Goal: Transaction & Acquisition: Purchase product/service

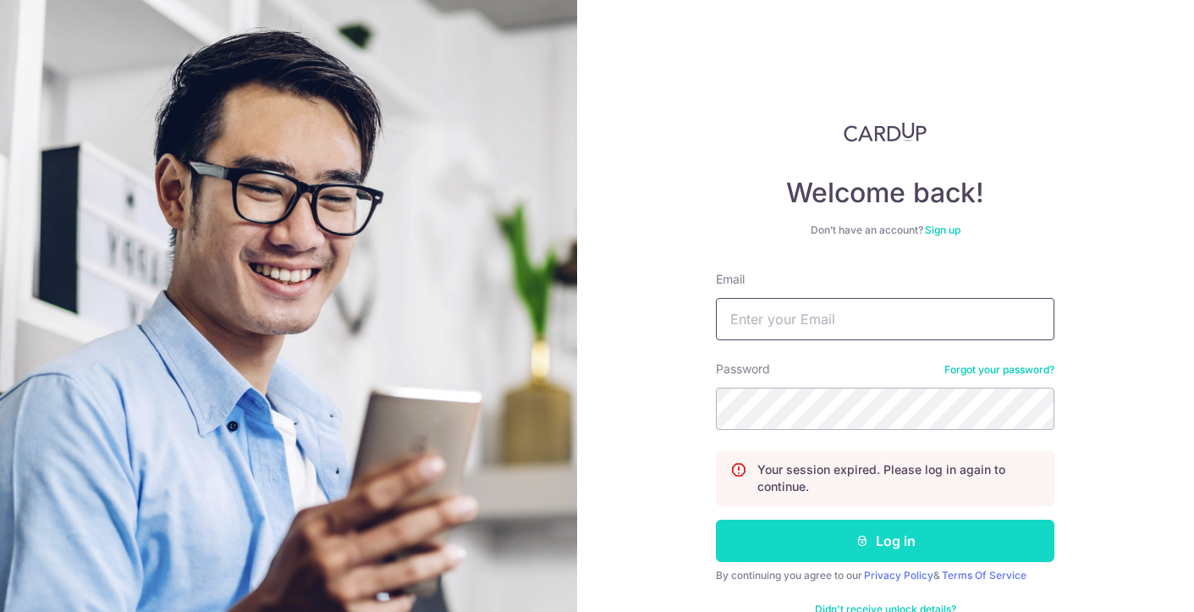
type input "khangkhang23@yahoo.com.sg"
click at [829, 552] on button "Log in" at bounding box center [885, 541] width 339 height 42
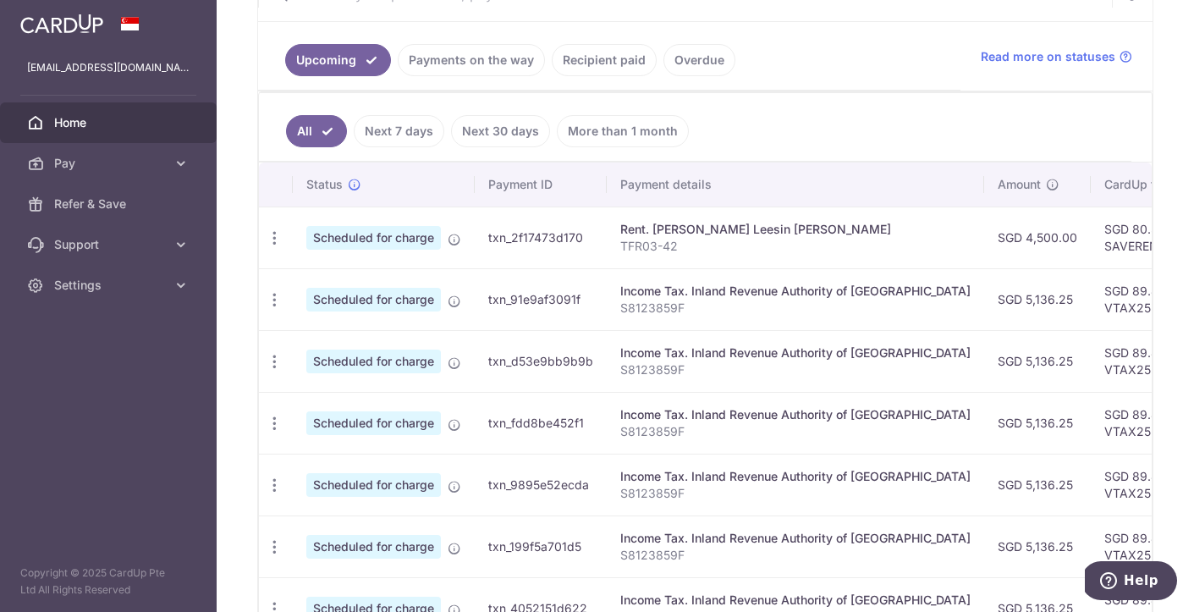
scroll to position [363, 0]
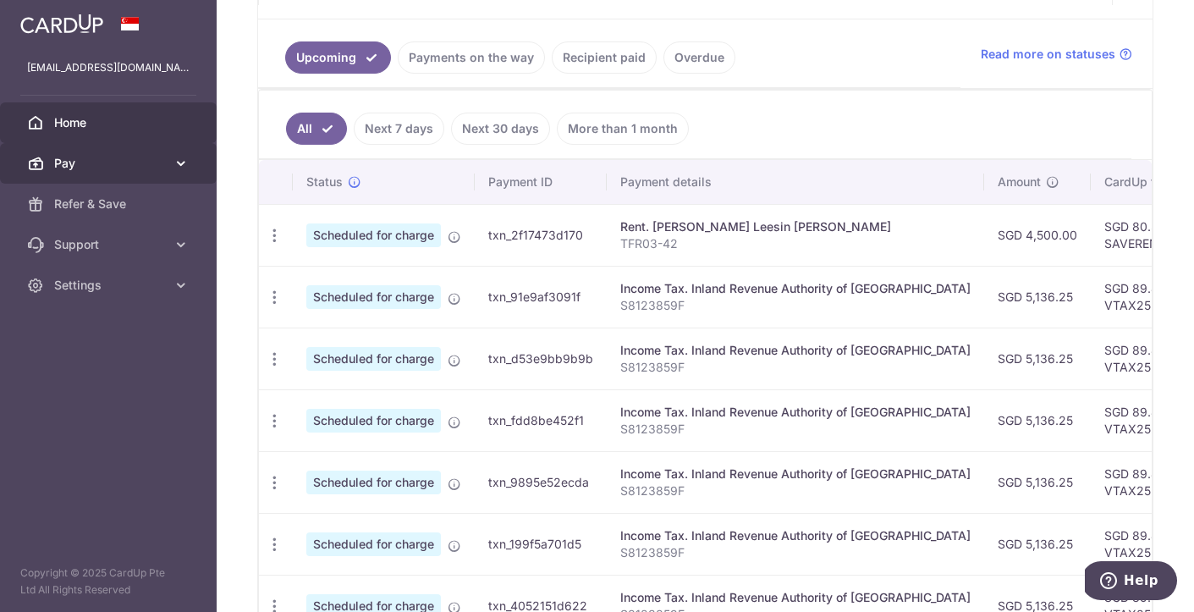
click at [168, 166] on link "Pay" at bounding box center [108, 163] width 217 height 41
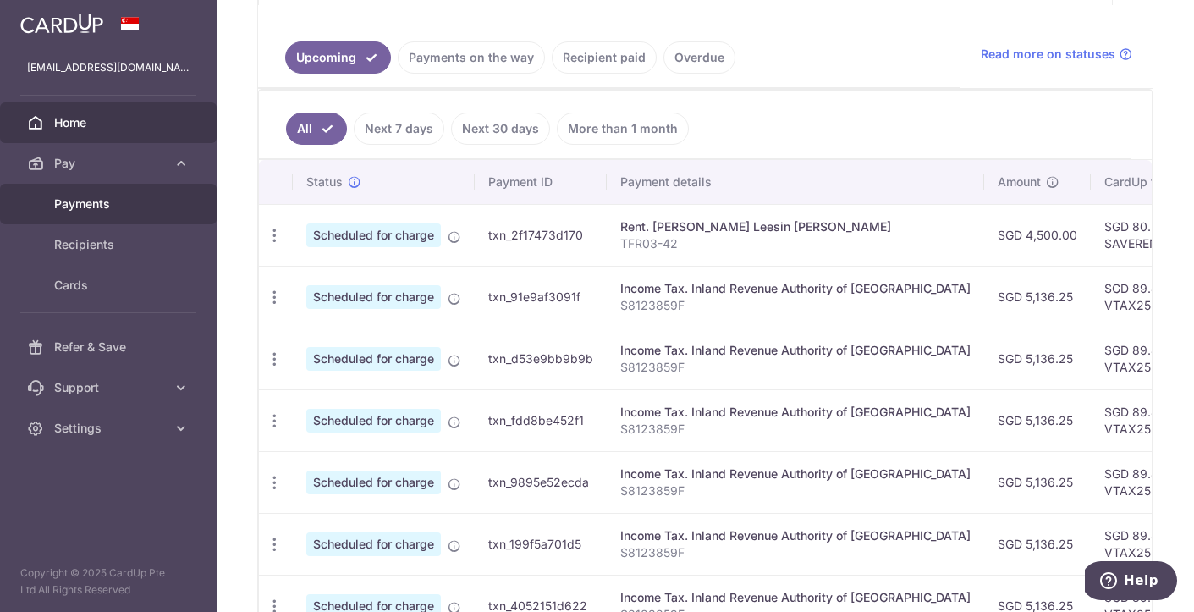
click at [89, 202] on span "Payments" at bounding box center [110, 204] width 112 height 17
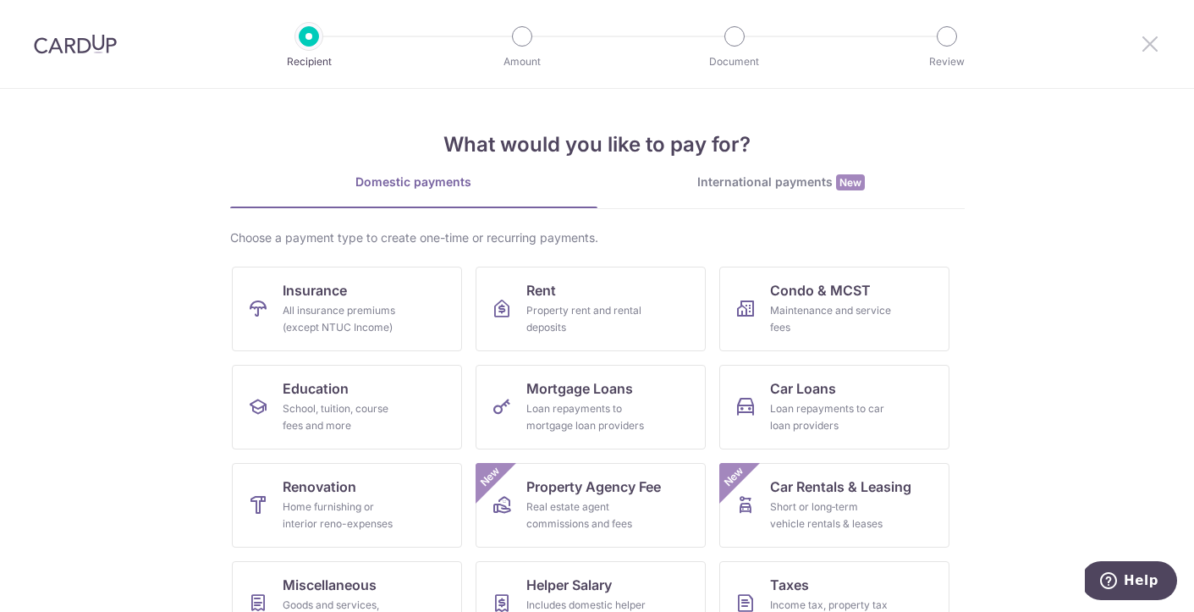
click at [1156, 46] on icon at bounding box center [1150, 43] width 20 height 21
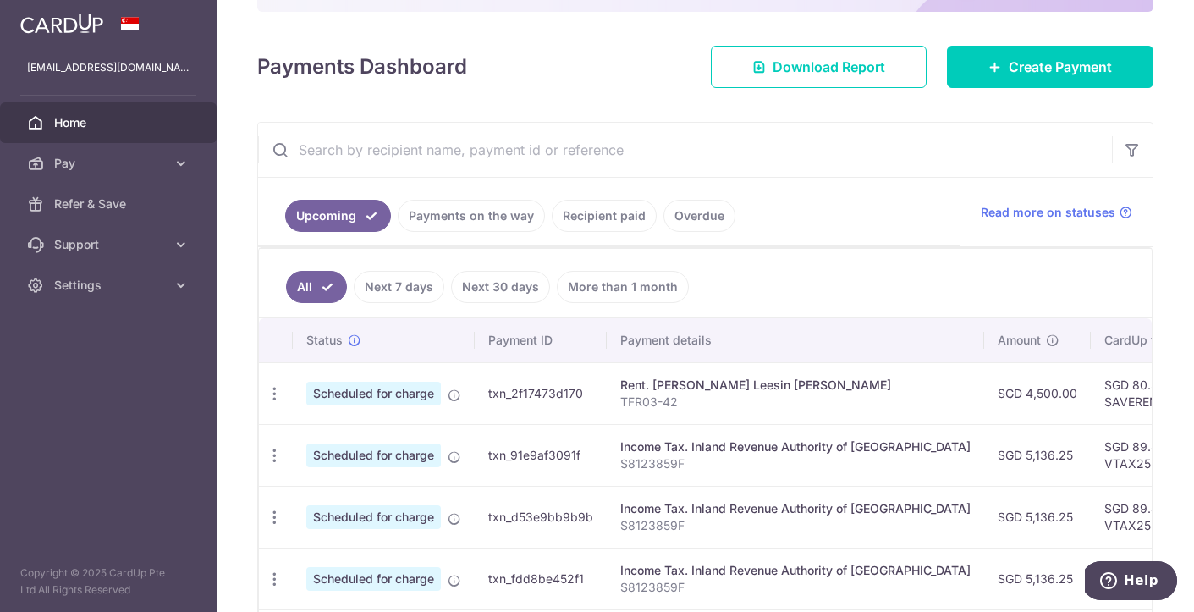
scroll to position [186, 0]
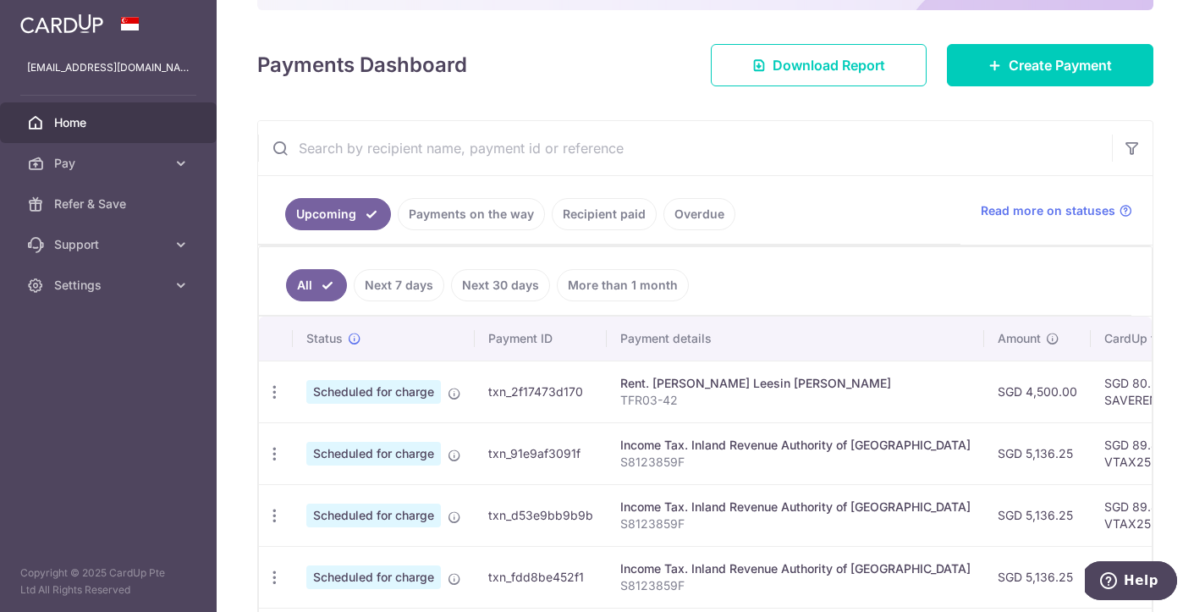
click at [447, 210] on link "Payments on the way" at bounding box center [471, 214] width 147 height 32
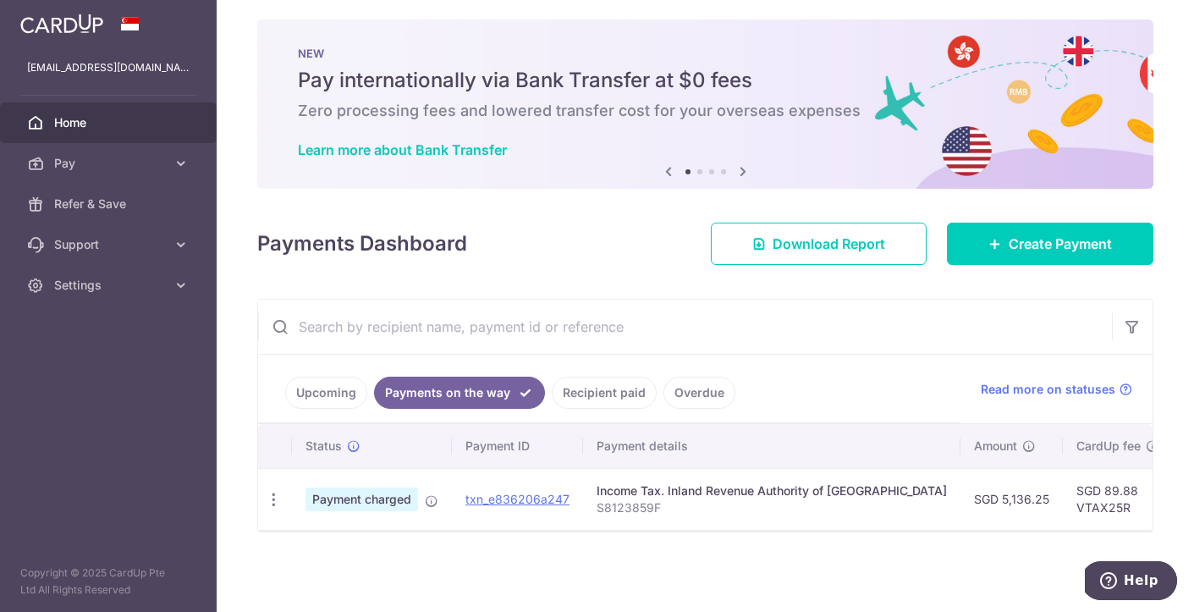
scroll to position [8, 0]
click at [324, 401] on link "Upcoming" at bounding box center [326, 393] width 82 height 32
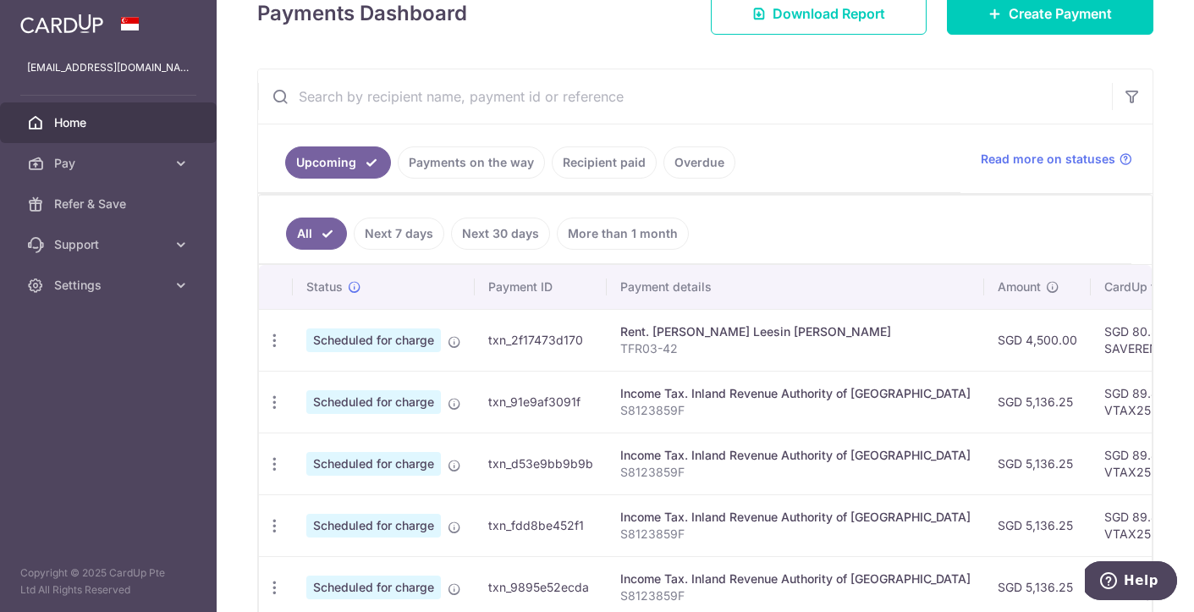
scroll to position [179, 0]
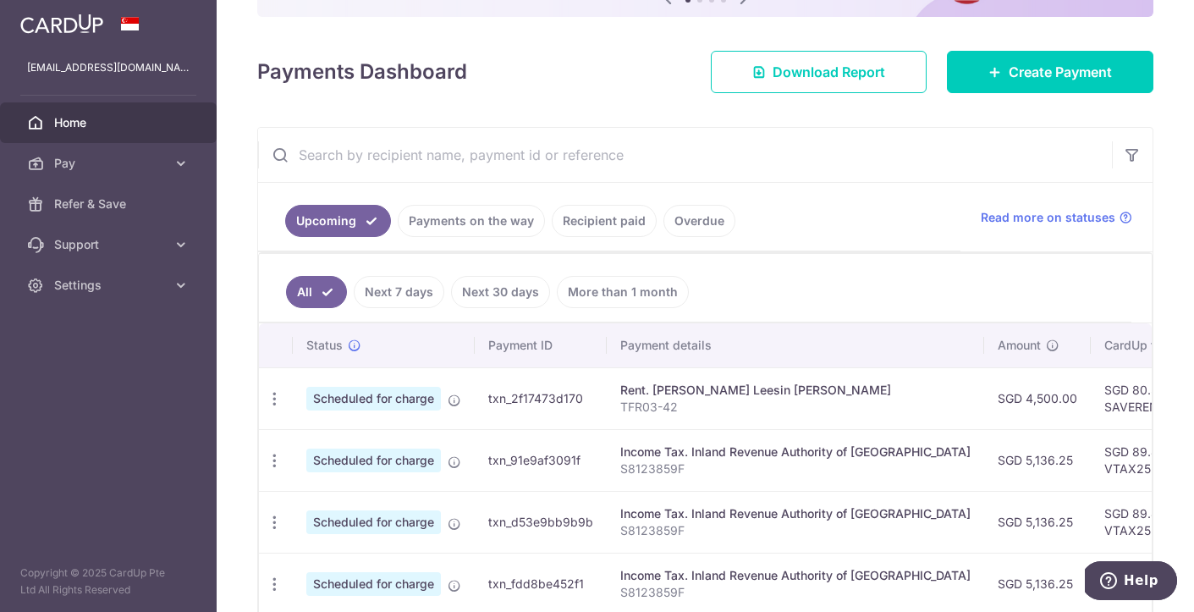
click at [398, 296] on link "Next 7 days" at bounding box center [399, 292] width 91 height 32
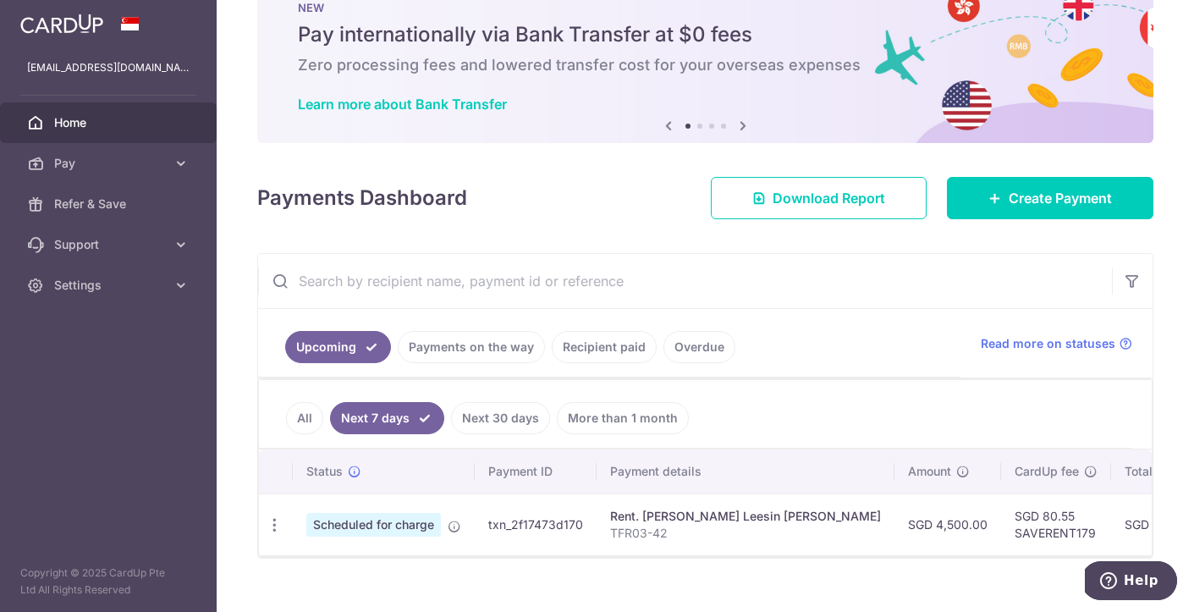
scroll to position [80, 0]
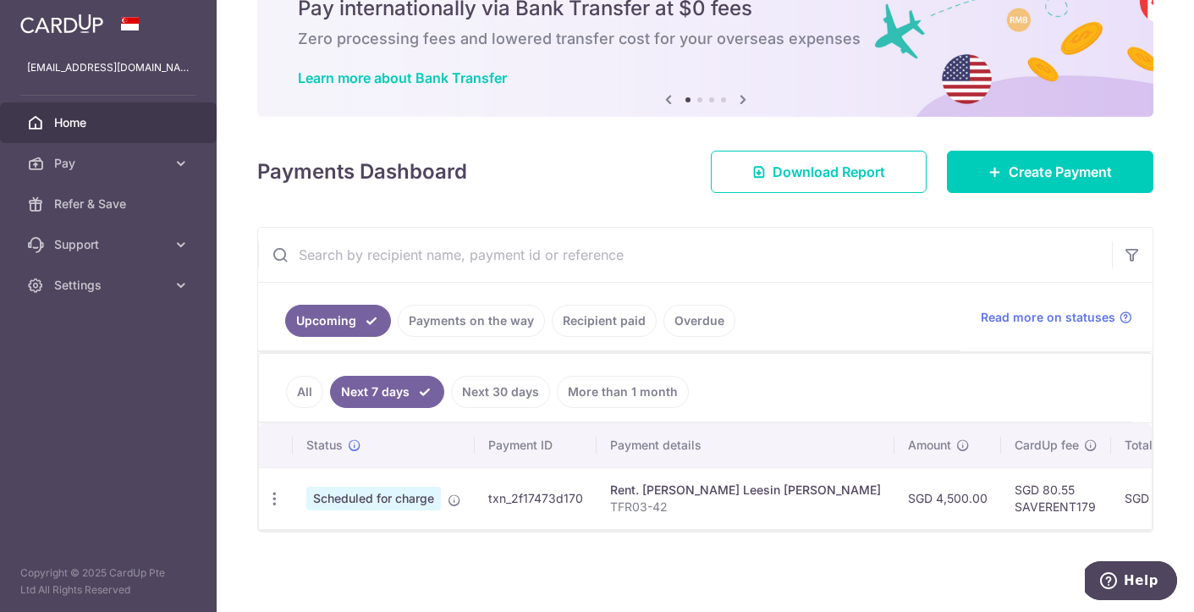
click at [498, 388] on link "Next 30 days" at bounding box center [500, 392] width 99 height 32
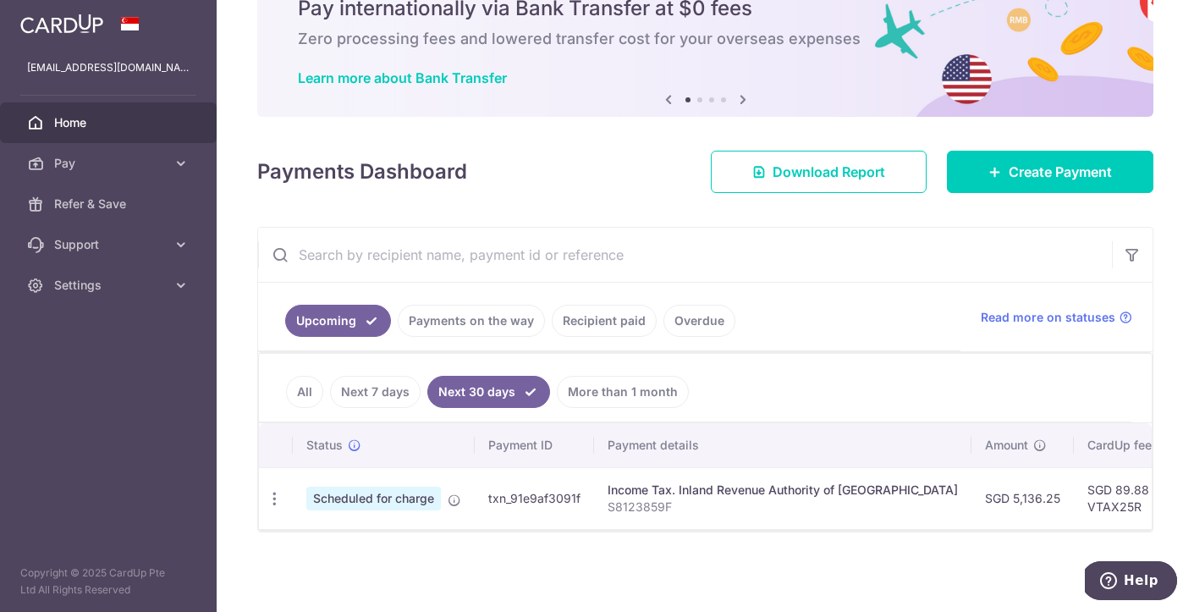
click at [302, 390] on link "All" at bounding box center [304, 392] width 37 height 32
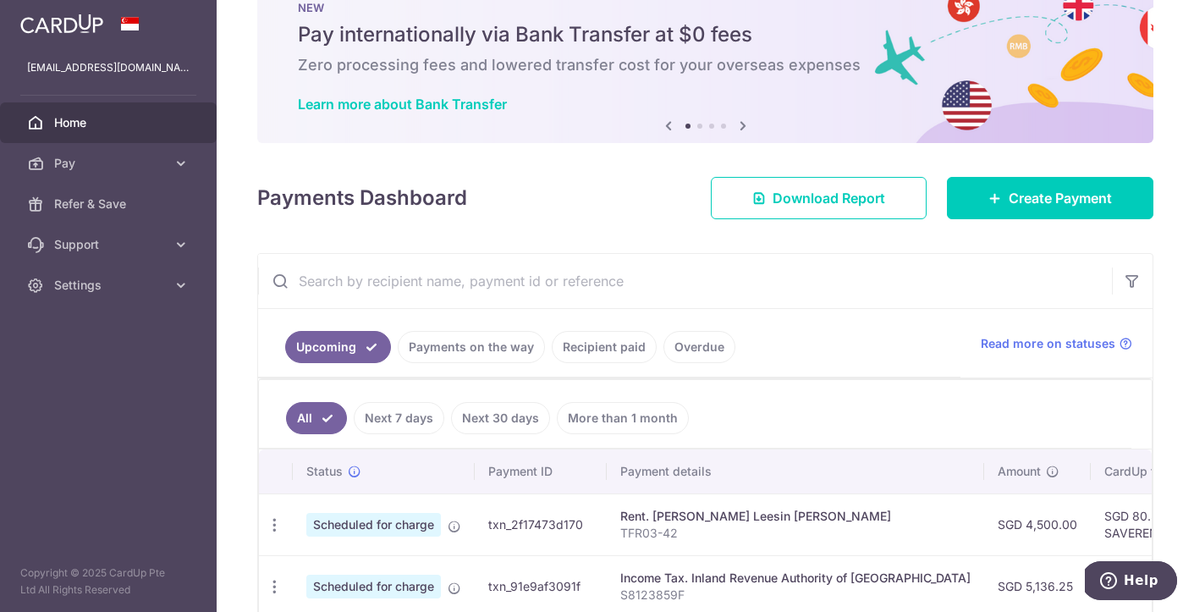
scroll to position [179, 0]
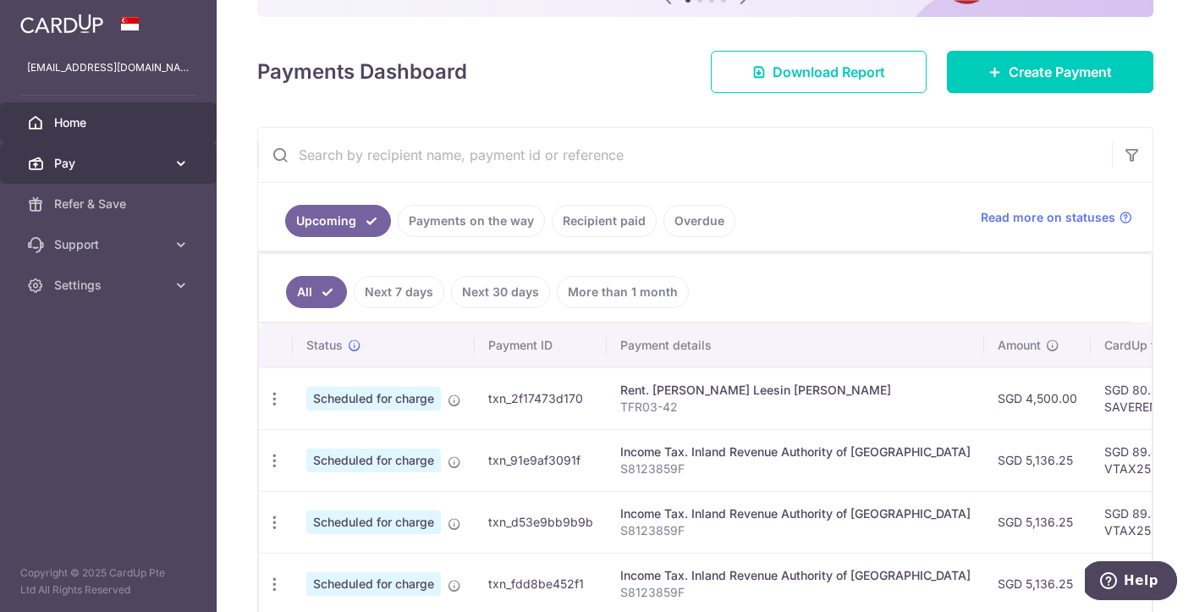
click at [140, 169] on span "Pay" at bounding box center [110, 163] width 112 height 17
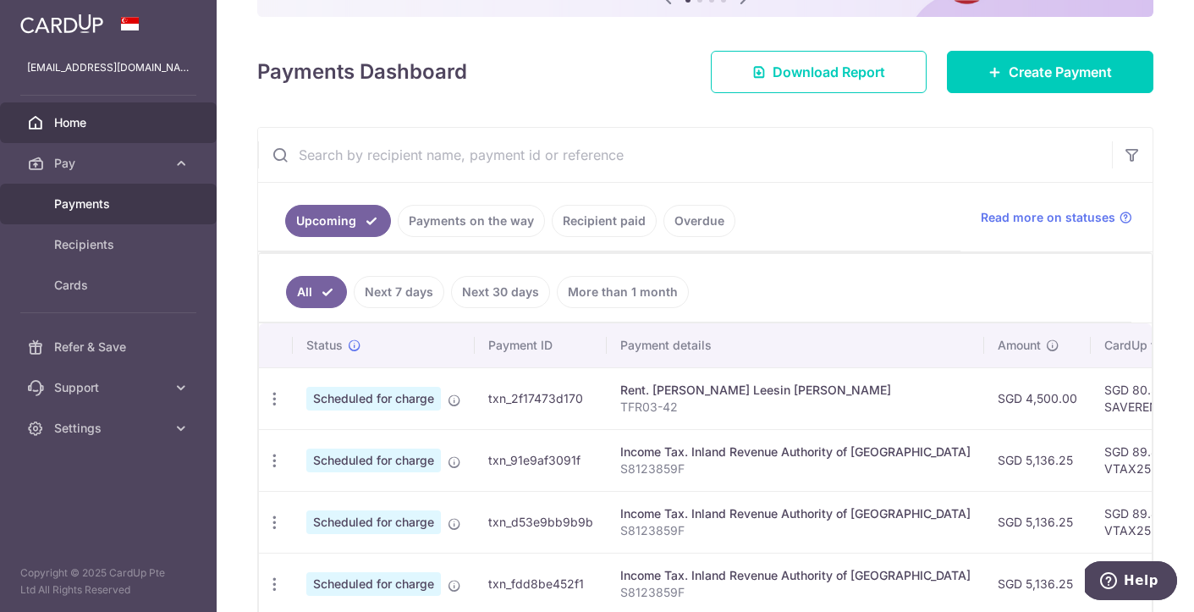
click at [88, 207] on span "Payments" at bounding box center [110, 204] width 112 height 17
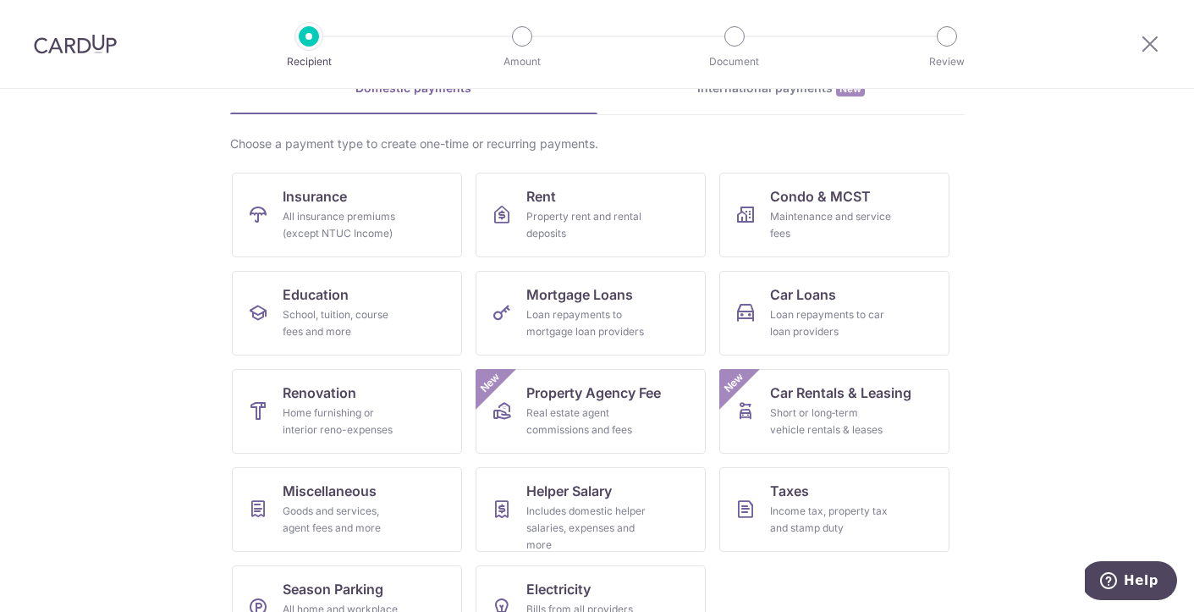
scroll to position [146, 0]
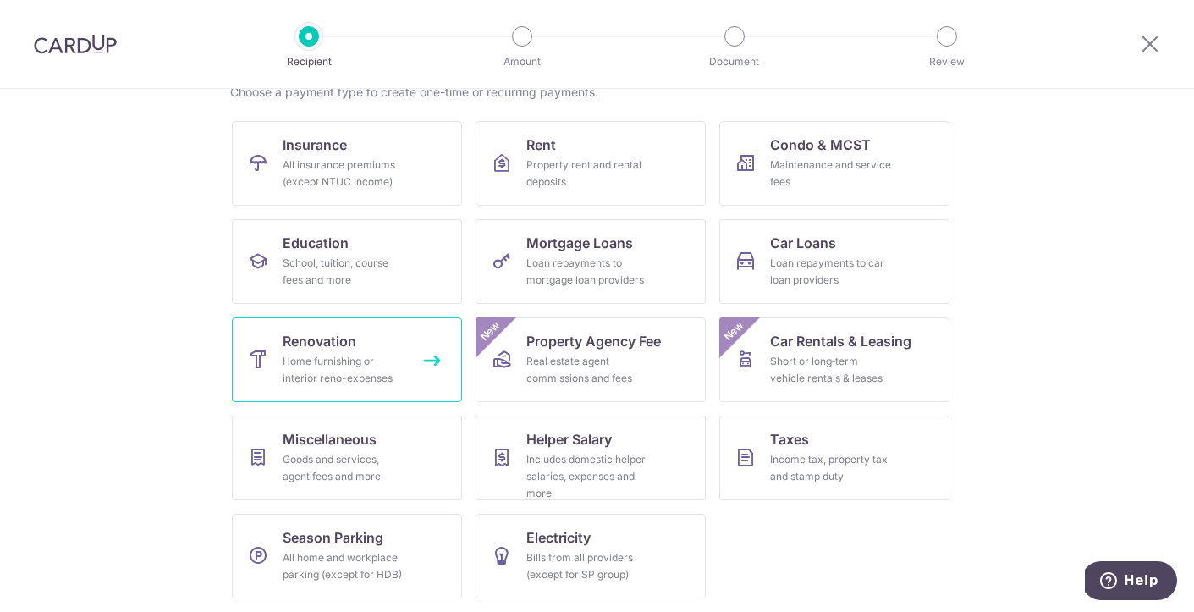
click at [429, 362] on link "Renovation Home furnishing or interior reno-expenses" at bounding box center [347, 359] width 230 height 85
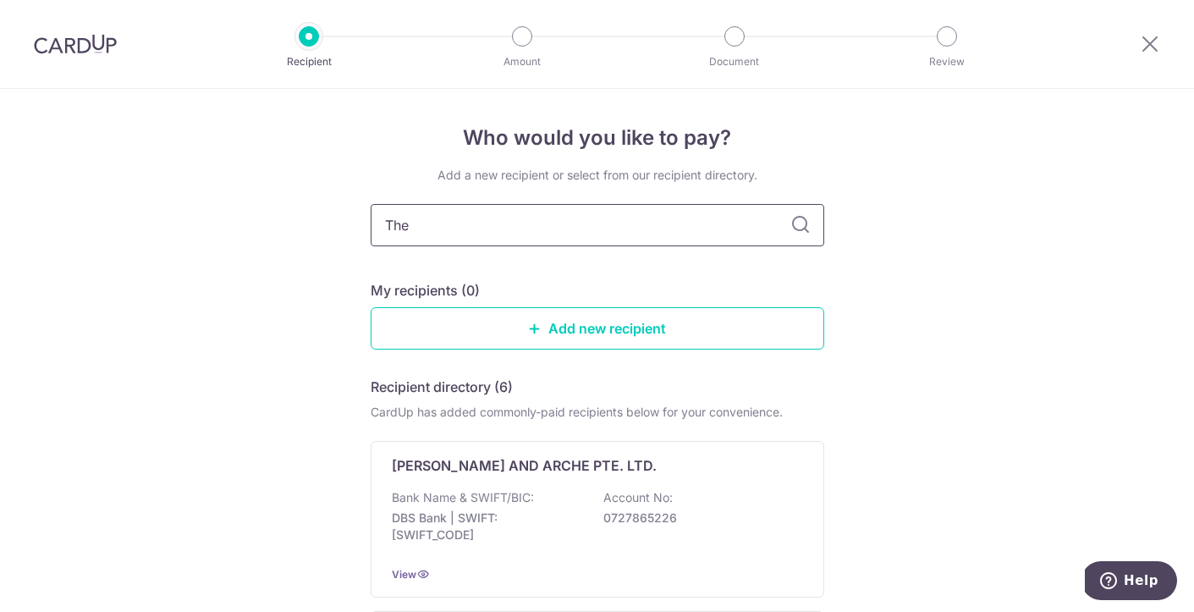
type input "The"
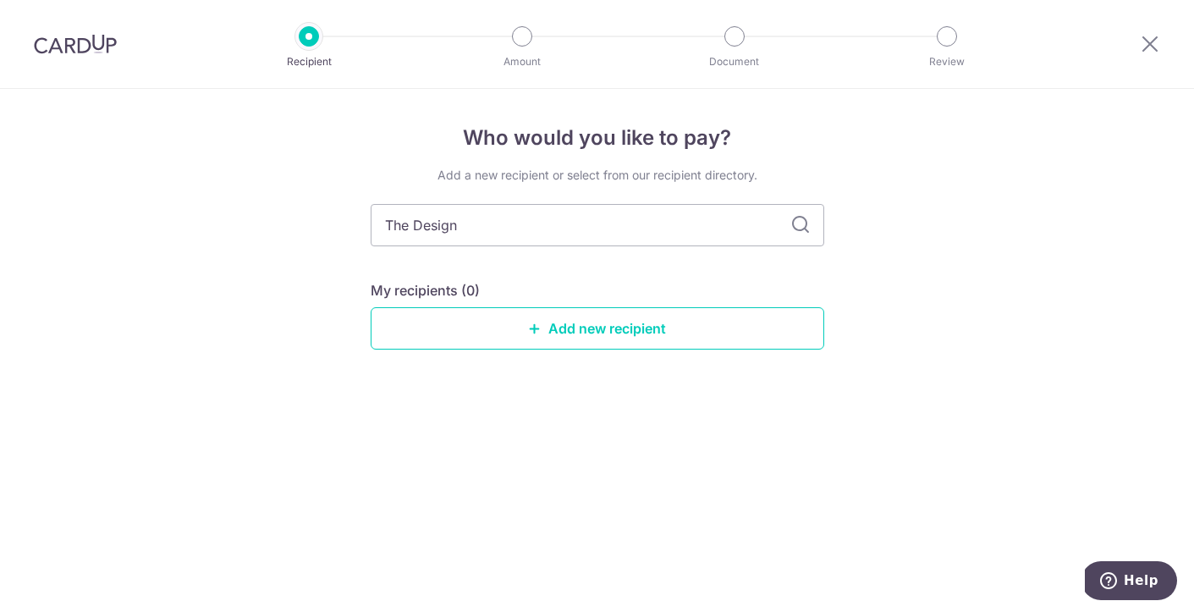
type input "The Design"
type input "The Design Ab"
type input "The Design Abode"
type input "The Design Abode Pte Ltd"
click at [1033, 296] on div "Who would you like to pay? Add a new recipient or select from our recipient dir…" at bounding box center [597, 350] width 1194 height 523
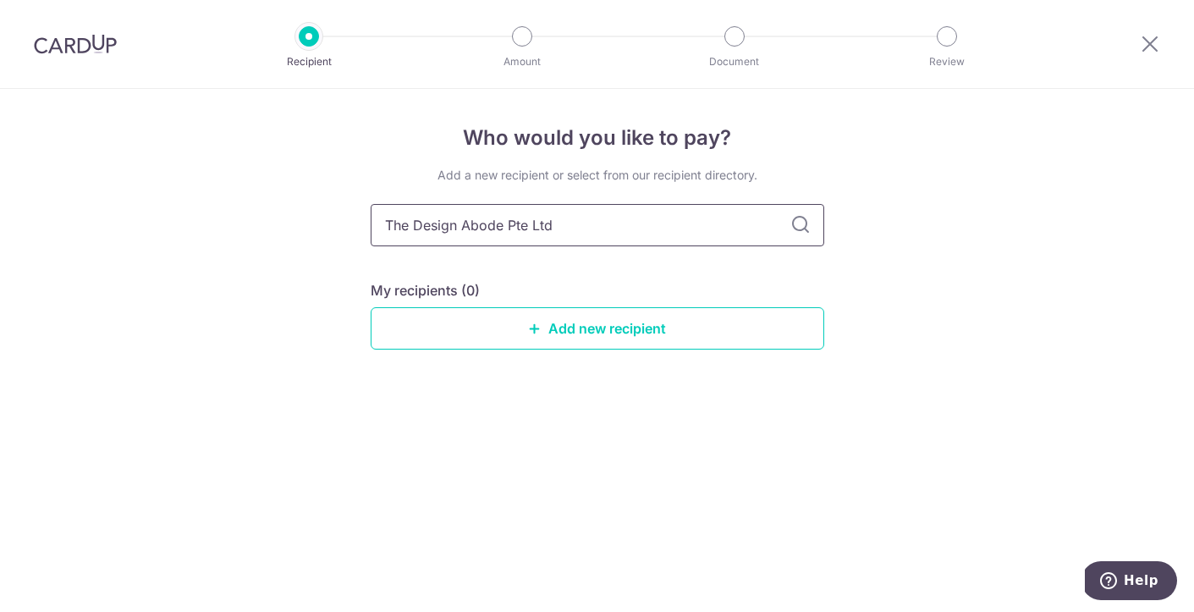
drag, startPoint x: 574, startPoint y: 227, endPoint x: 378, endPoint y: 233, distance: 195.6
click at [378, 233] on input "The Design Abode Pte Ltd" at bounding box center [598, 225] width 454 height 42
click at [562, 331] on link "Add new recipient" at bounding box center [598, 328] width 454 height 42
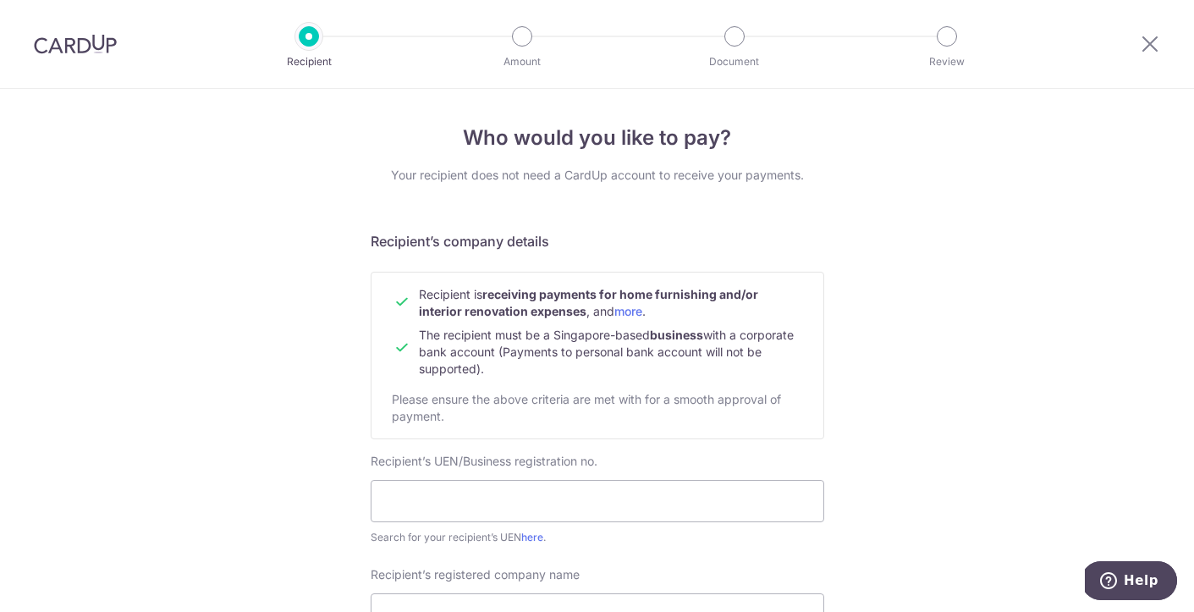
scroll to position [110, 0]
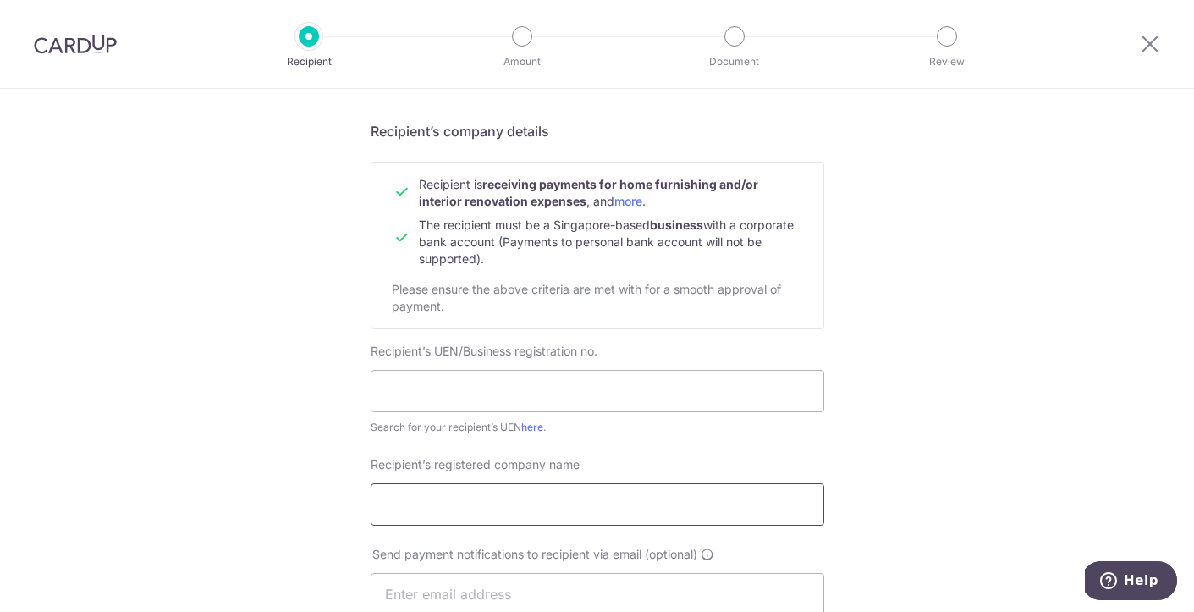
click at [482, 505] on input "Recipient’s registered company name" at bounding box center [598, 504] width 454 height 42
paste input "The Design Abode Pte Ltd"
type input "The Design Abode Pte Ltd"
click at [474, 391] on input "text" at bounding box center [598, 391] width 454 height 42
type input "201730863H"
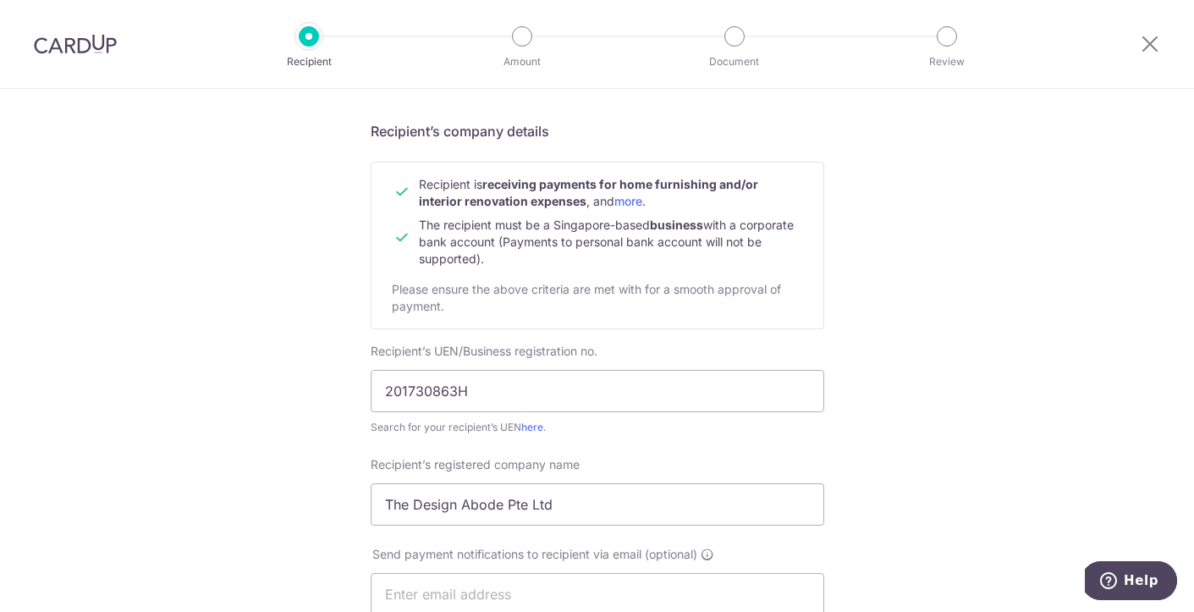
click at [946, 334] on div "Who would you like to pay? Your recipient does not need a CardUp account to rec…" at bounding box center [597, 615] width 1194 height 1273
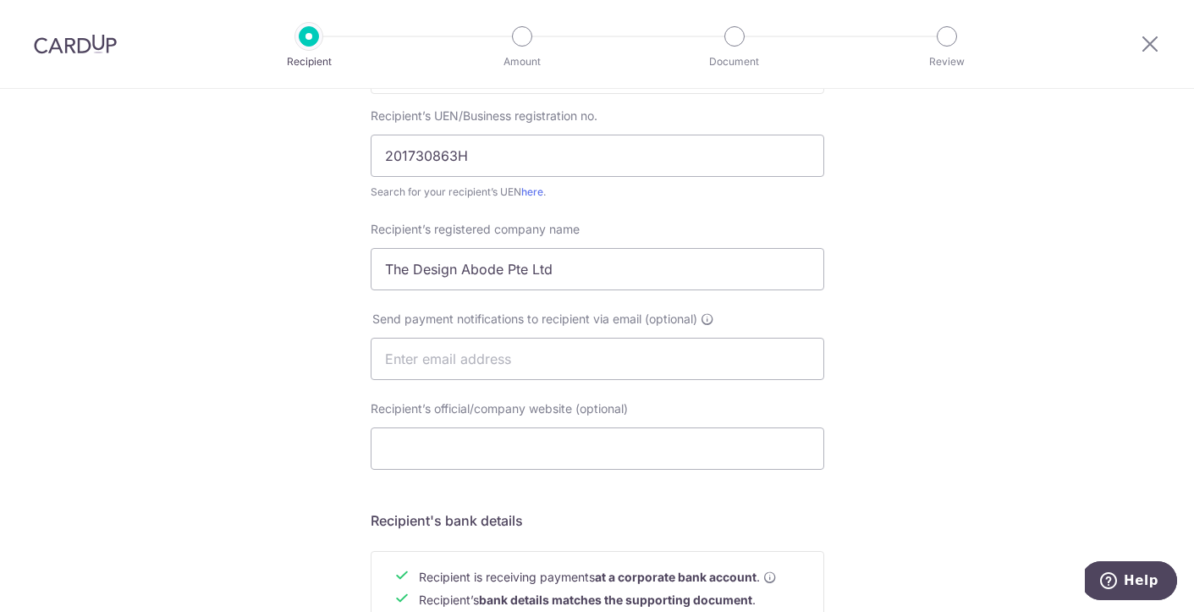
scroll to position [349, 0]
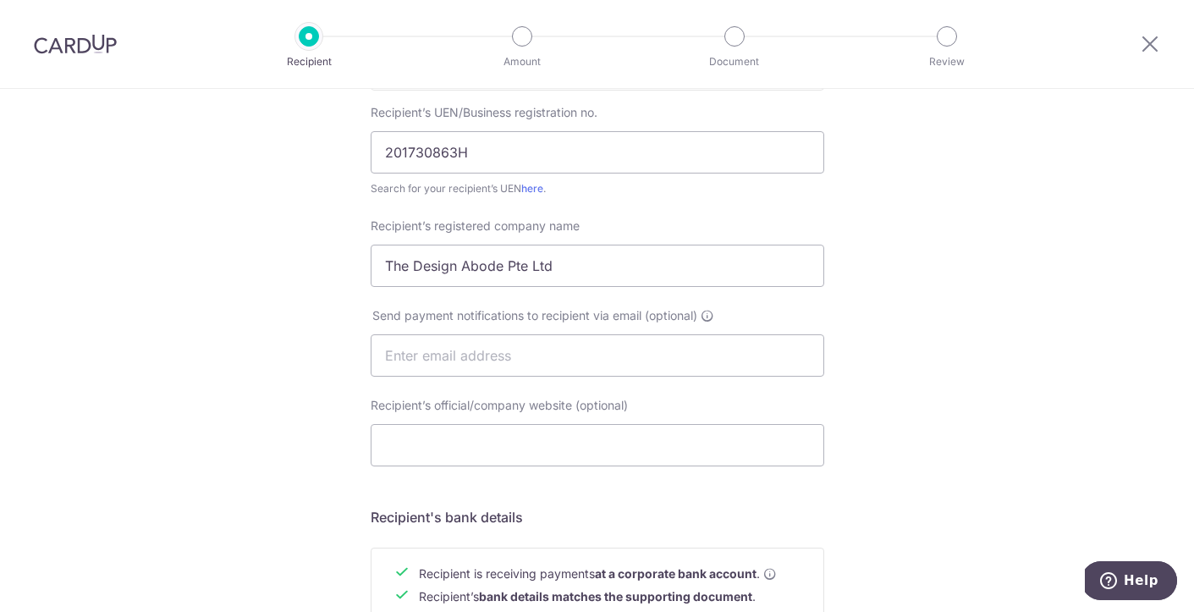
click at [913, 363] on div "Who would you like to pay? Your recipient does not need a CardUp account to rec…" at bounding box center [597, 376] width 1194 height 1273
click at [464, 360] on input "text" at bounding box center [598, 355] width 454 height 42
click at [396, 454] on input "Recipient’s official/company website (optional)" at bounding box center [598, 445] width 454 height 42
paste input "https://www.thedesignabode.com/"
type input "https://www.thedesignabode.com/"
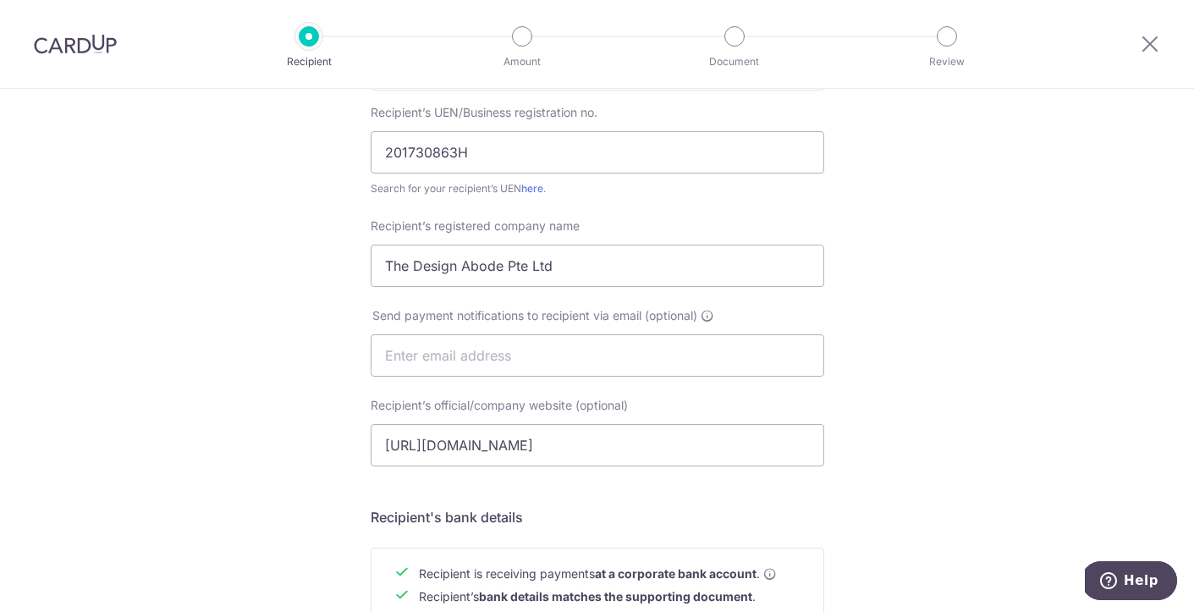
click at [229, 420] on div "Who would you like to pay? Your recipient does not need a CardUp account to rec…" at bounding box center [597, 376] width 1194 height 1273
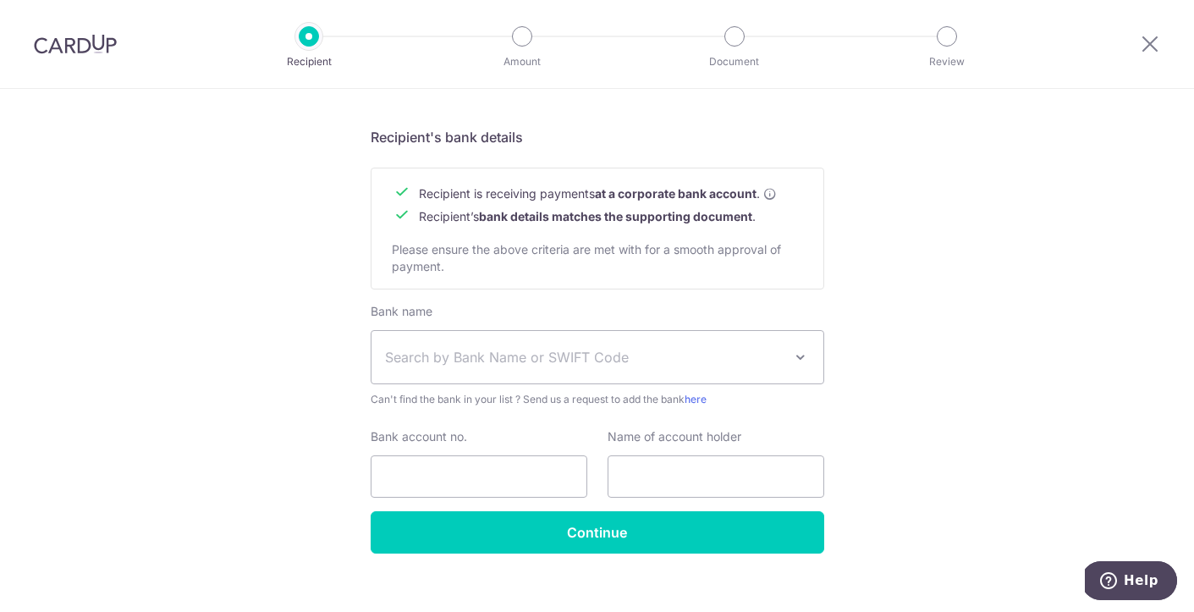
scroll to position [751, 0]
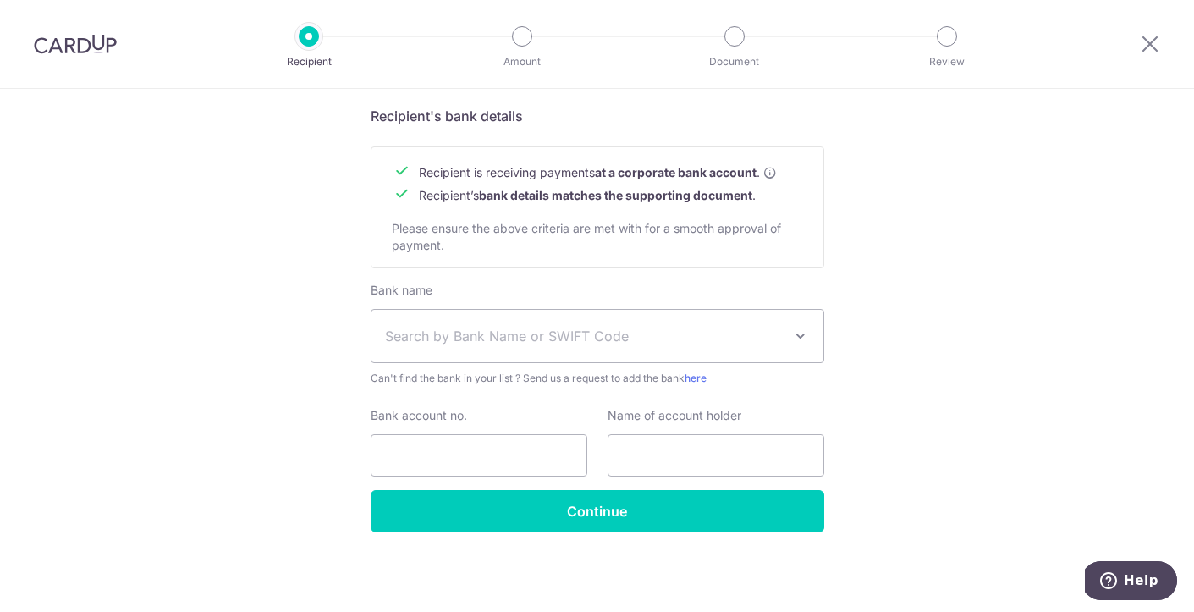
click at [639, 350] on span "Search by Bank Name or SWIFT Code" at bounding box center [598, 336] width 452 height 52
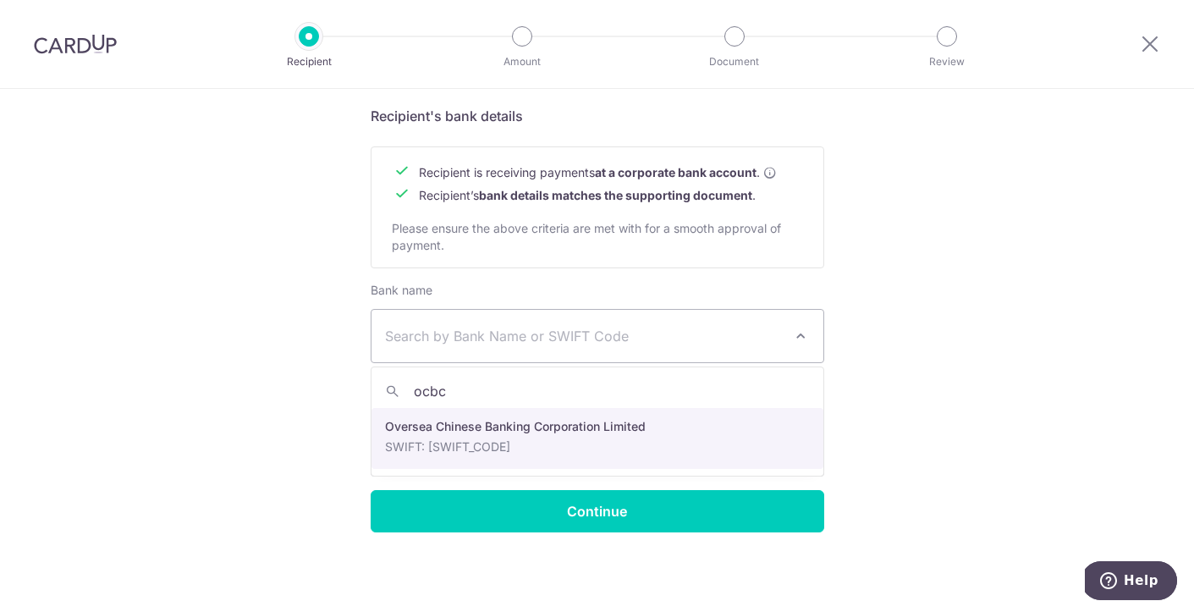
type input "ocbc"
select select "12"
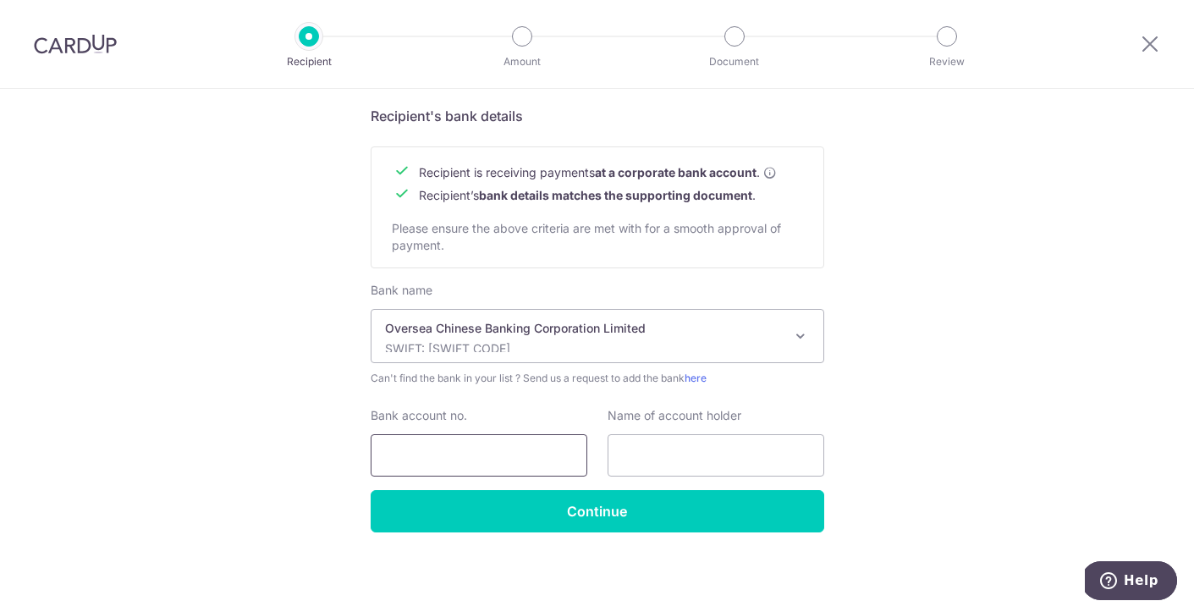
click at [505, 454] on input "Bank account no." at bounding box center [479, 455] width 217 height 42
type input "712466879001"
click at [685, 458] on input "text" at bounding box center [716, 455] width 217 height 42
paste input "https://www.thedesignabode.com/"
type input "https://www.thedesignabode.com/"
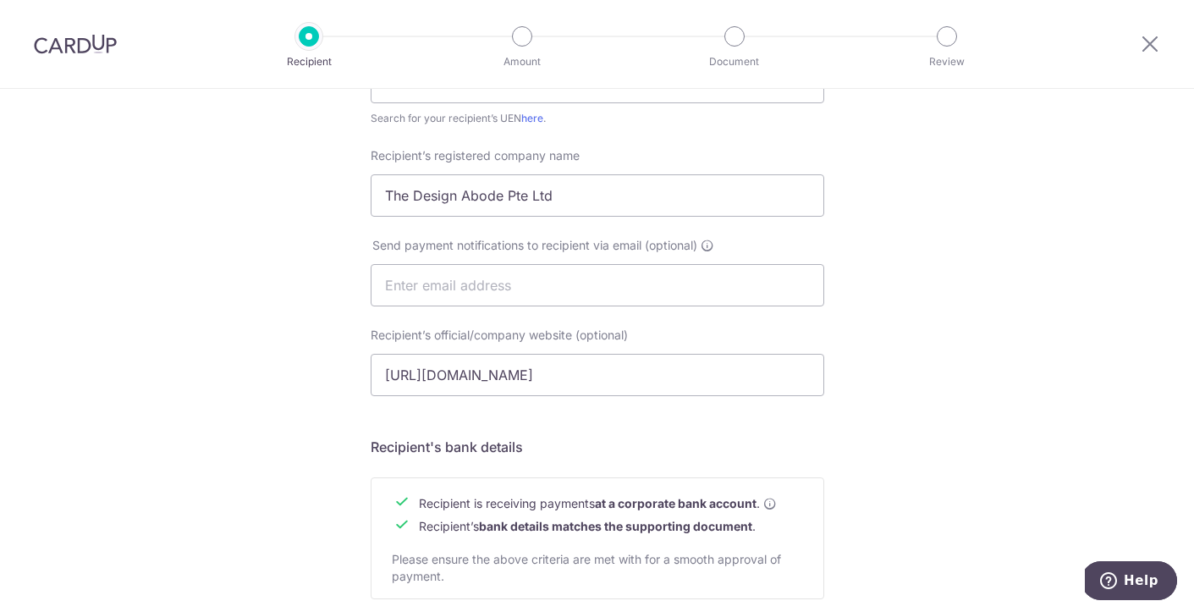
scroll to position [417, 0]
drag, startPoint x: 570, startPoint y: 201, endPoint x: 383, endPoint y: 199, distance: 187.9
click at [383, 199] on input "The Design Abode Pte Ltd" at bounding box center [598, 197] width 454 height 42
click at [966, 252] on div "Who would you like to pay? Your recipient does not need a CardUp account to rec…" at bounding box center [597, 308] width 1194 height 1273
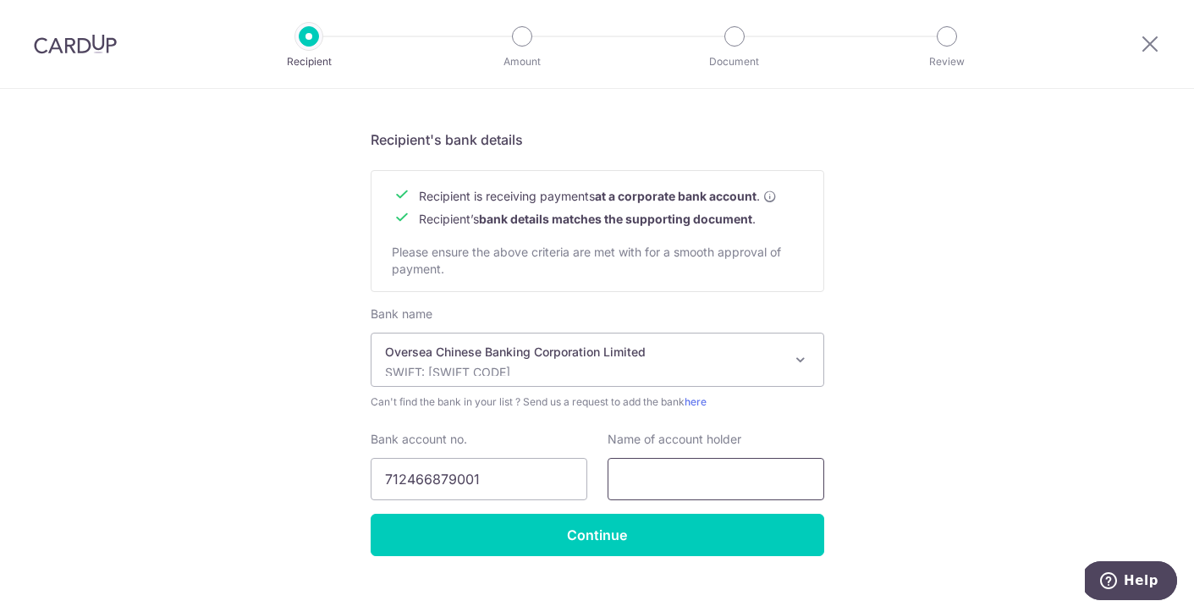
click at [651, 473] on input "text" at bounding box center [716, 479] width 217 height 42
paste input "The Design Abode Pte Ltd"
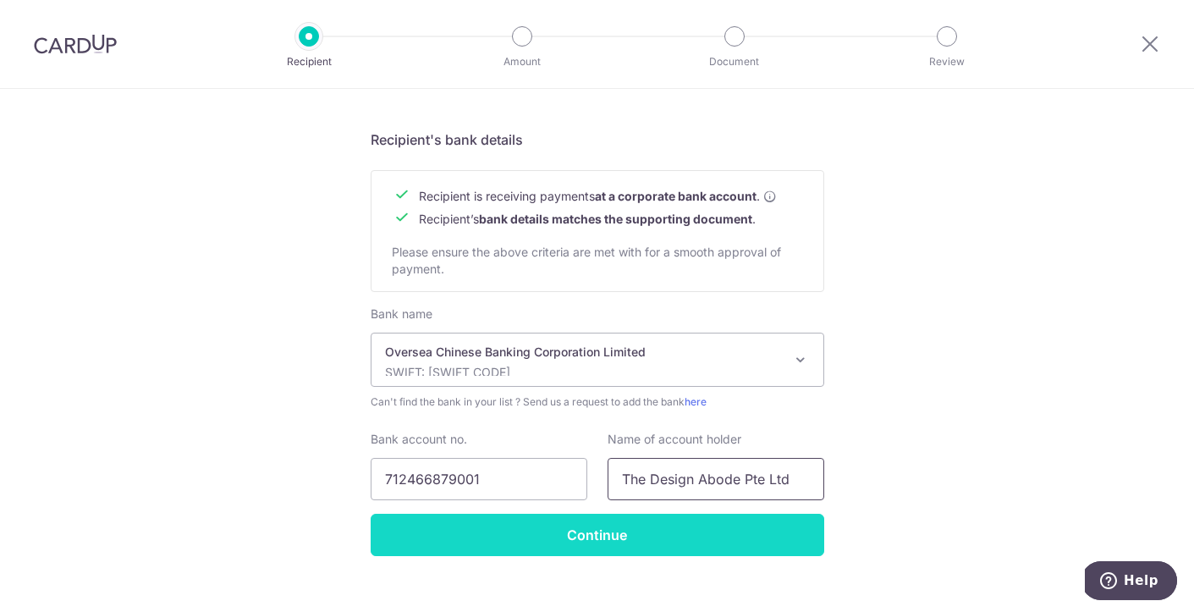
type input "The Design Abode Pte Ltd"
click at [580, 535] on input "Continue" at bounding box center [598, 535] width 454 height 42
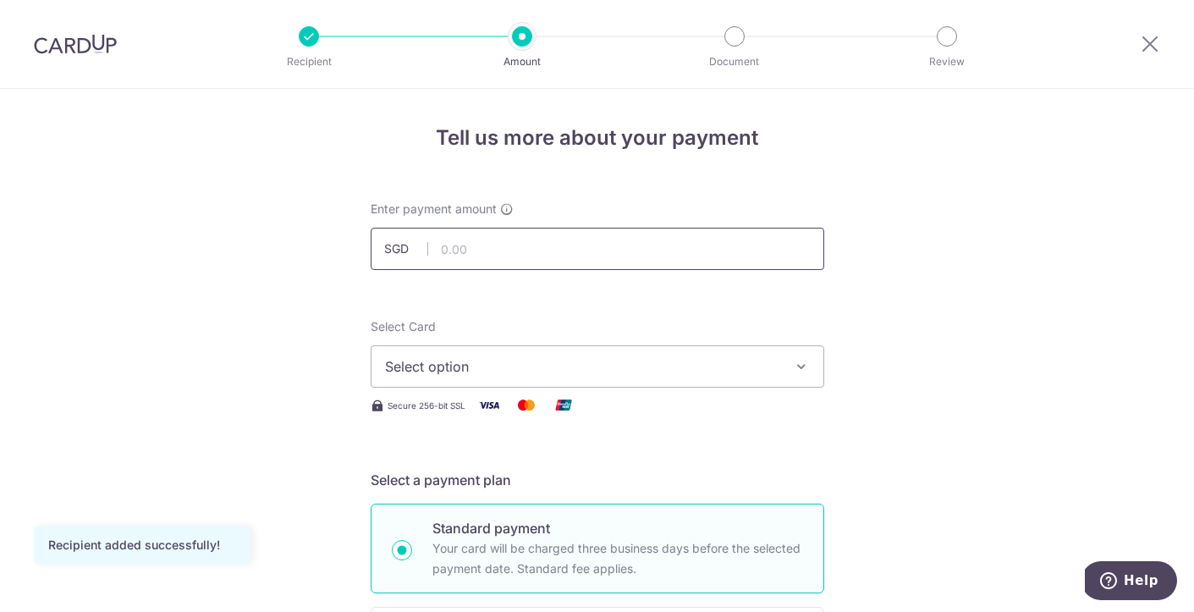
click at [546, 247] on input "text" at bounding box center [598, 249] width 454 height 42
type input "2,500.00"
click at [509, 373] on span "Select option" at bounding box center [582, 366] width 394 height 20
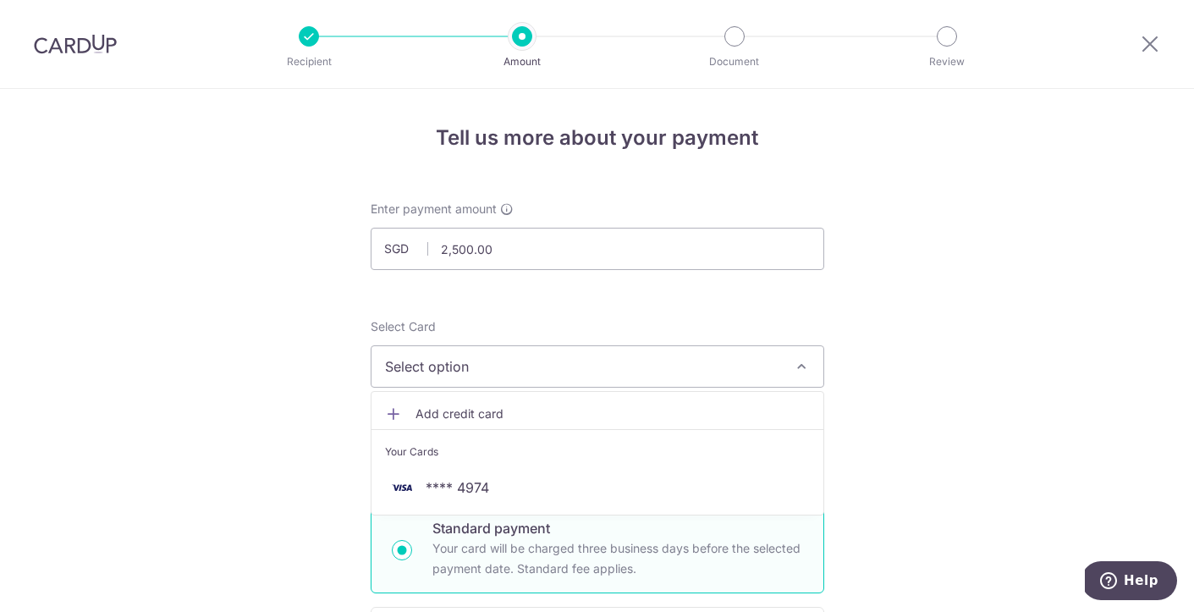
click at [458, 411] on span "Add credit card" at bounding box center [613, 413] width 394 height 17
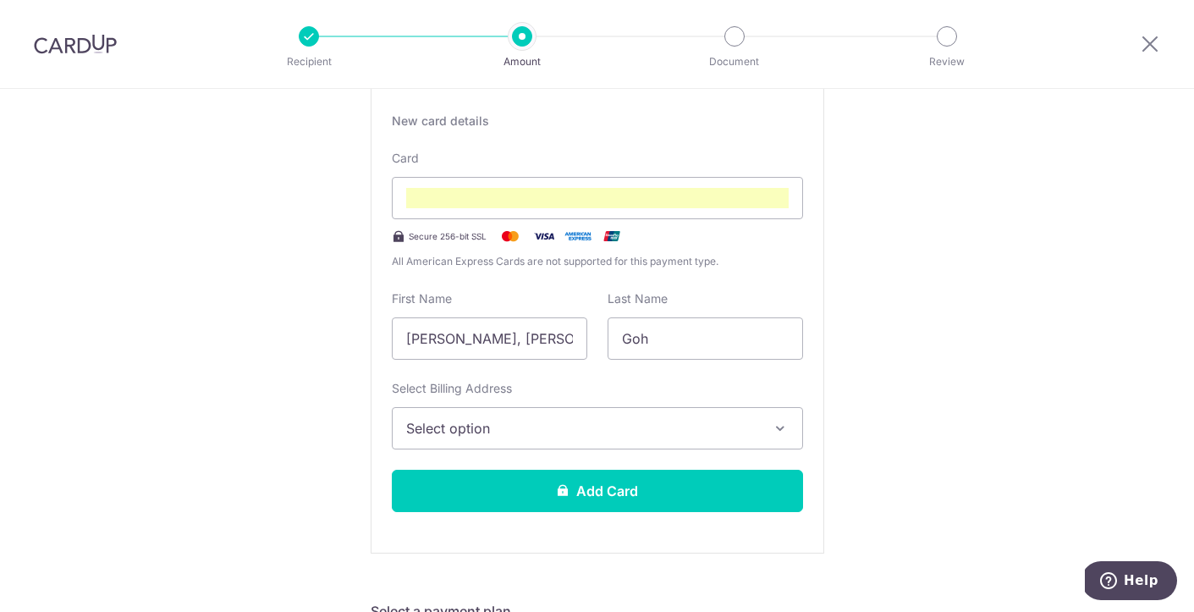
scroll to position [328, 0]
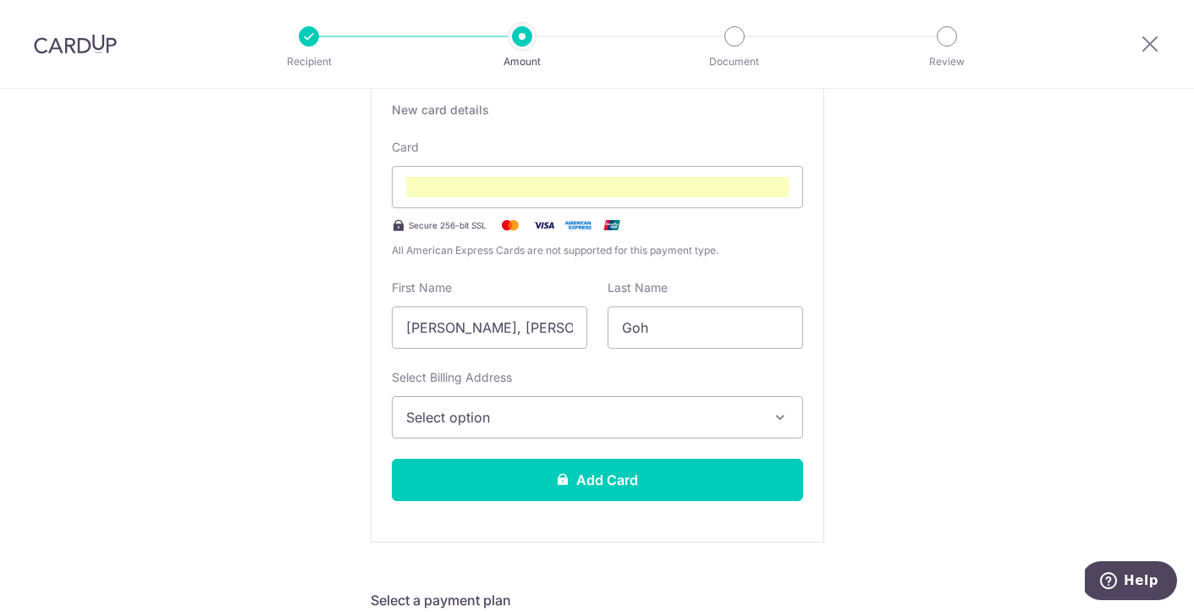
click at [719, 418] on span "Select option" at bounding box center [582, 417] width 352 height 20
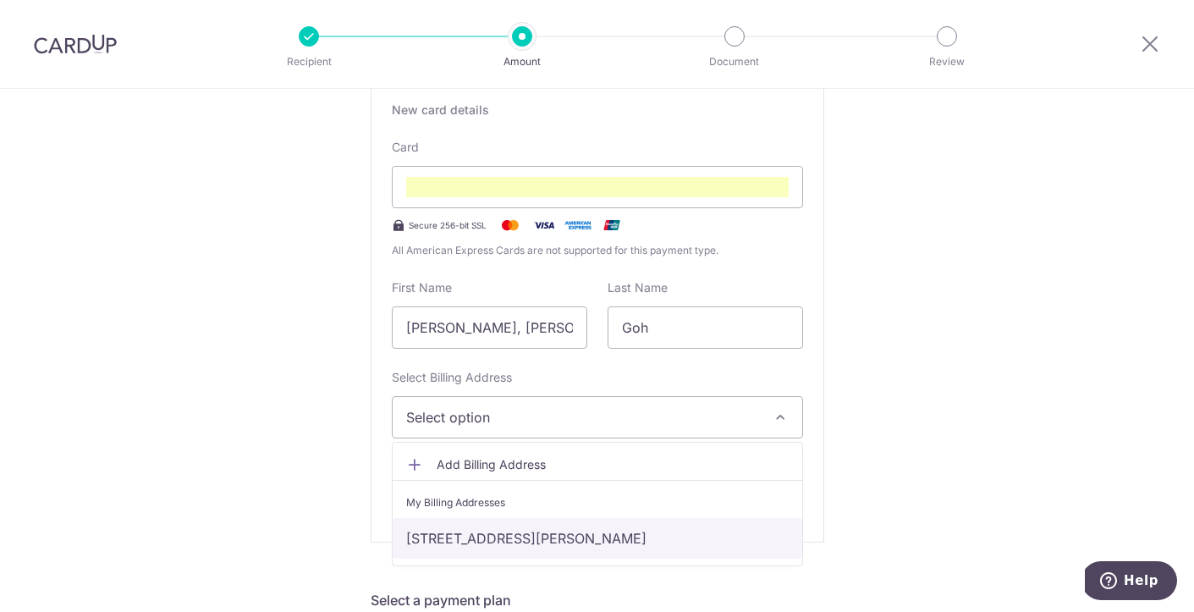
click at [566, 538] on link "Blk 89, The Florence Residences , Singapore, Singapore, Singapore-538863" at bounding box center [598, 538] width 410 height 41
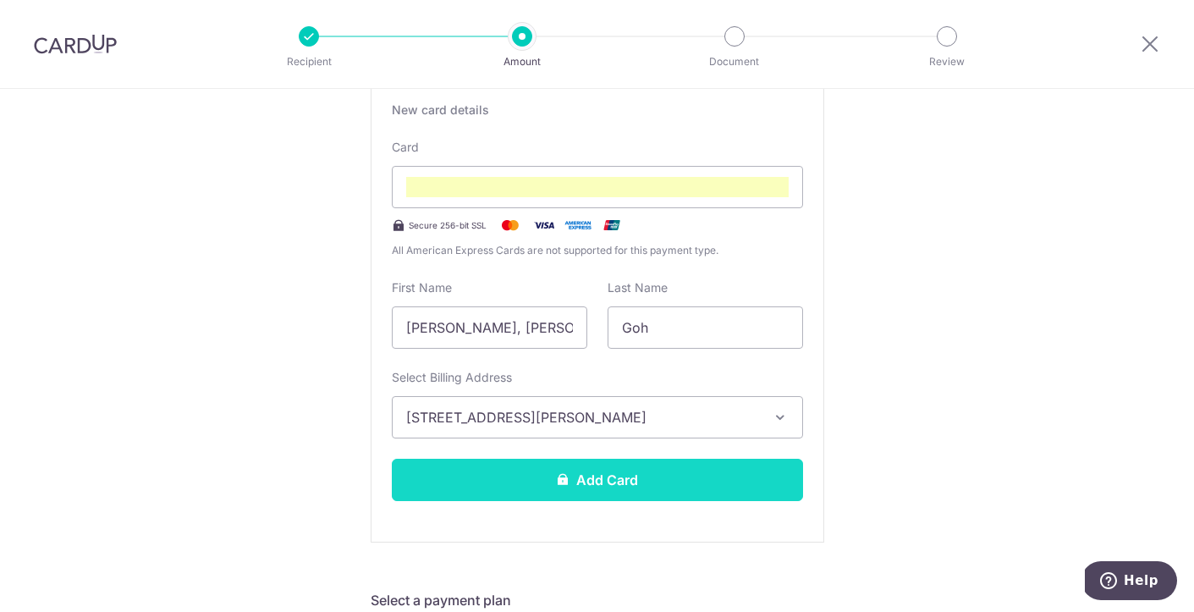
click at [686, 484] on button "Add Card" at bounding box center [597, 480] width 411 height 42
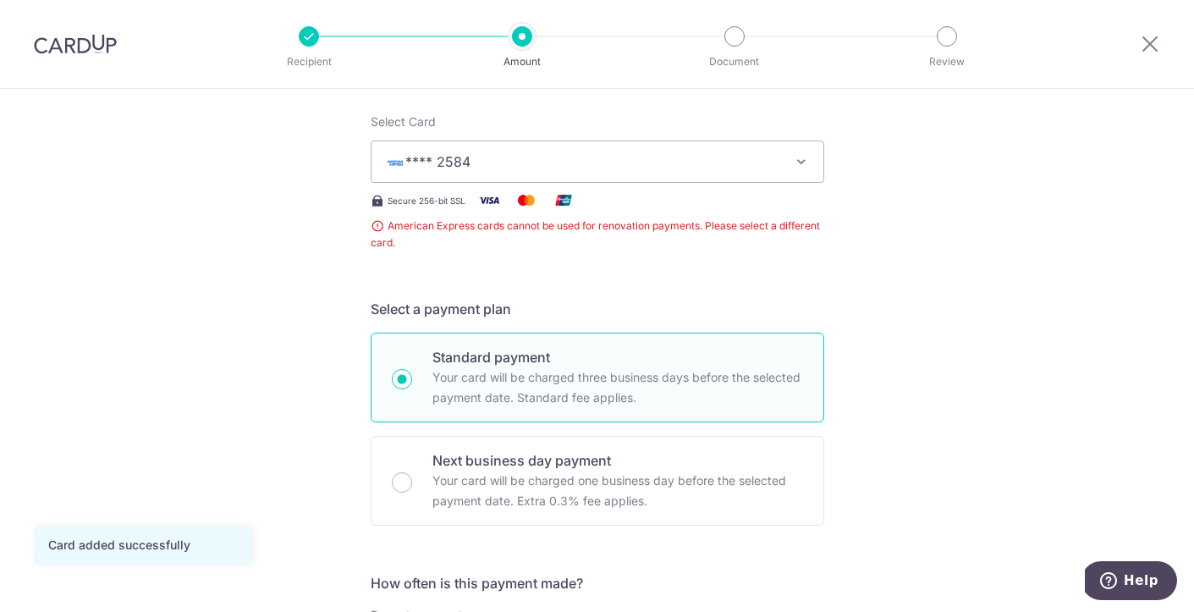
scroll to position [200, 0]
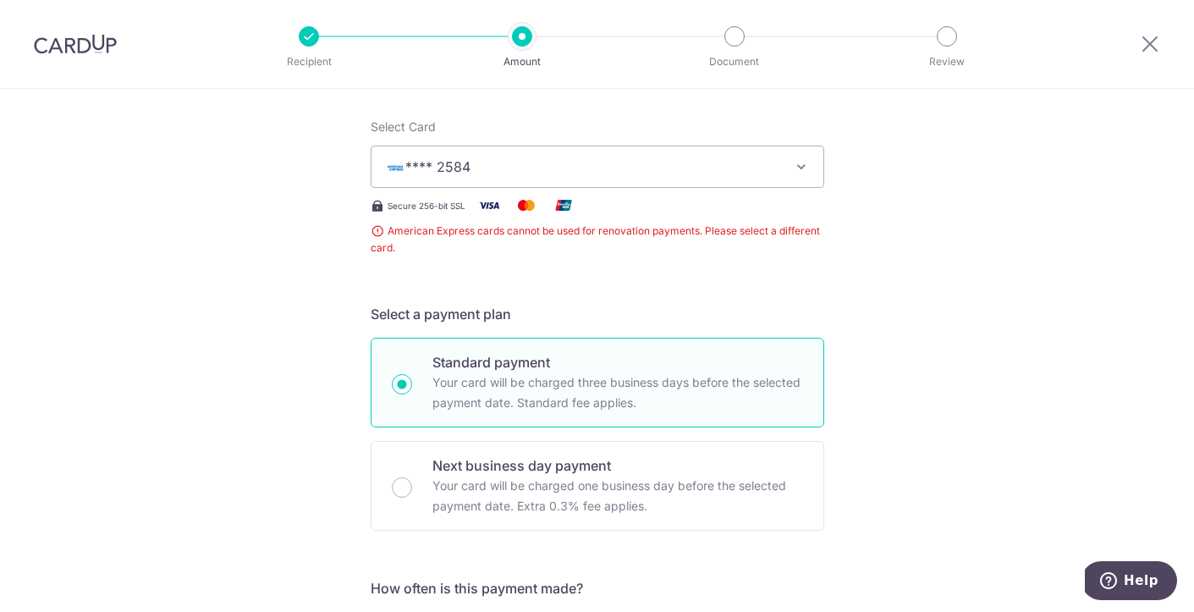
click at [802, 166] on icon "button" at bounding box center [801, 166] width 17 height 17
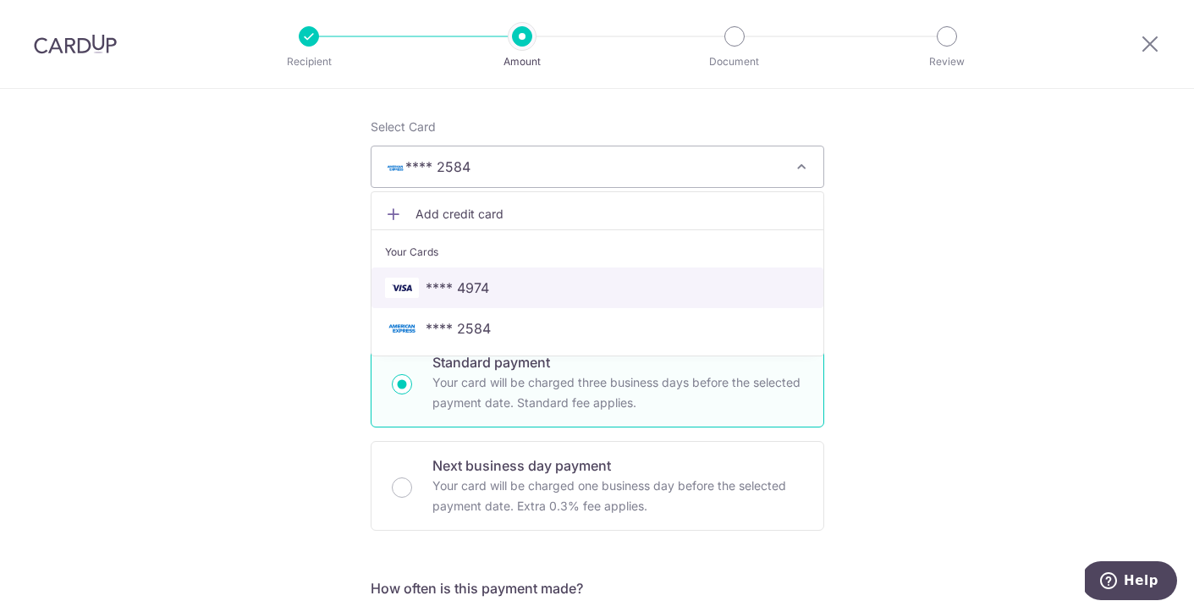
click at [492, 288] on span "**** 4974" at bounding box center [597, 288] width 425 height 20
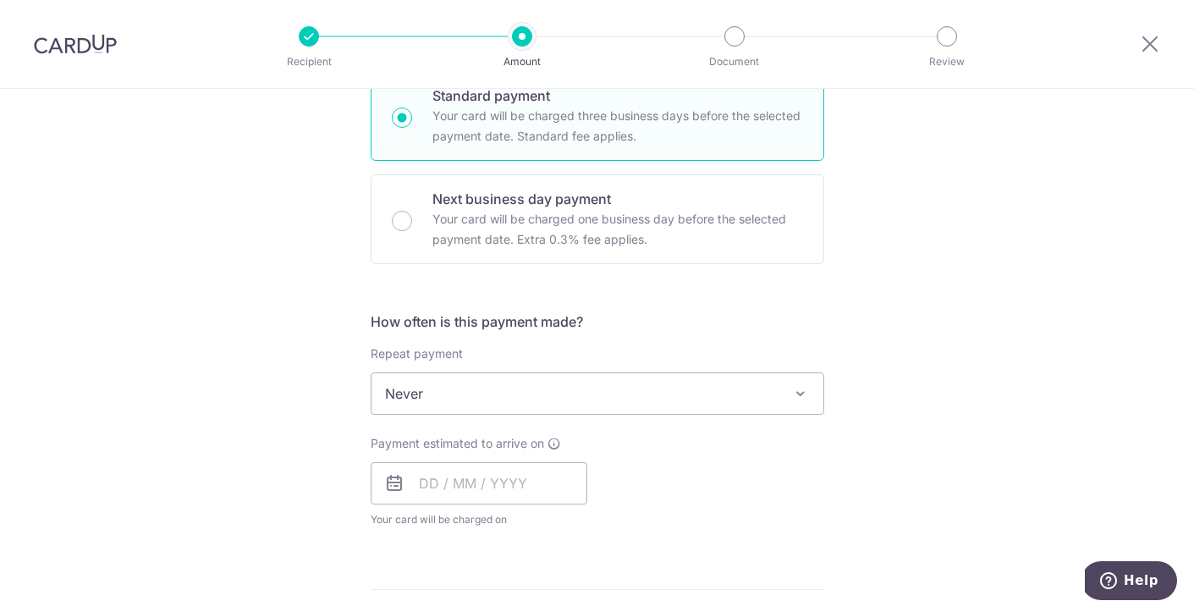
scroll to position [383, 0]
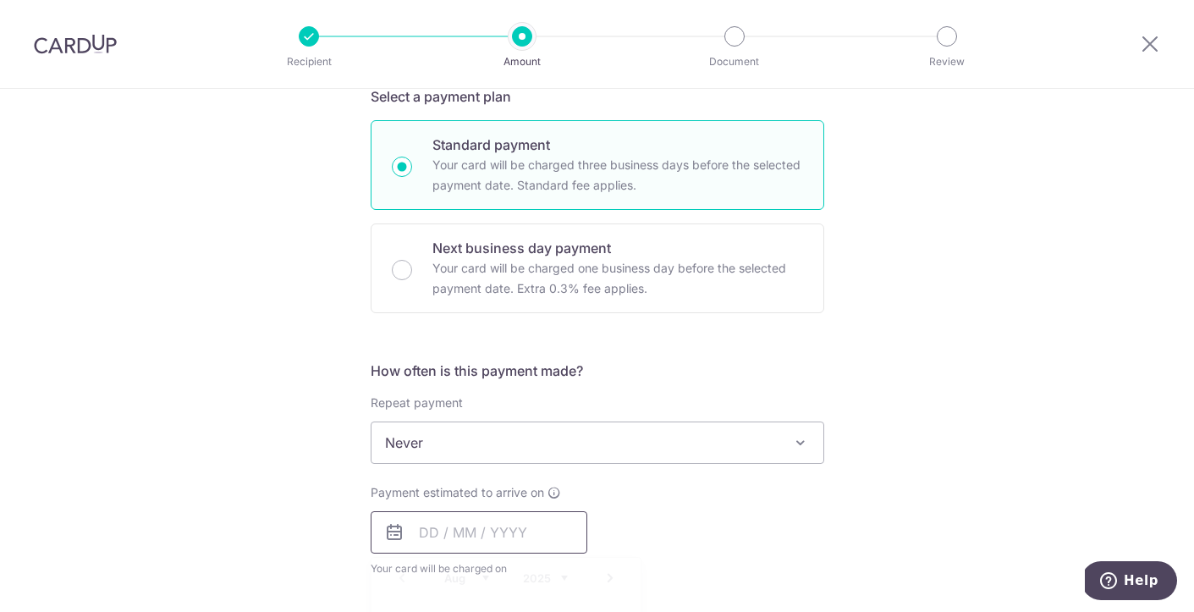
click at [427, 533] on input "text" at bounding box center [479, 532] width 217 height 42
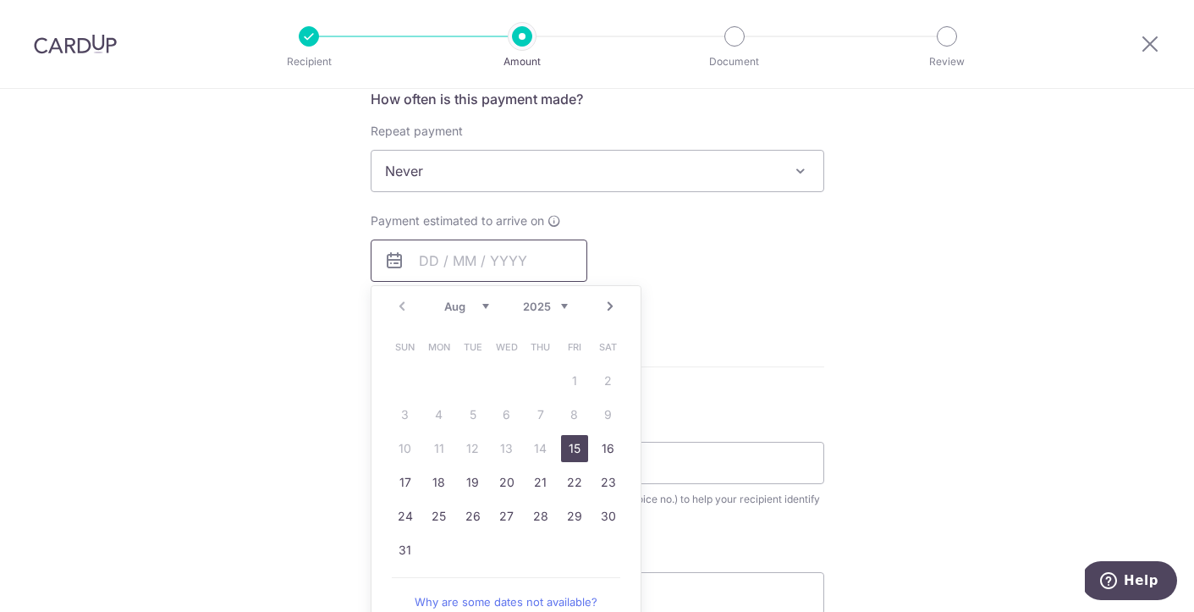
scroll to position [656, 0]
click at [571, 478] on link "22" at bounding box center [574, 481] width 27 height 27
type input "22/08/2025"
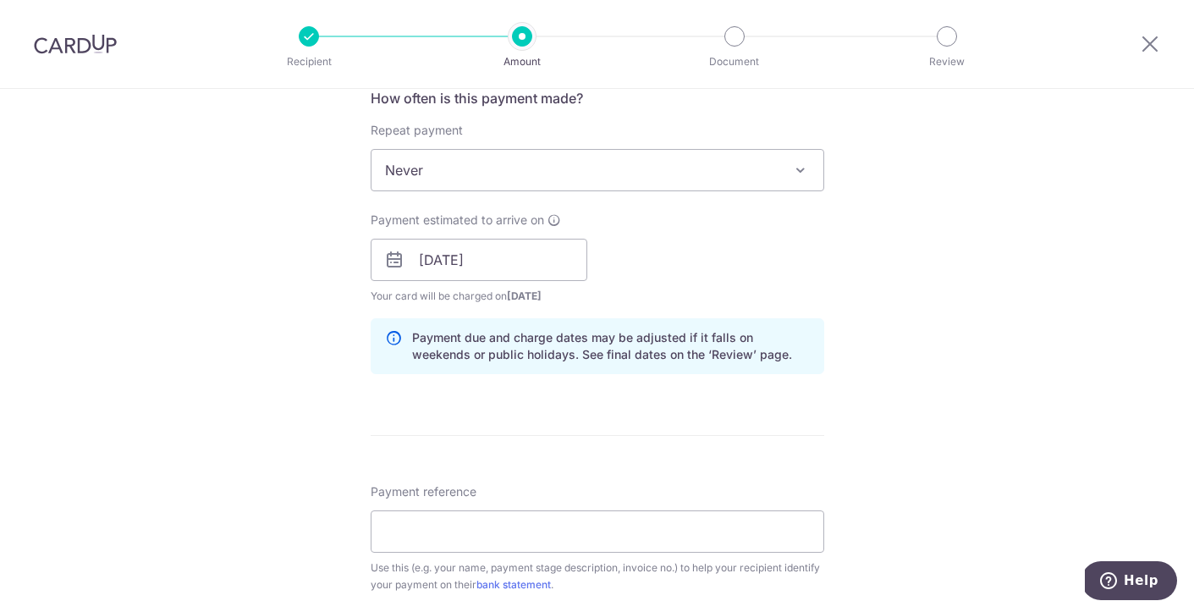
click at [720, 256] on div "Payment estimated to arrive on 22/08/2025 Prev Next Aug Sep Oct Nov Dec 2025 20…" at bounding box center [598, 258] width 474 height 93
click at [440, 530] on input "Payment reference" at bounding box center [598, 531] width 454 height 42
click at [407, 529] on input "INVA093a" at bounding box center [598, 531] width 454 height 42
click at [491, 533] on input "INV-A093a" at bounding box center [598, 531] width 454 height 42
type input "INV-A093a-05"
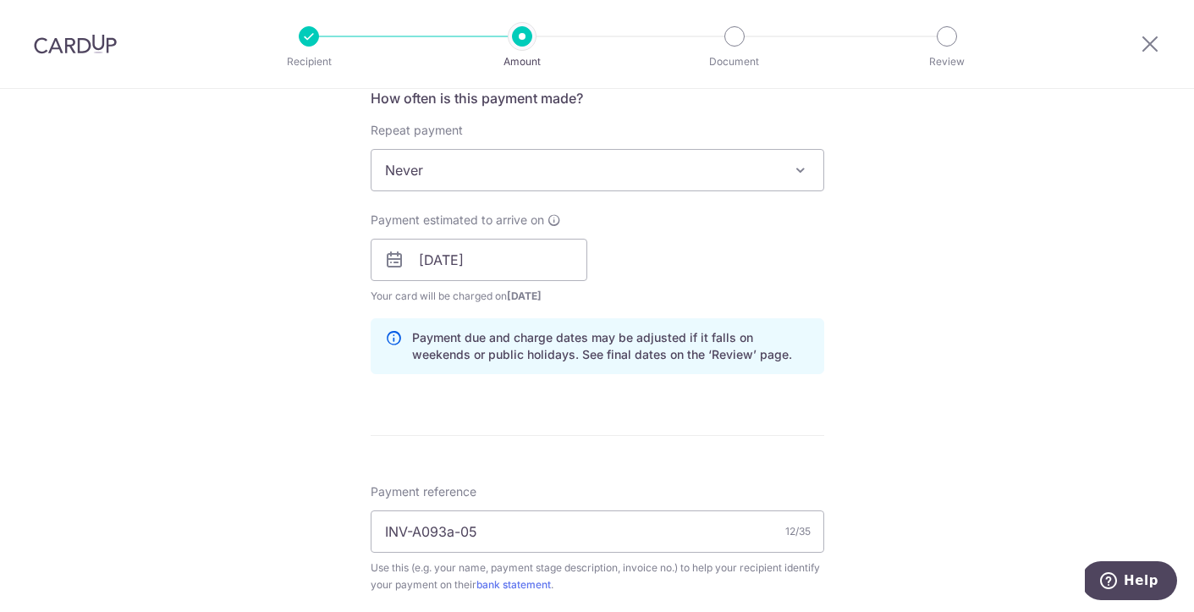
click at [874, 447] on div "Tell us more about your payment Enter payment amount SGD 2,500.00 2500.00 Card …" at bounding box center [597, 290] width 1194 height 1714
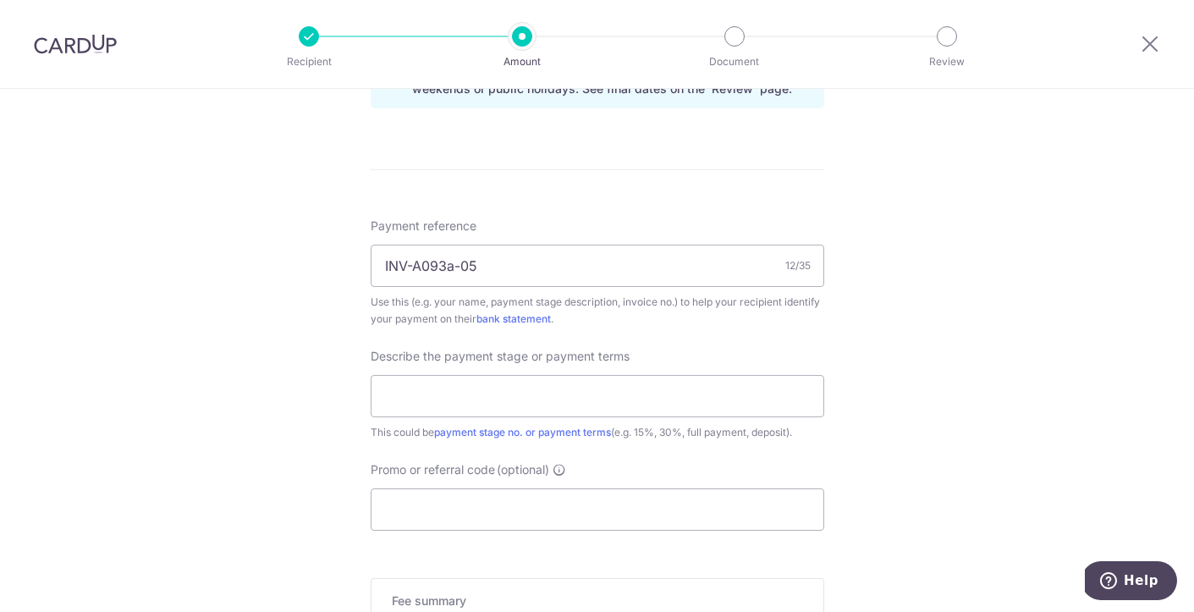
scroll to position [923, 0]
click at [574, 399] on input "text" at bounding box center [598, 395] width 454 height 42
type input "Stage 4- Tender Documentation (5%)"
click at [493, 505] on input "Promo or referral code (optional)" at bounding box center [598, 509] width 454 height 42
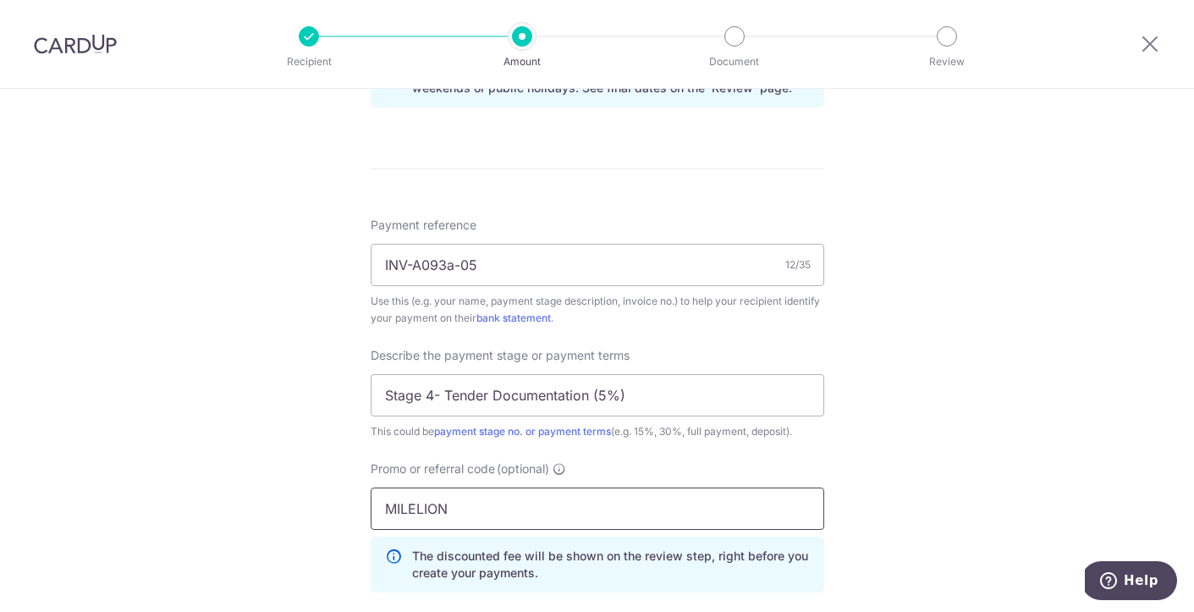
type input "MILELION"
click at [984, 454] on div "Tell us more about your payment Enter payment amount SGD 2,500.00 2500.00 Card …" at bounding box center [597, 61] width 1194 height 1790
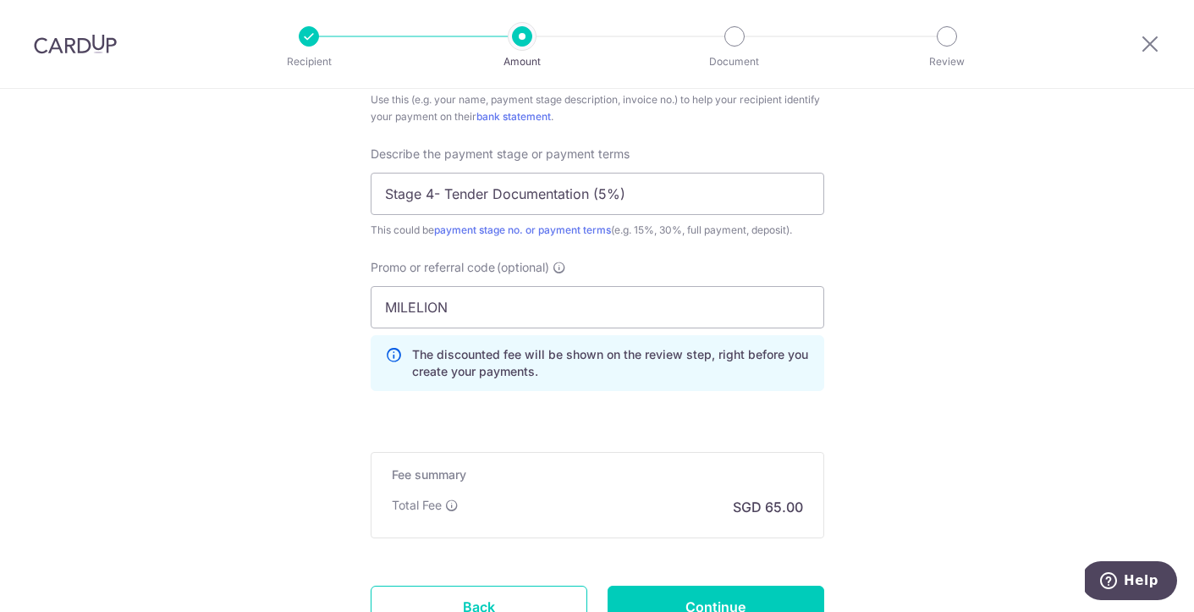
scroll to position [1201, 0]
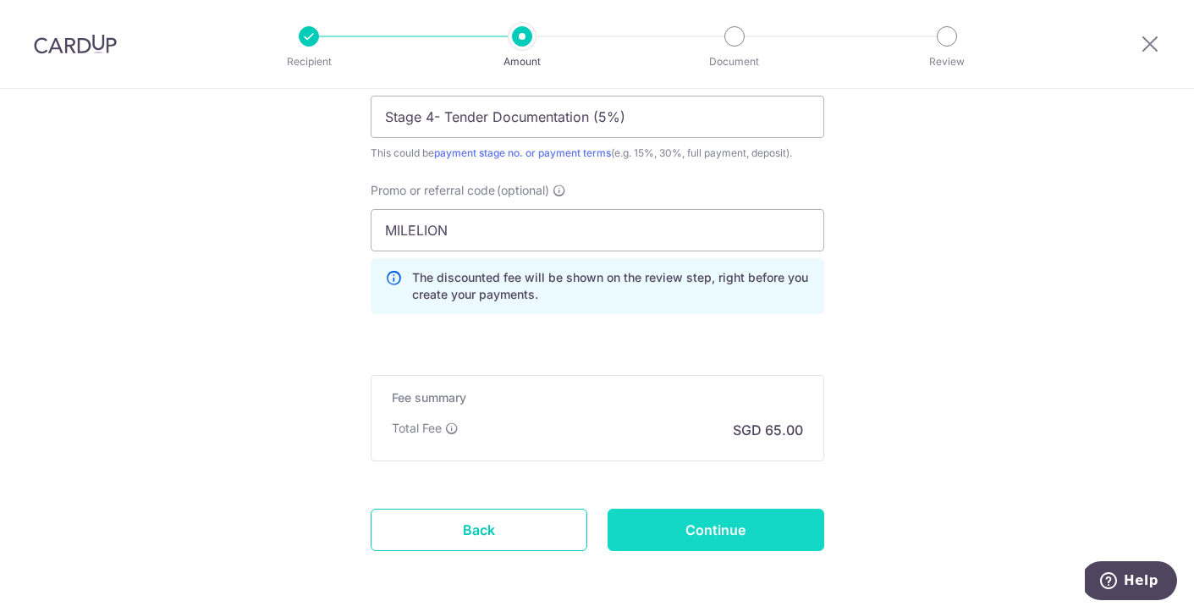
click at [730, 534] on input "Continue" at bounding box center [716, 530] width 217 height 42
type input "Create Schedule"
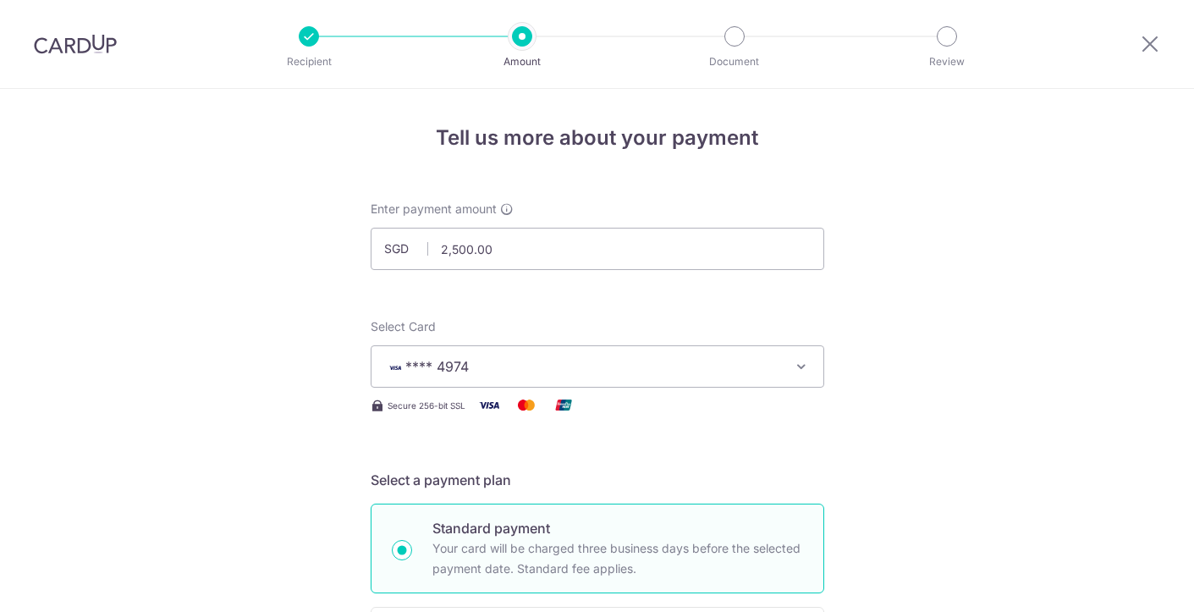
scroll to position [1291, 0]
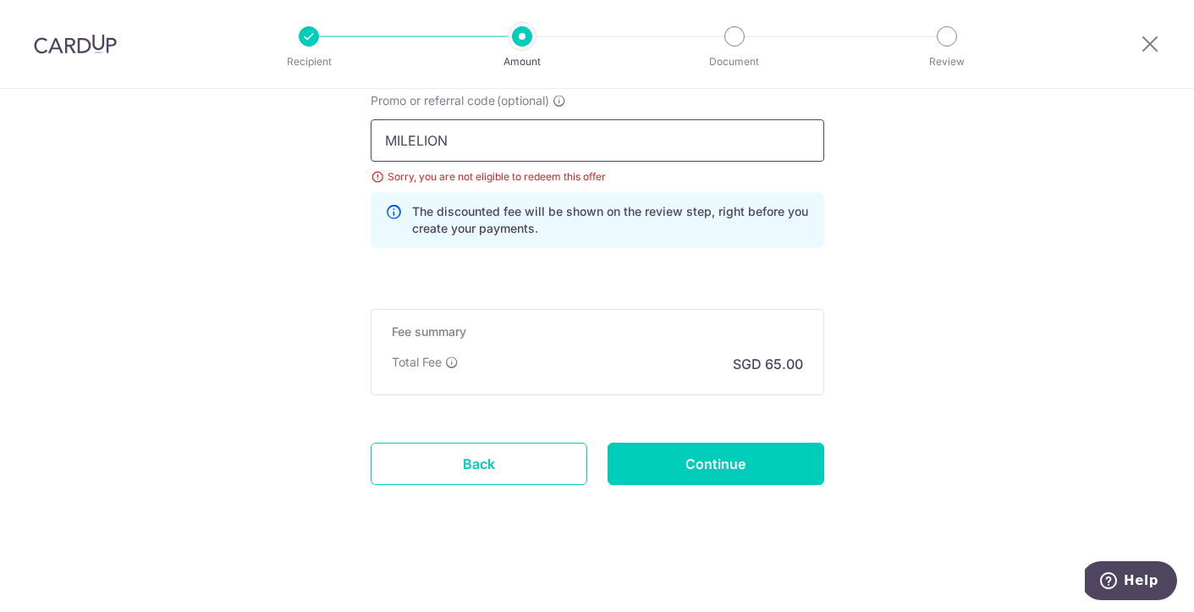
click at [507, 142] on input "MILELION" at bounding box center [598, 140] width 454 height 42
type input "M"
type input "OFF225"
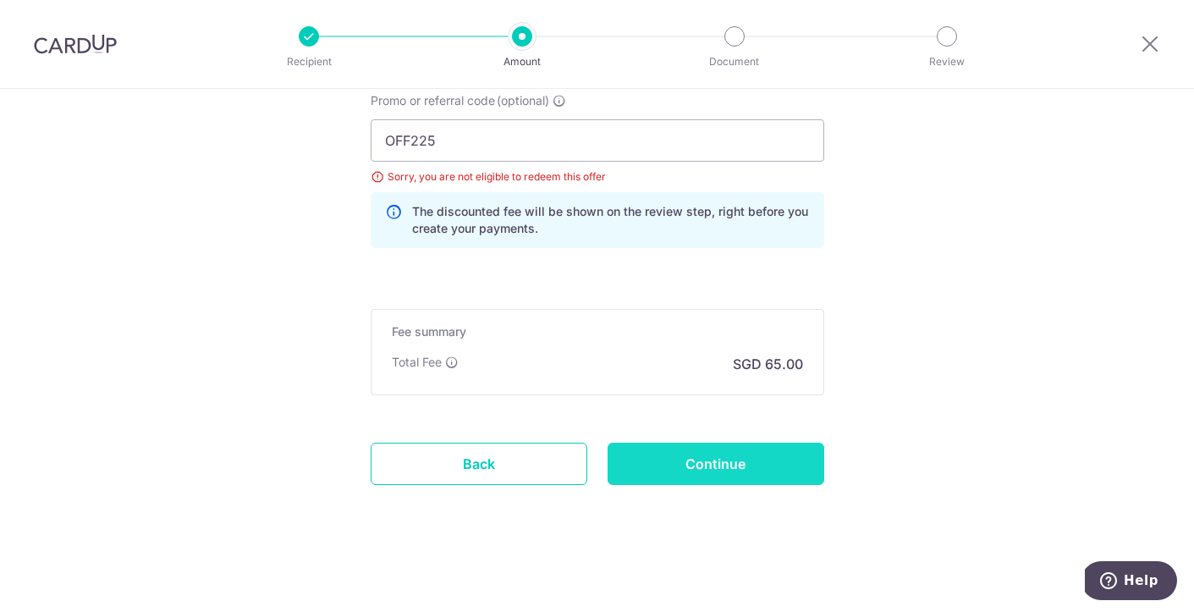
click at [727, 467] on input "Continue" at bounding box center [716, 464] width 217 height 42
type input "Update Schedule"
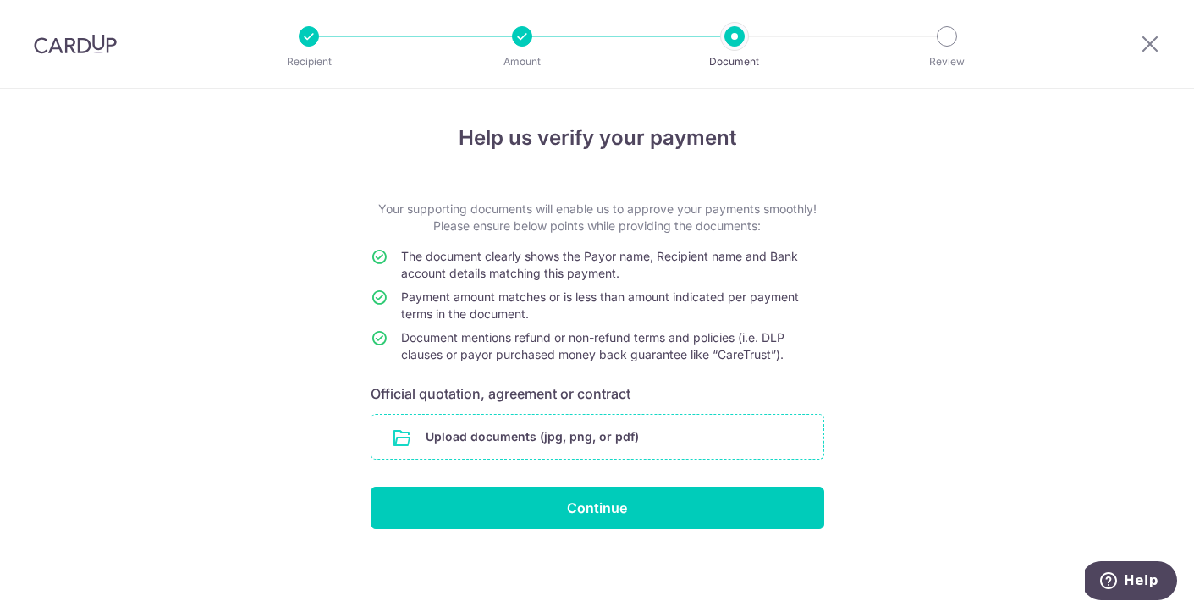
click at [526, 438] on input "file" at bounding box center [598, 437] width 452 height 44
click at [873, 252] on div "Help us verify your payment Your supporting documents will enable us to approve…" at bounding box center [597, 350] width 1194 height 523
click at [510, 433] on input "file" at bounding box center [598, 437] width 452 height 44
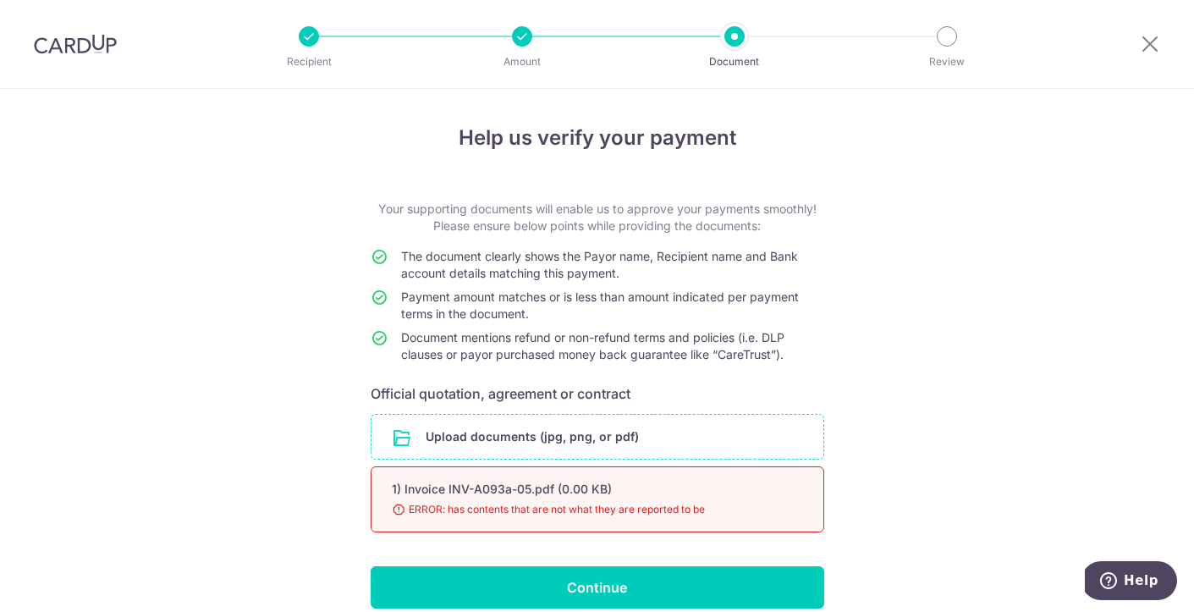
click at [526, 442] on input "file" at bounding box center [598, 437] width 452 height 44
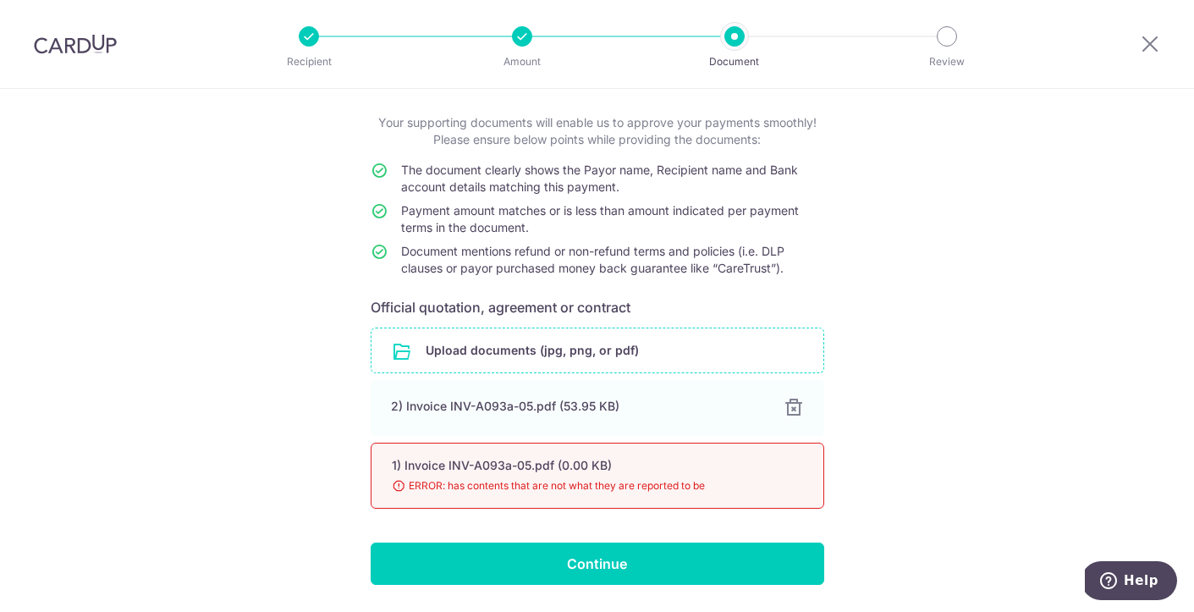
scroll to position [139, 0]
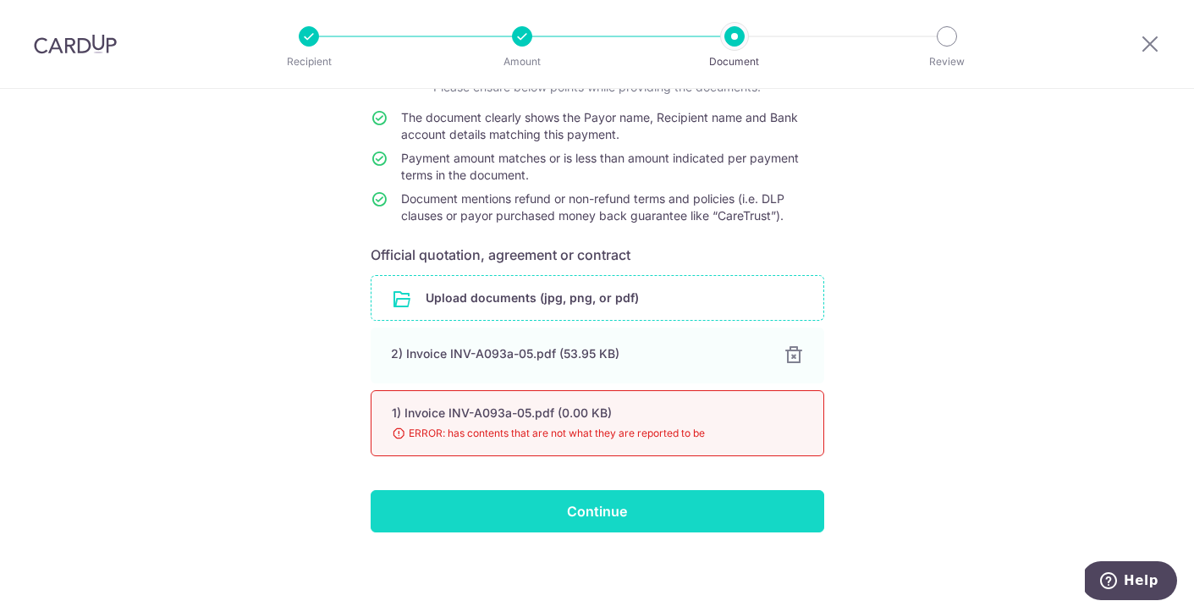
click at [609, 512] on input "Continue" at bounding box center [598, 511] width 454 height 42
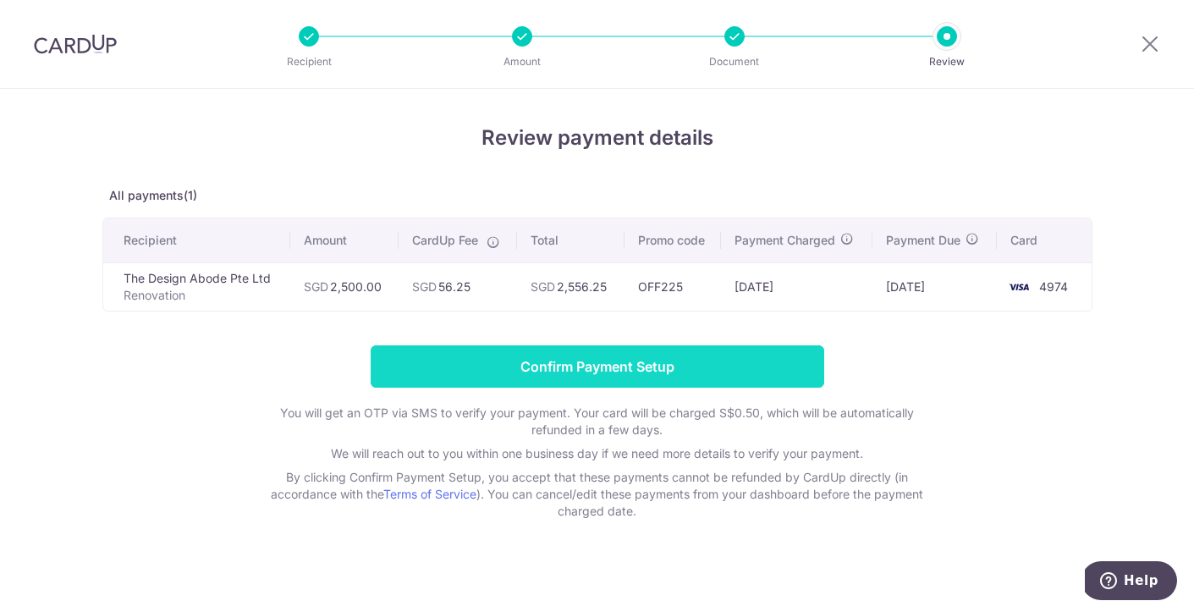
click at [507, 366] on input "Confirm Payment Setup" at bounding box center [598, 366] width 454 height 42
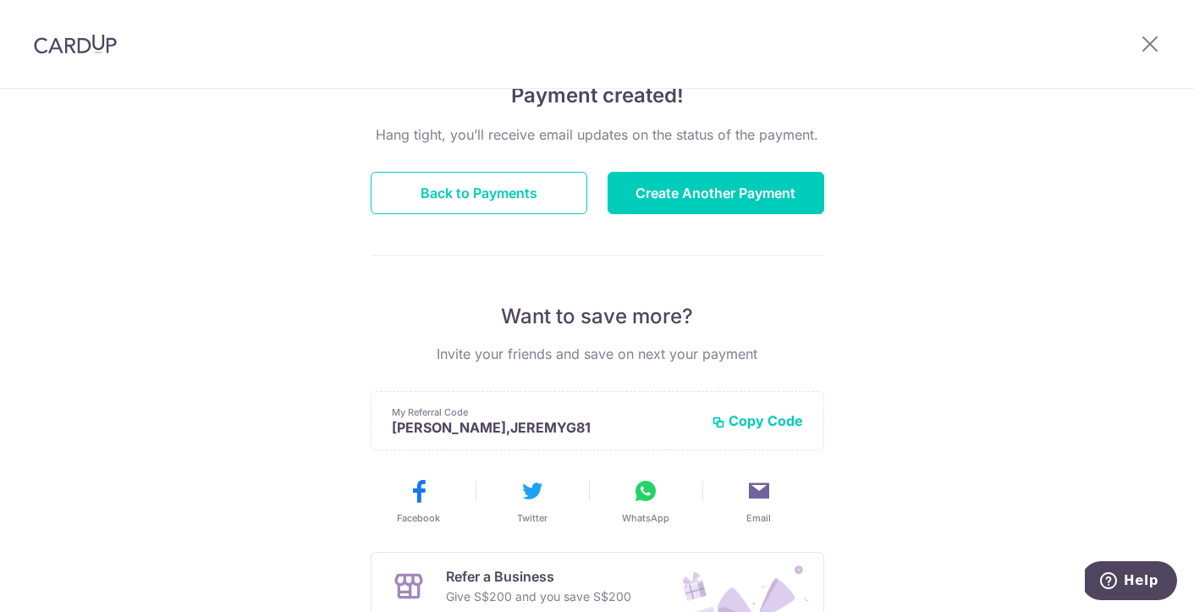
scroll to position [146, 0]
click at [518, 192] on button "Back to Payments" at bounding box center [479, 194] width 217 height 42
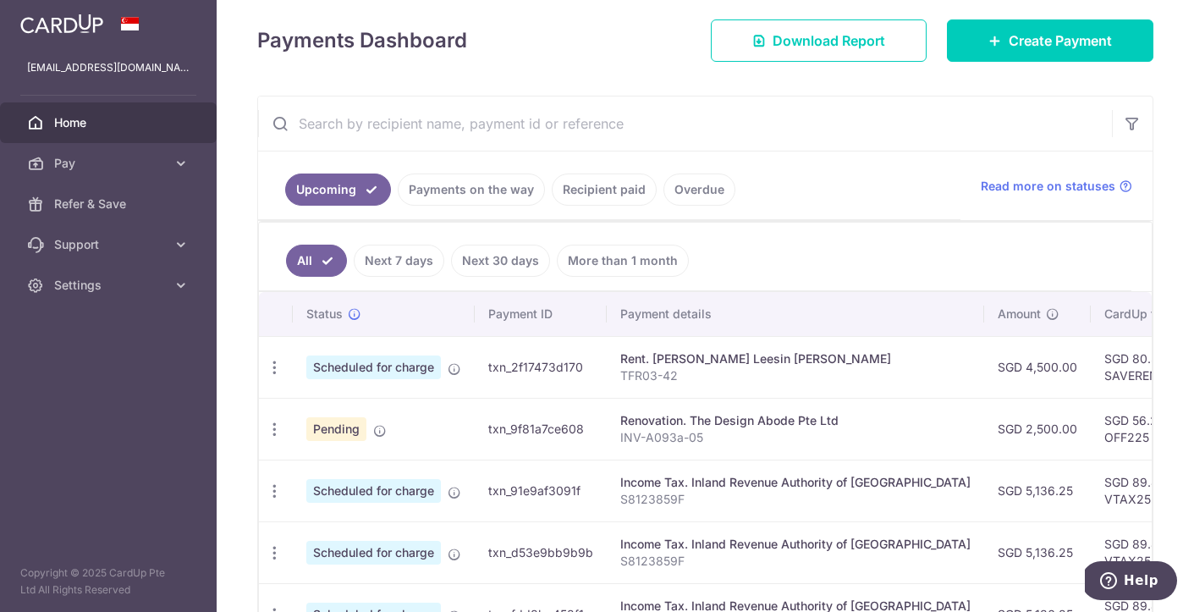
scroll to position [229, 0]
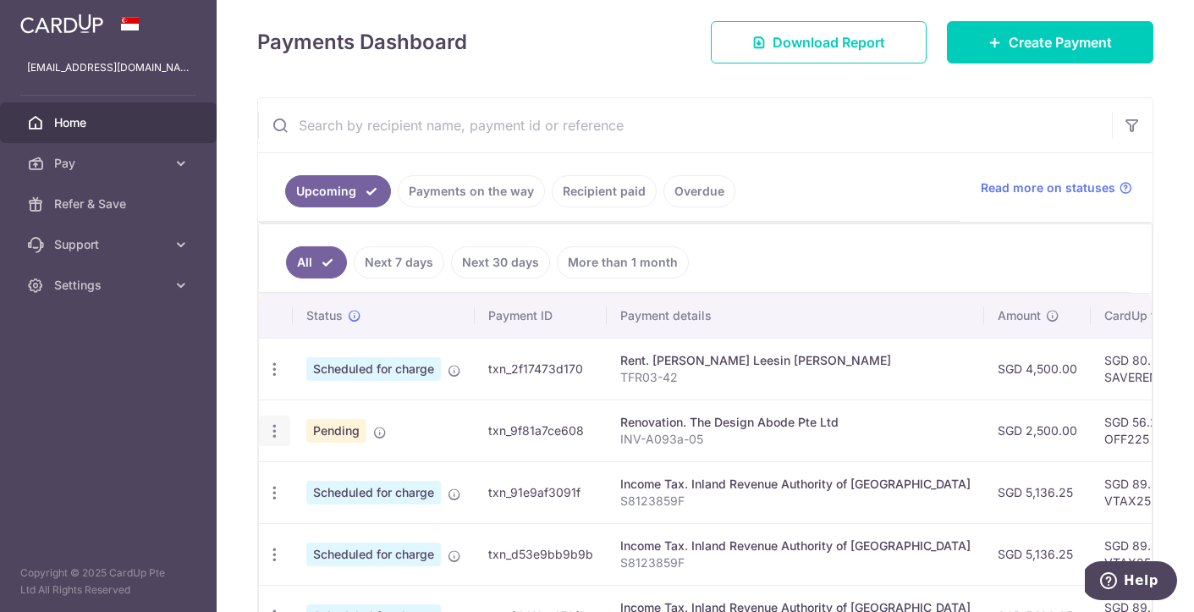
click at [277, 378] on icon "button" at bounding box center [275, 370] width 18 height 18
click at [331, 521] on span "Cancel payment" at bounding box center [364, 519] width 113 height 20
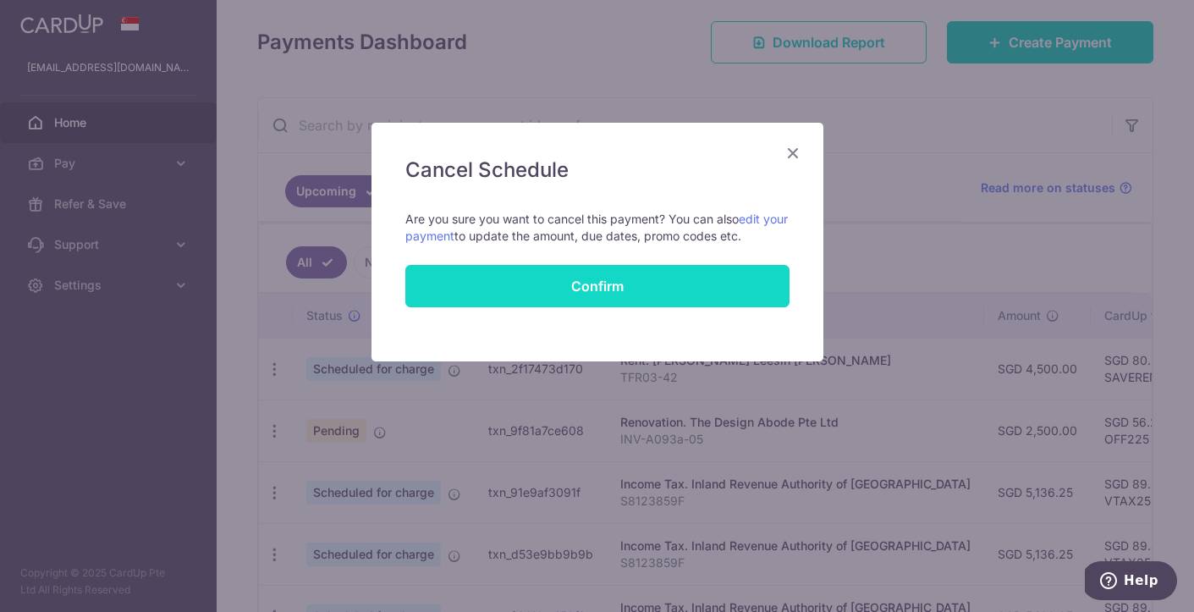
click at [608, 292] on input "Confirm" at bounding box center [597, 286] width 384 height 42
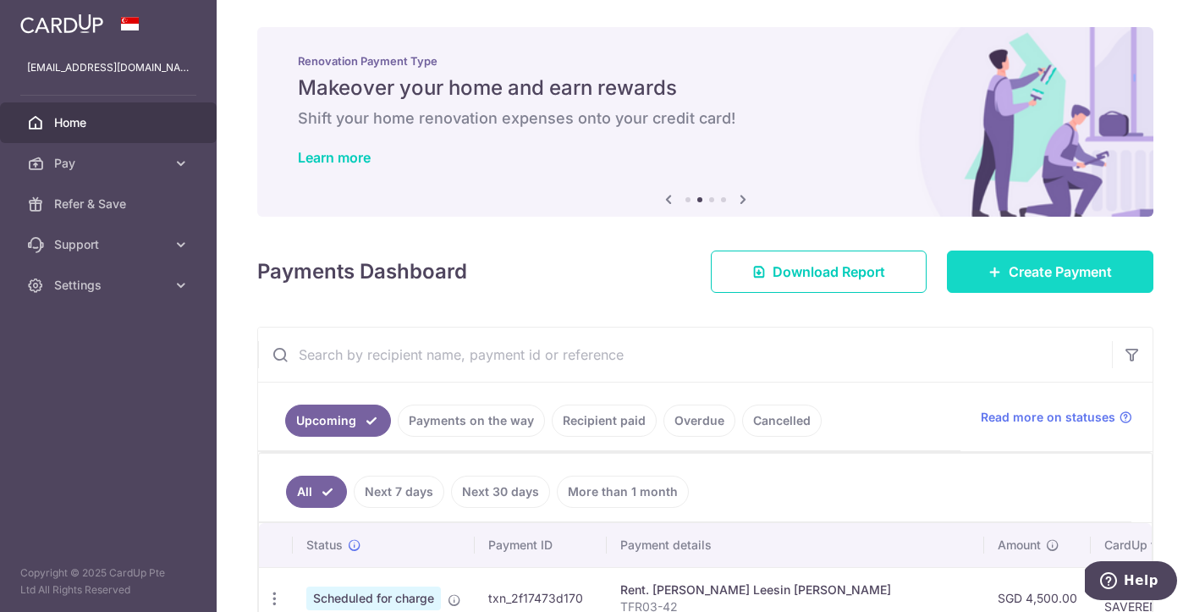
click at [1056, 285] on link "Create Payment" at bounding box center [1050, 272] width 207 height 42
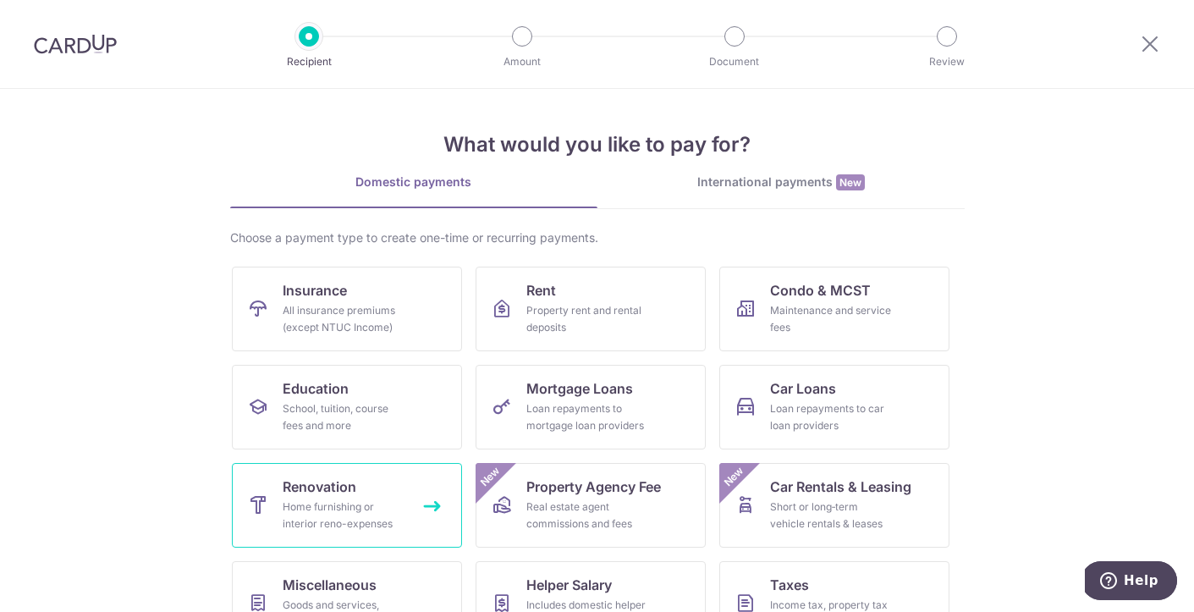
click at [350, 509] on div "Home furnishing or interior reno-expenses" at bounding box center [344, 516] width 122 height 34
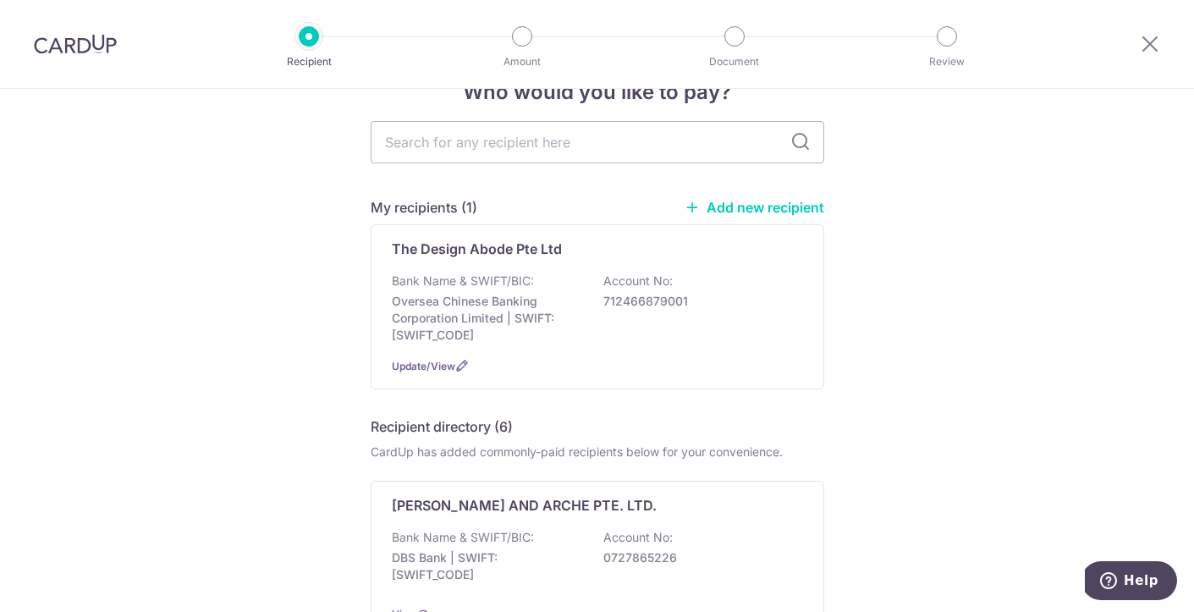
scroll to position [47, 0]
click at [491, 252] on p "The Design Abode Pte Ltd" at bounding box center [477, 247] width 170 height 20
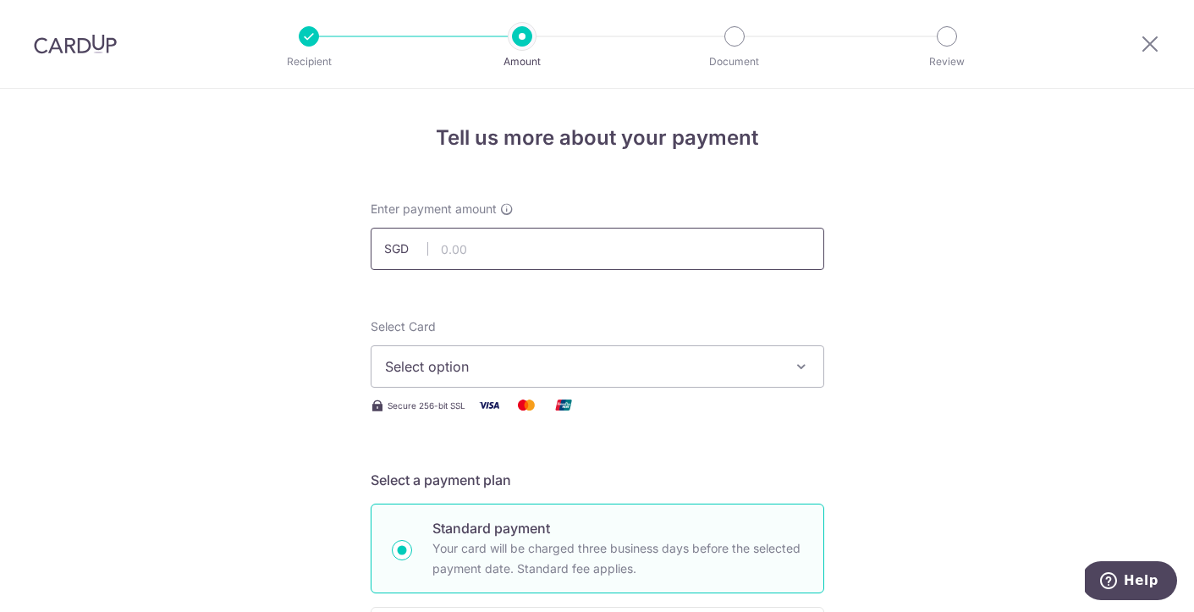
click at [491, 252] on input "text" at bounding box center [598, 249] width 454 height 42
type input "2,500.00"
click at [482, 366] on span "Select option" at bounding box center [582, 366] width 394 height 20
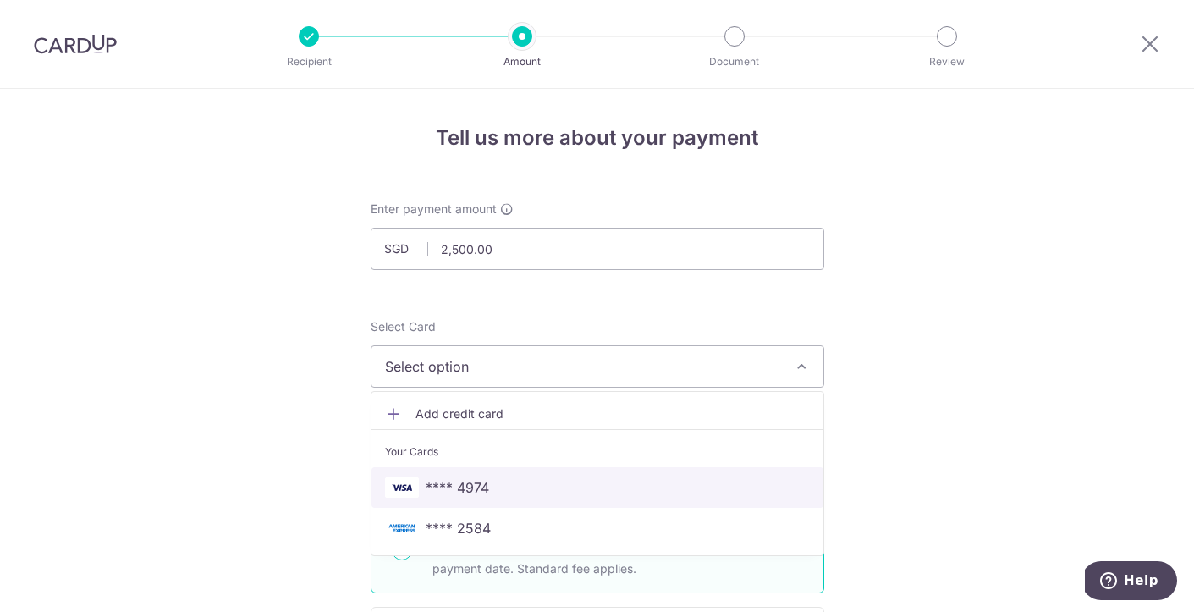
click at [454, 491] on span "**** 4974" at bounding box center [457, 487] width 63 height 20
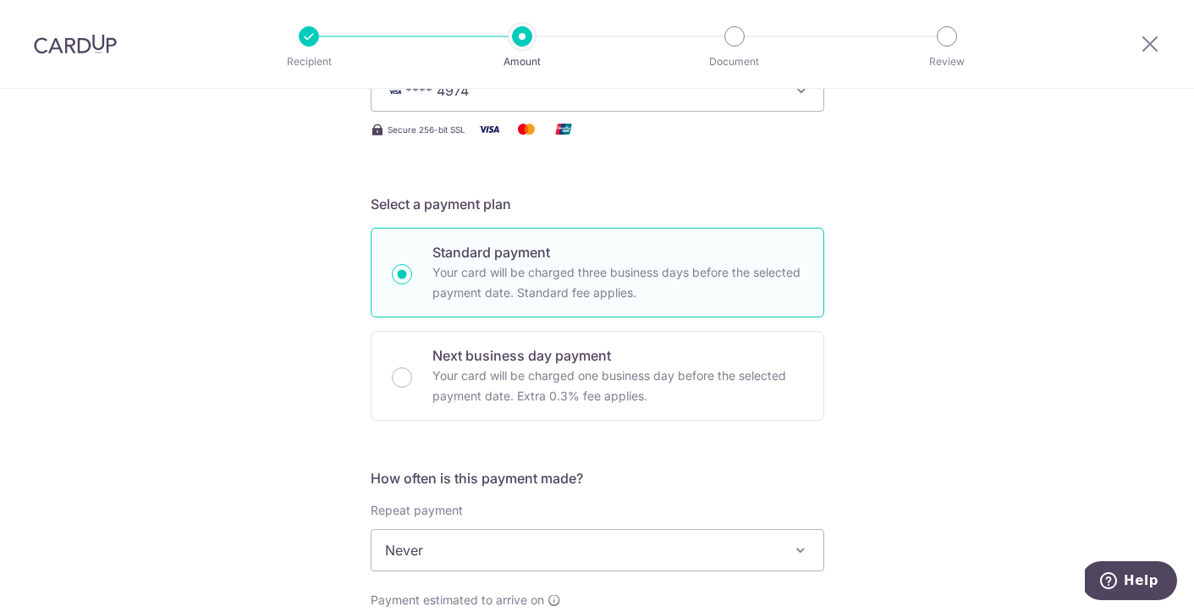
scroll to position [454, 0]
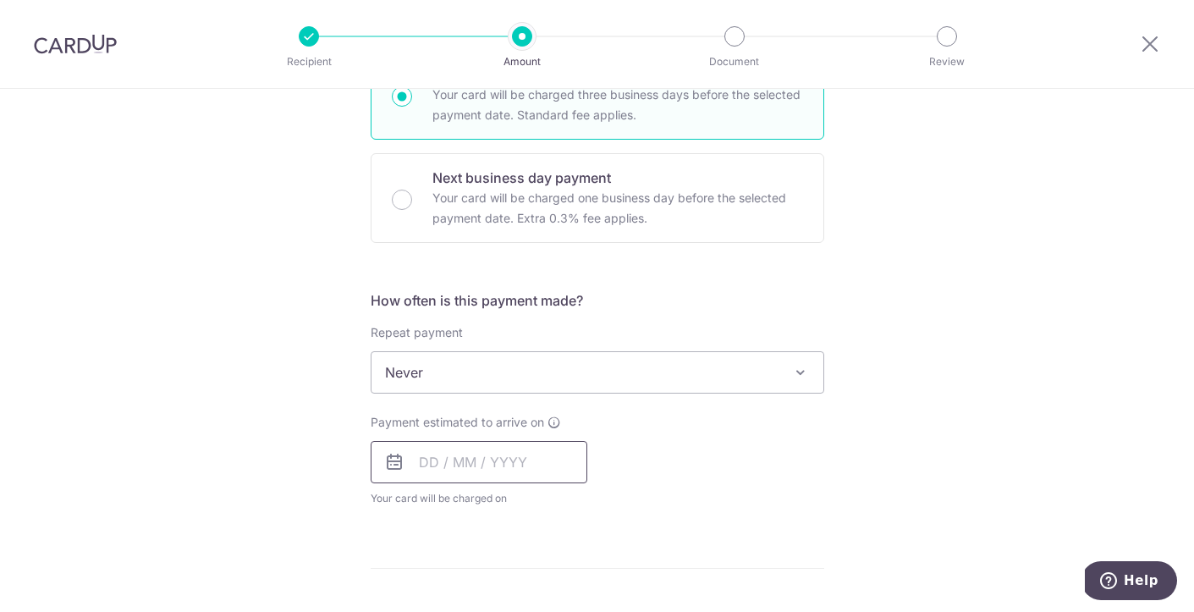
click at [451, 462] on input "text" at bounding box center [479, 462] width 217 height 42
click at [796, 479] on div "Payment estimated to arrive on 22 Prev Next Aug Sep Oct Nov Dec 2025 2026 2027 …" at bounding box center [598, 460] width 474 height 93
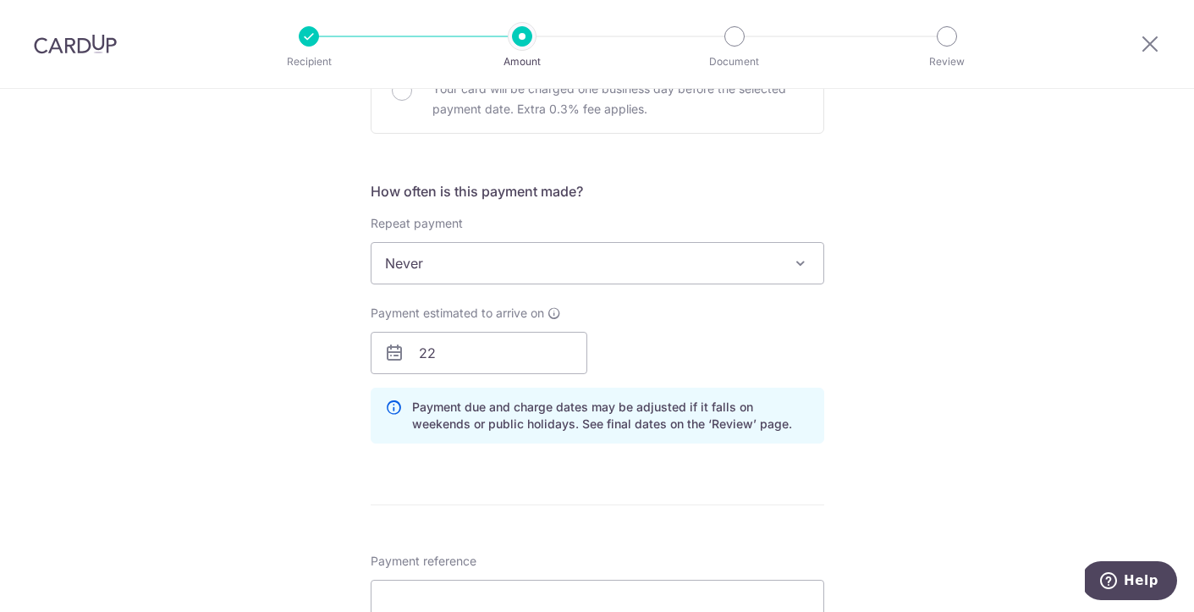
scroll to position [575, 0]
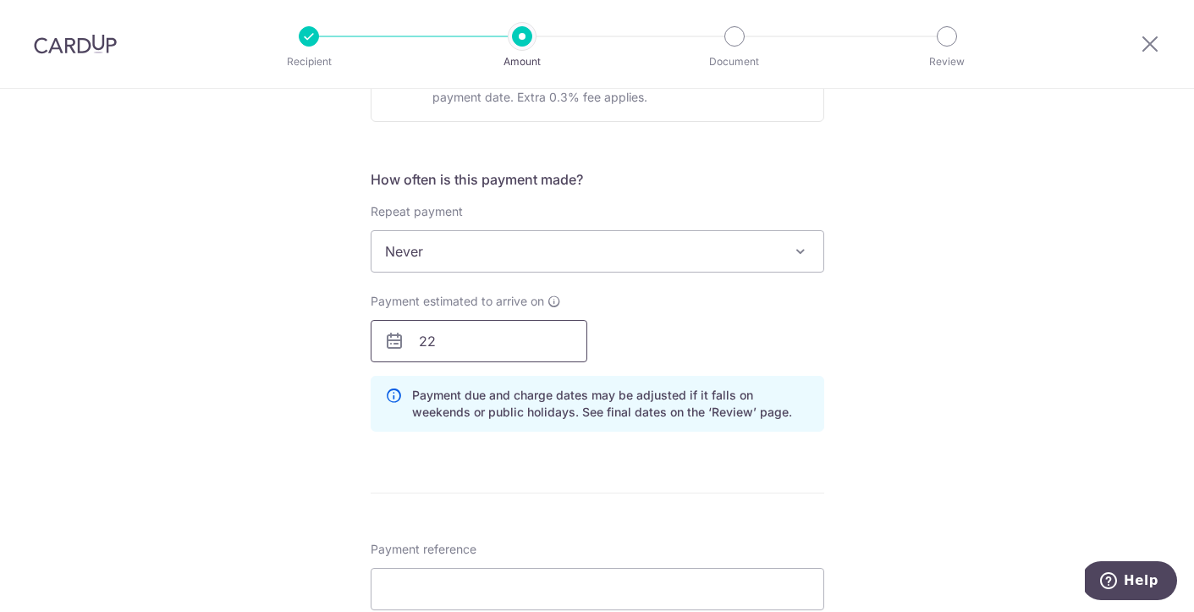
click at [474, 327] on input "22" at bounding box center [479, 341] width 217 height 42
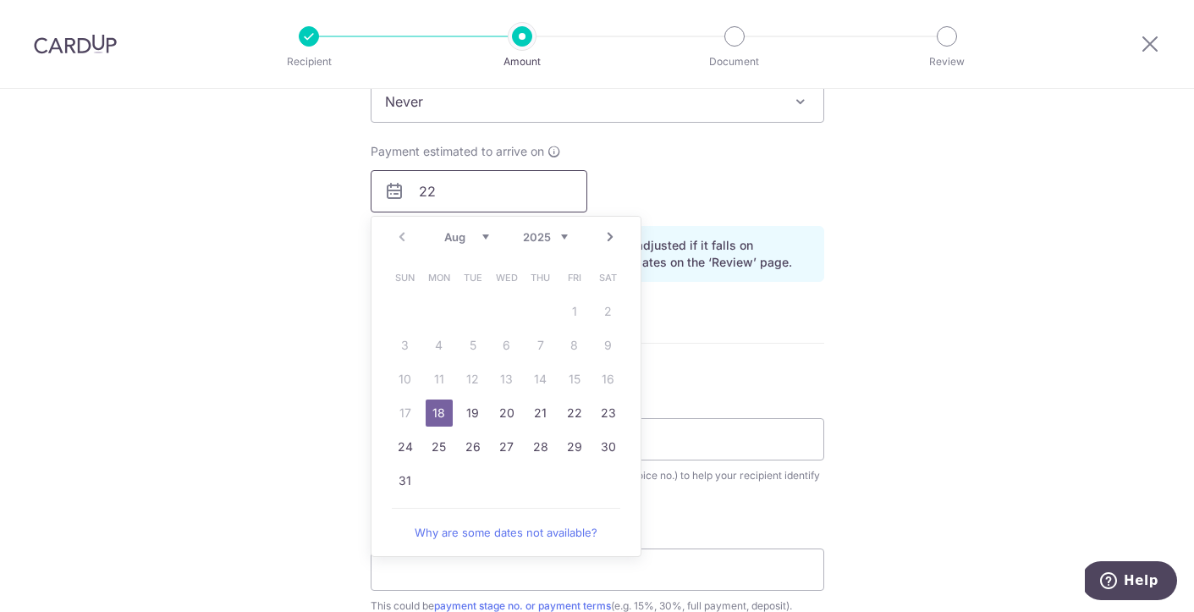
scroll to position [731, 0]
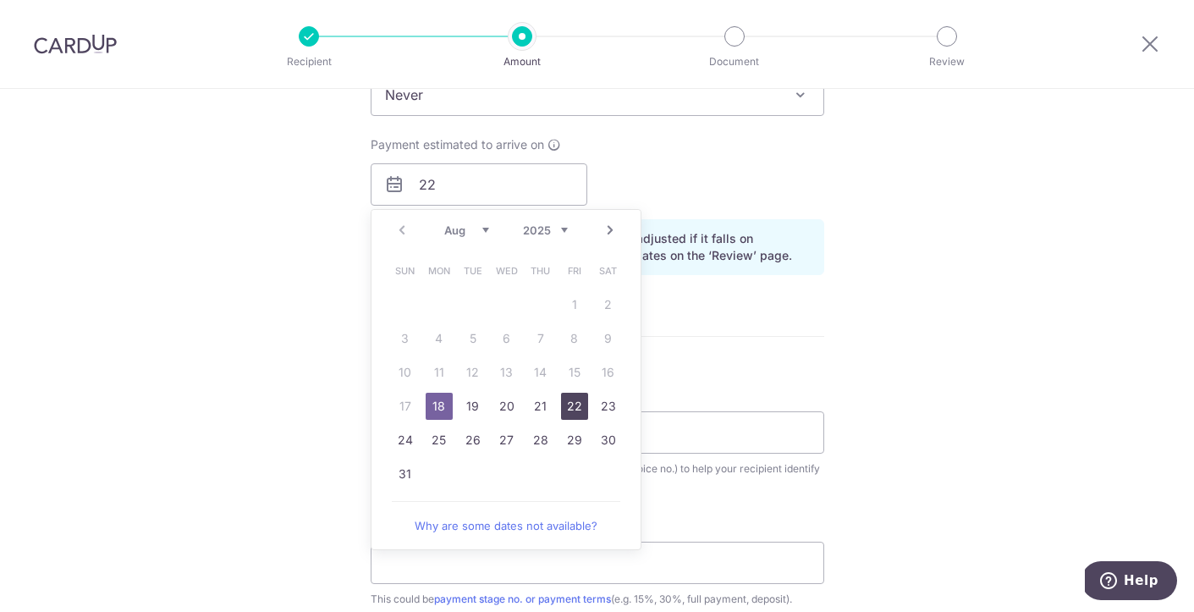
click at [572, 410] on link "22" at bounding box center [574, 406] width 27 height 27
type input "22/08/2025"
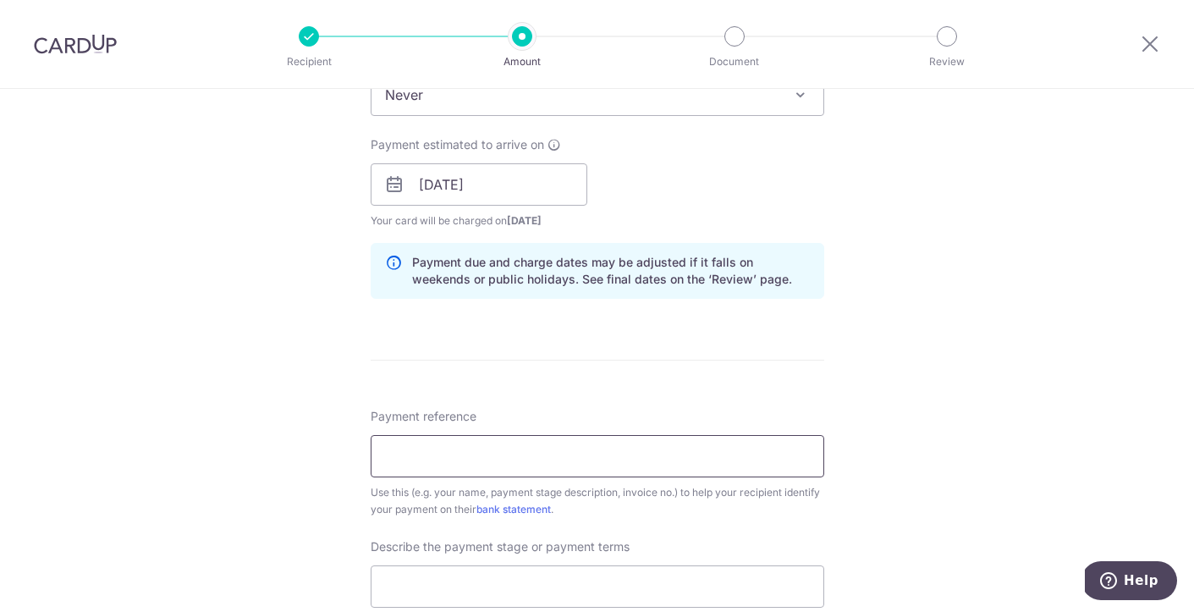
click at [437, 459] on input "Payment reference" at bounding box center [598, 456] width 454 height 42
type input "INV-A093a-05"
click at [603, 379] on form "Enter payment amount SGD 2,500.00 2500.00 Select Card **** 4974 Add credit card…" at bounding box center [598, 230] width 454 height 1523
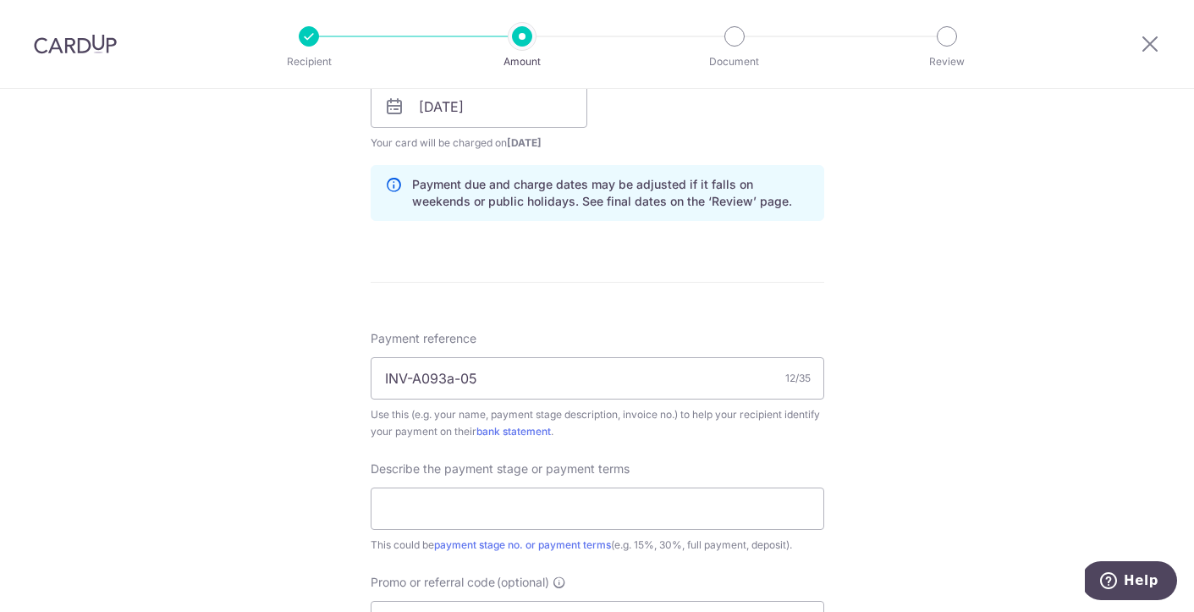
scroll to position [889, 0]
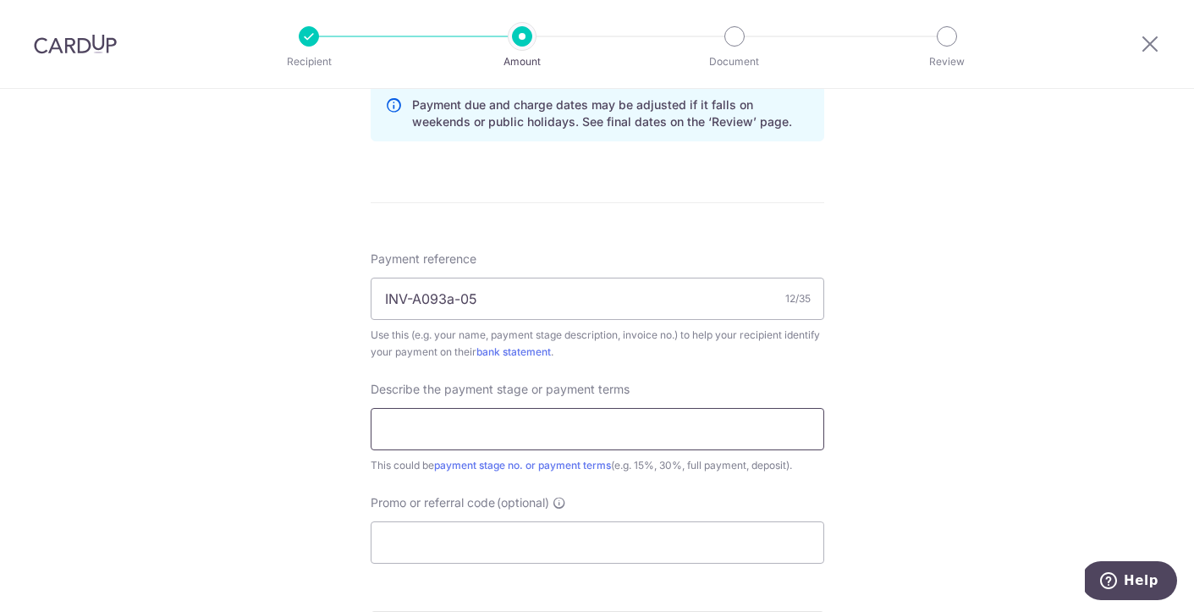
click at [469, 433] on input "text" at bounding box center [598, 429] width 454 height 42
type input "Stage 4- Tender Documentation (5%)"
click at [895, 444] on div "Tell us more about your payment Enter payment amount SGD 2,500.00 2500.00 Selec…" at bounding box center [597, 57] width 1194 height 1714
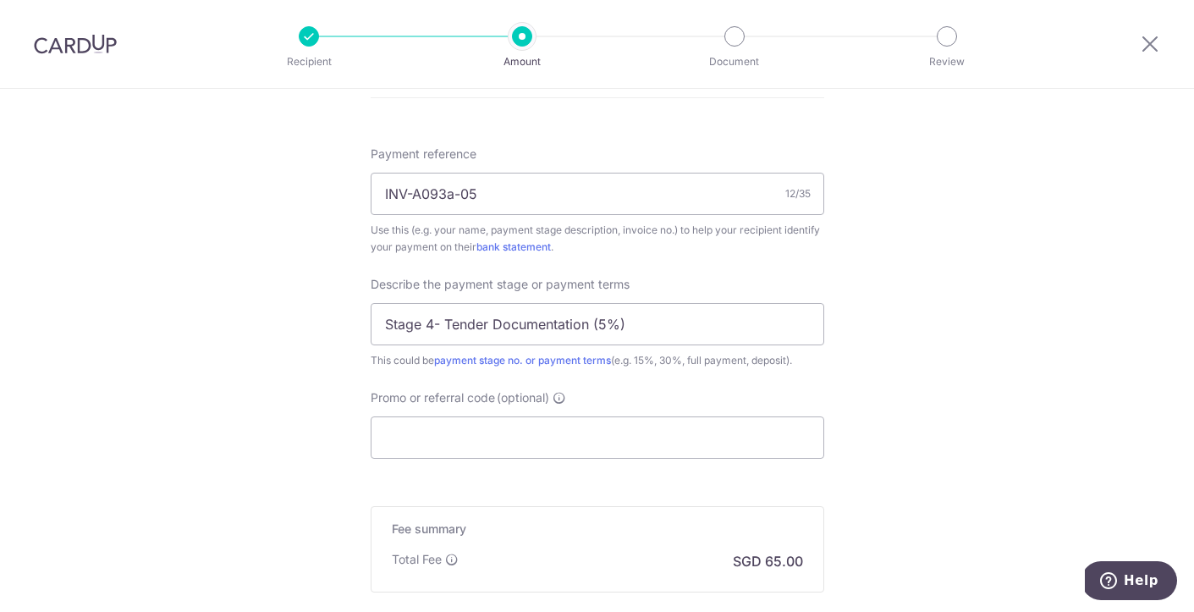
scroll to position [999, 0]
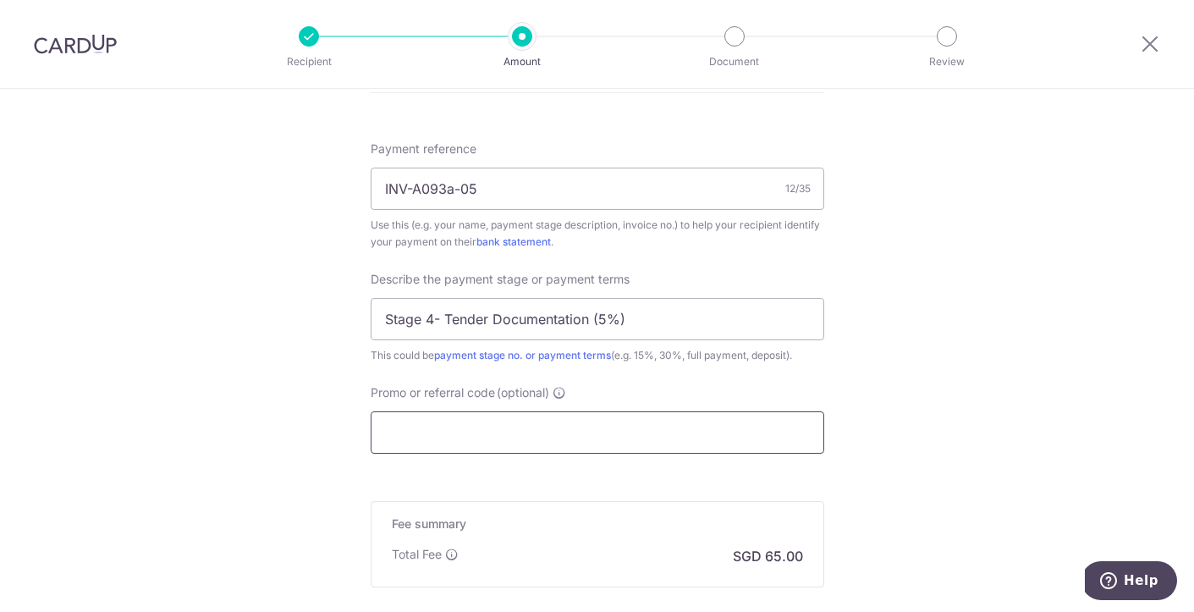
click at [480, 433] on input "Promo or referral code (optional)" at bounding box center [598, 432] width 454 height 42
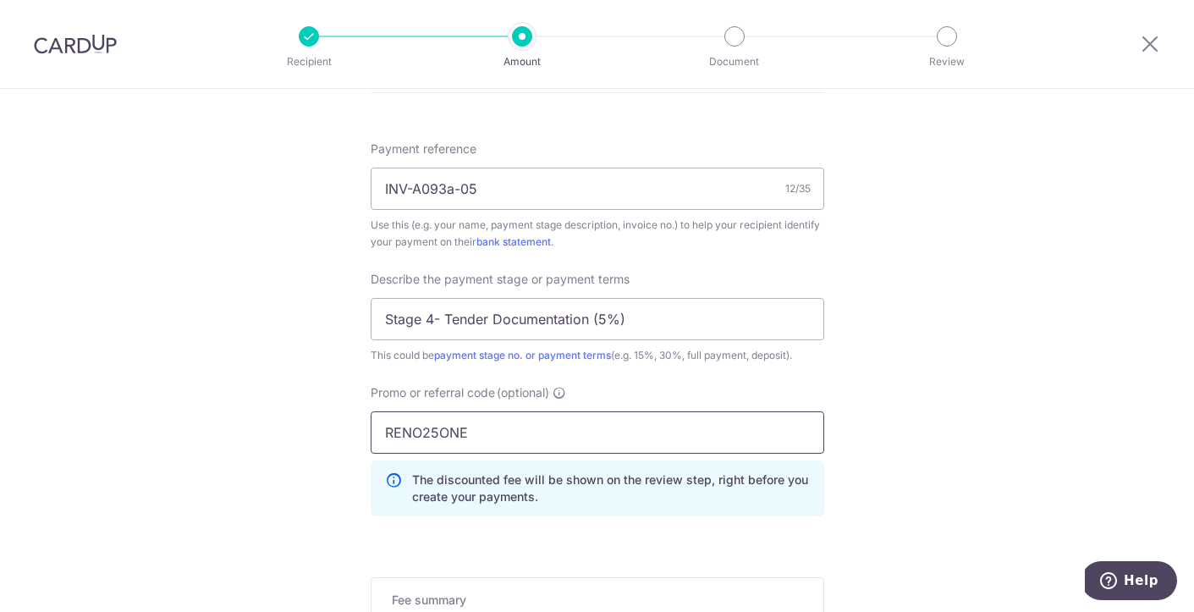
type input "RENO25ONE"
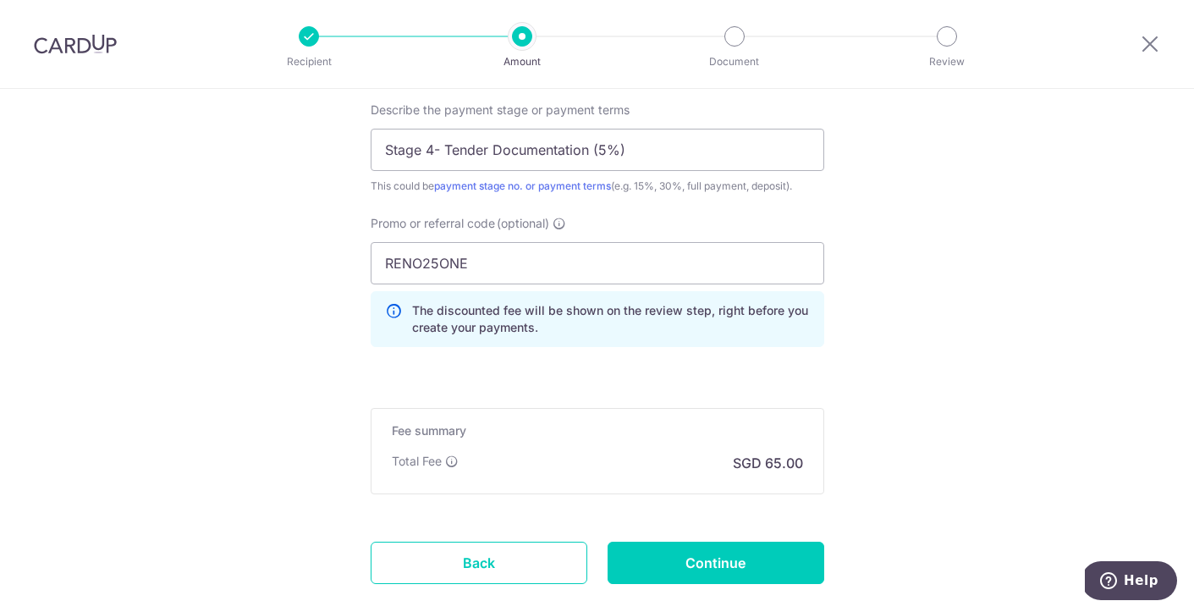
scroll to position [1170, 0]
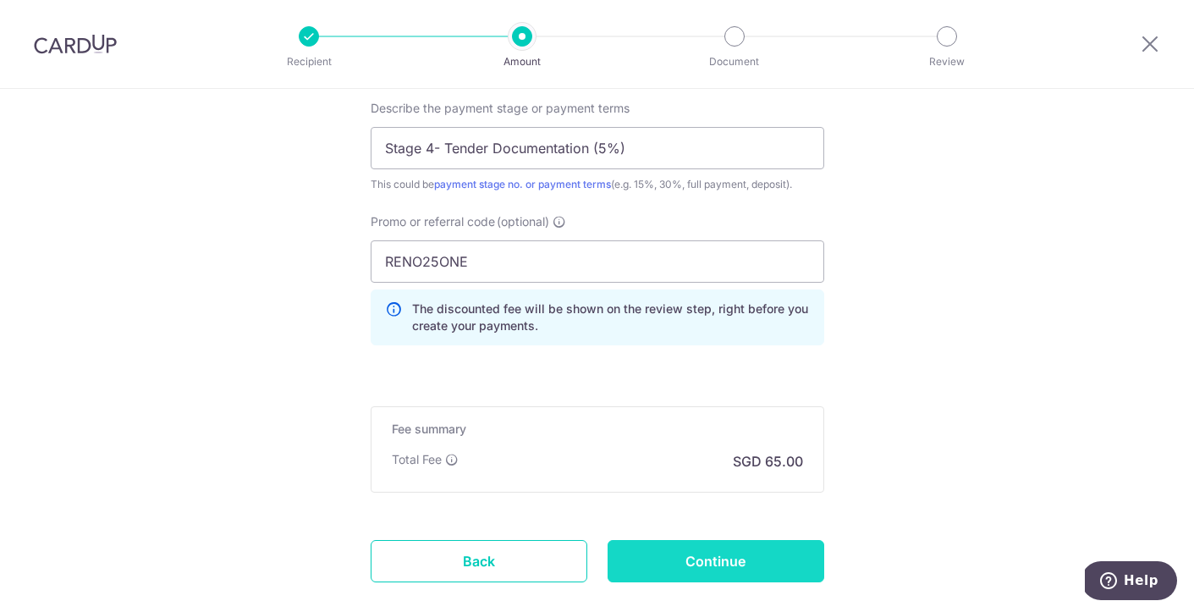
click at [739, 565] on input "Continue" at bounding box center [716, 561] width 217 height 42
type input "Create Schedule"
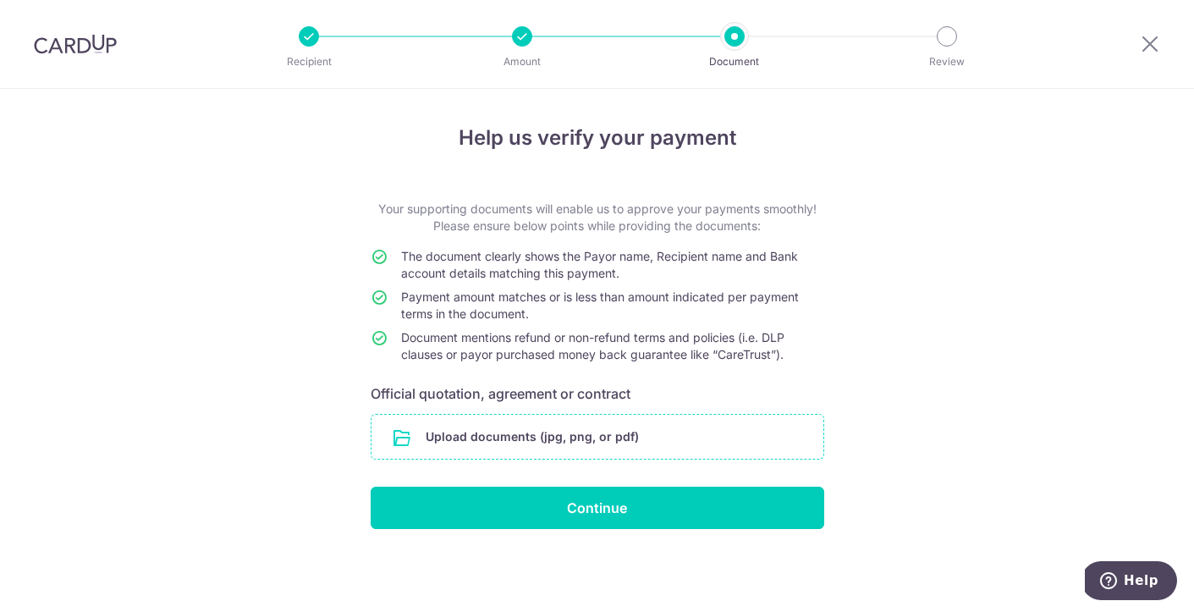
click at [514, 435] on input "file" at bounding box center [598, 437] width 452 height 44
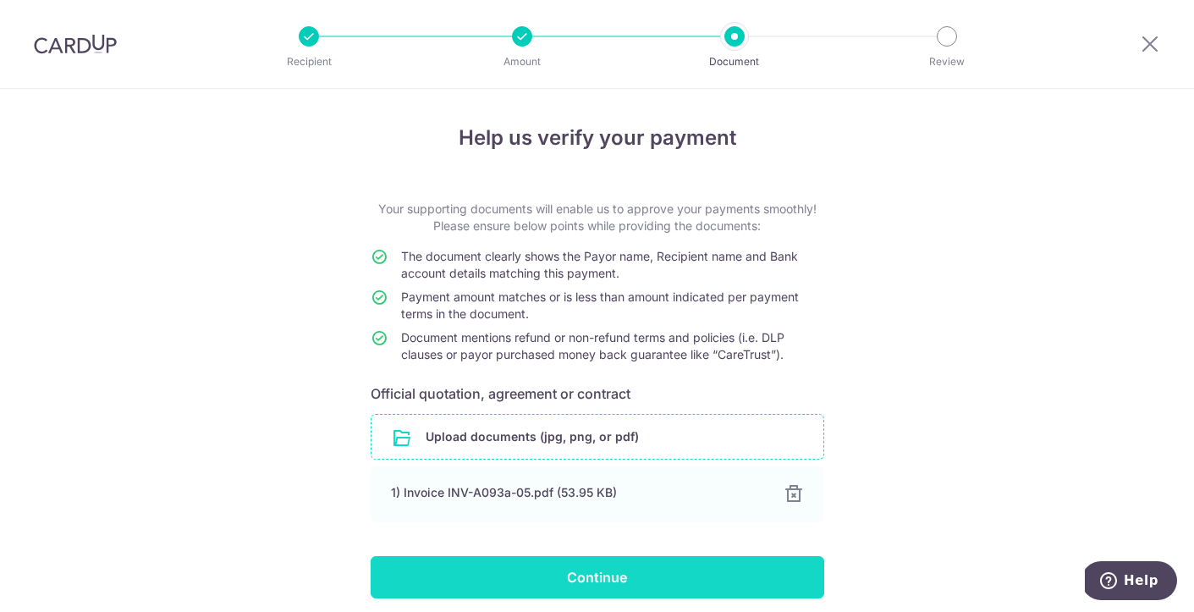
click at [559, 582] on input "Continue" at bounding box center [598, 577] width 454 height 42
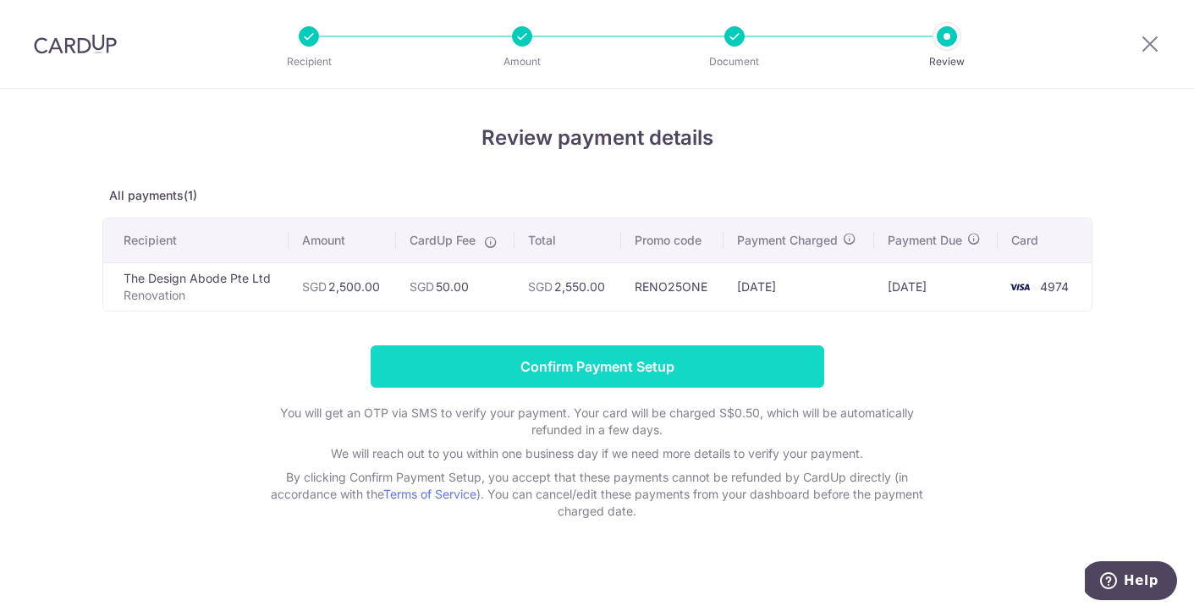
click at [587, 377] on input "Confirm Payment Setup" at bounding box center [598, 366] width 454 height 42
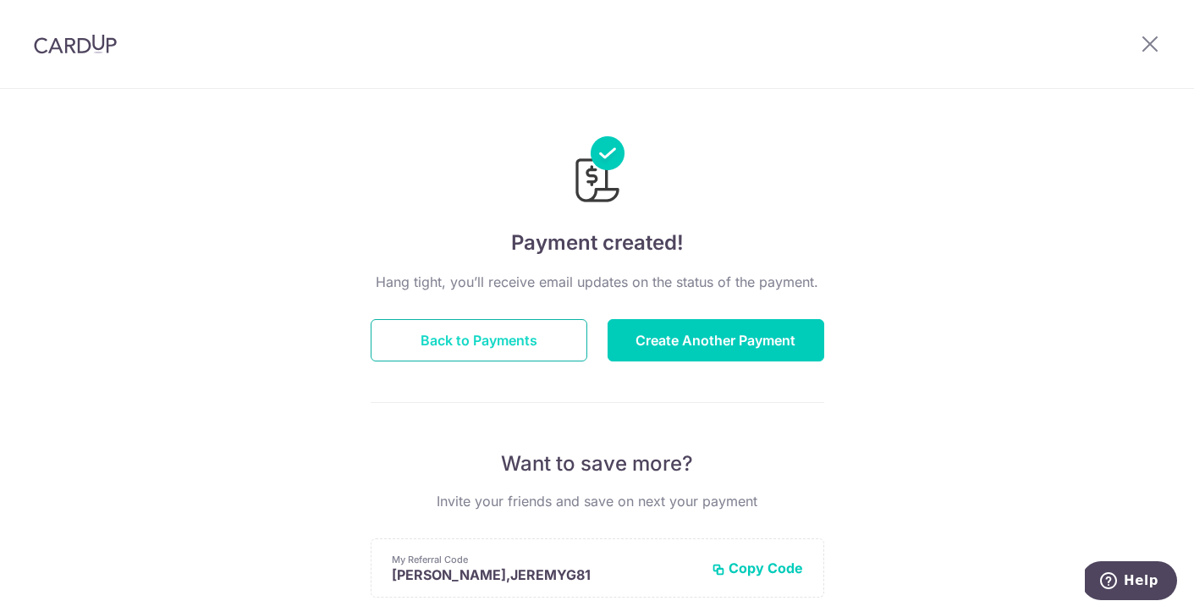
click at [500, 336] on button "Back to Payments" at bounding box center [479, 340] width 217 height 42
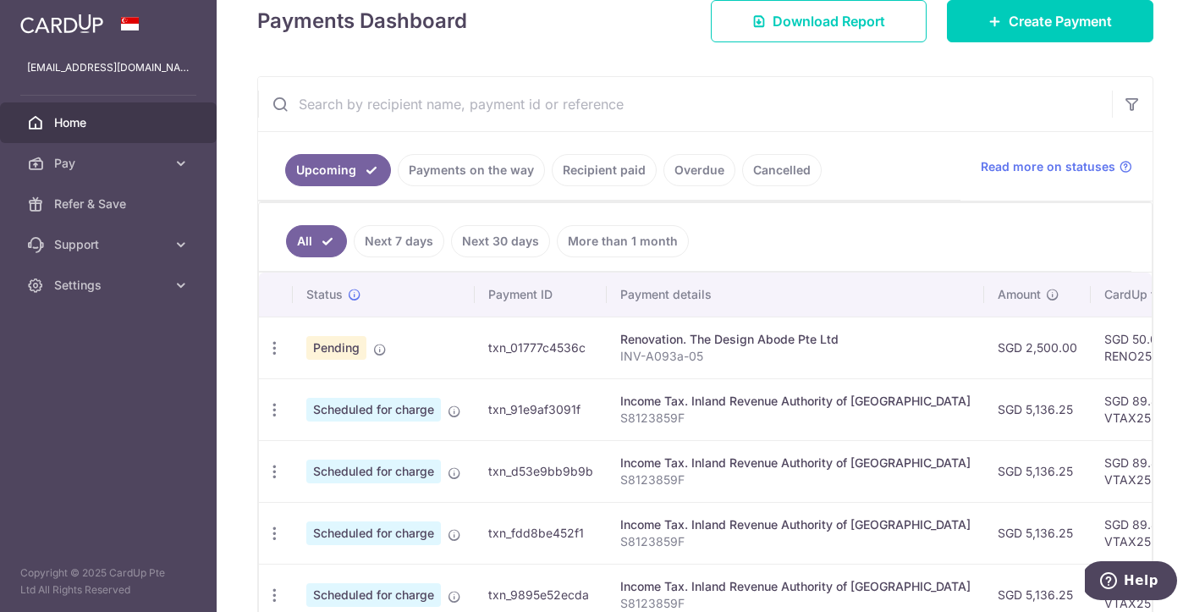
scroll to position [259, 0]
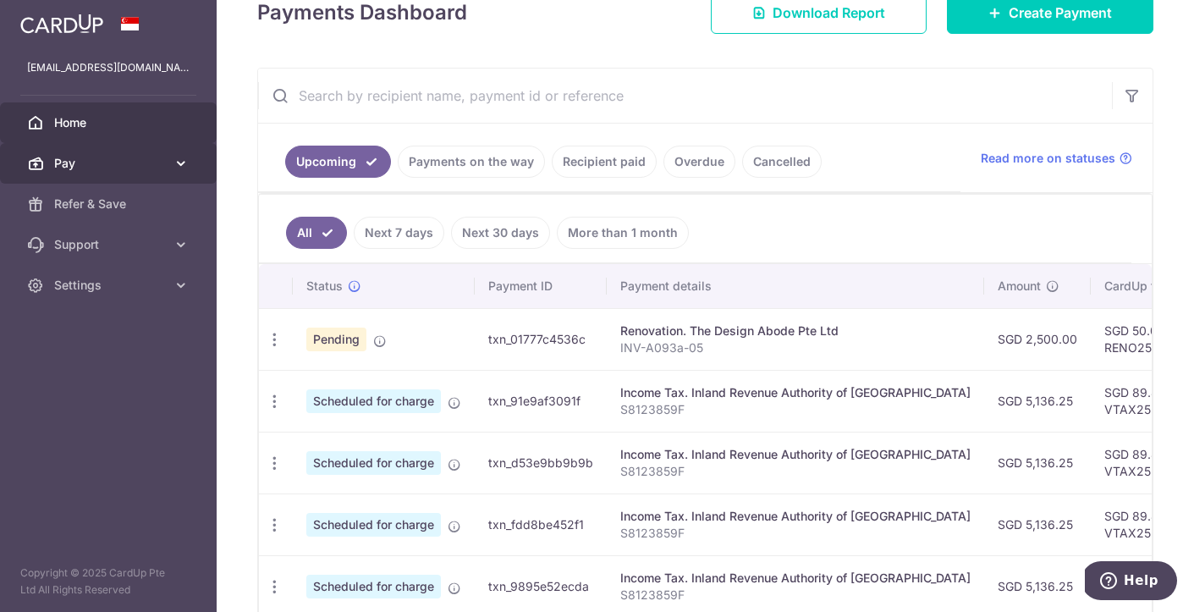
click at [114, 163] on span "Pay" at bounding box center [110, 163] width 112 height 17
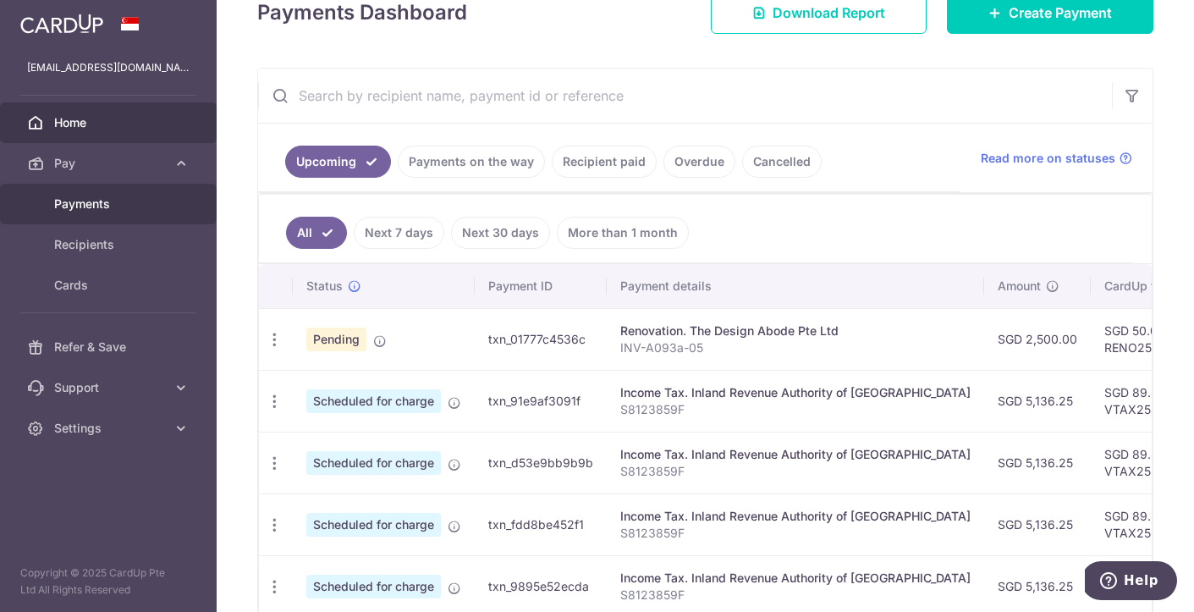
click at [96, 203] on span "Payments" at bounding box center [110, 204] width 112 height 17
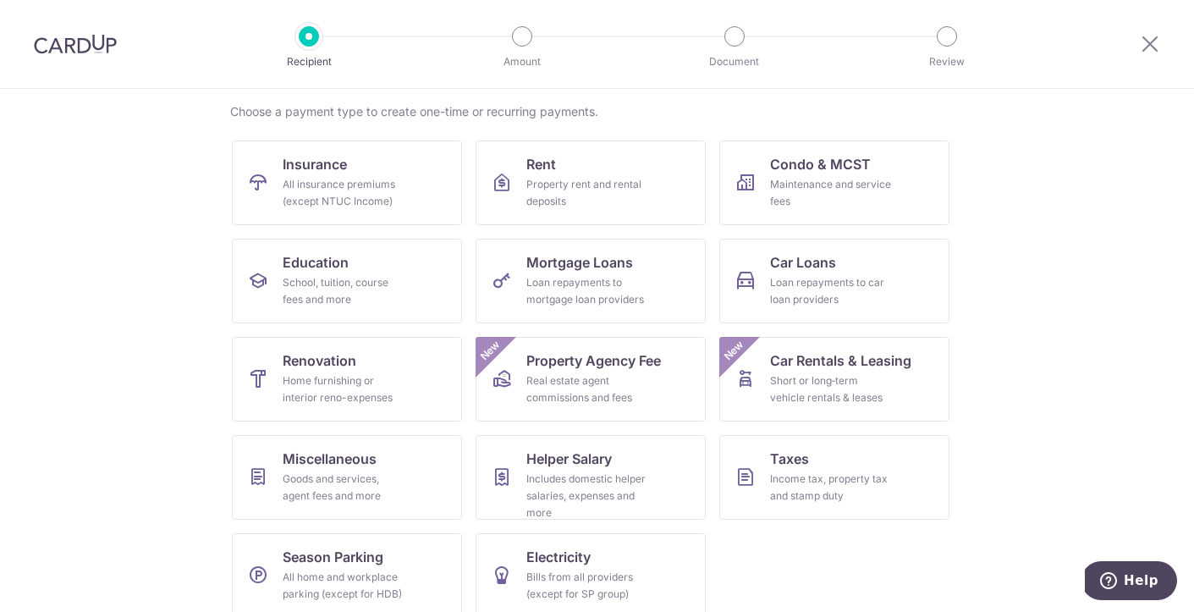
scroll to position [129, 0]
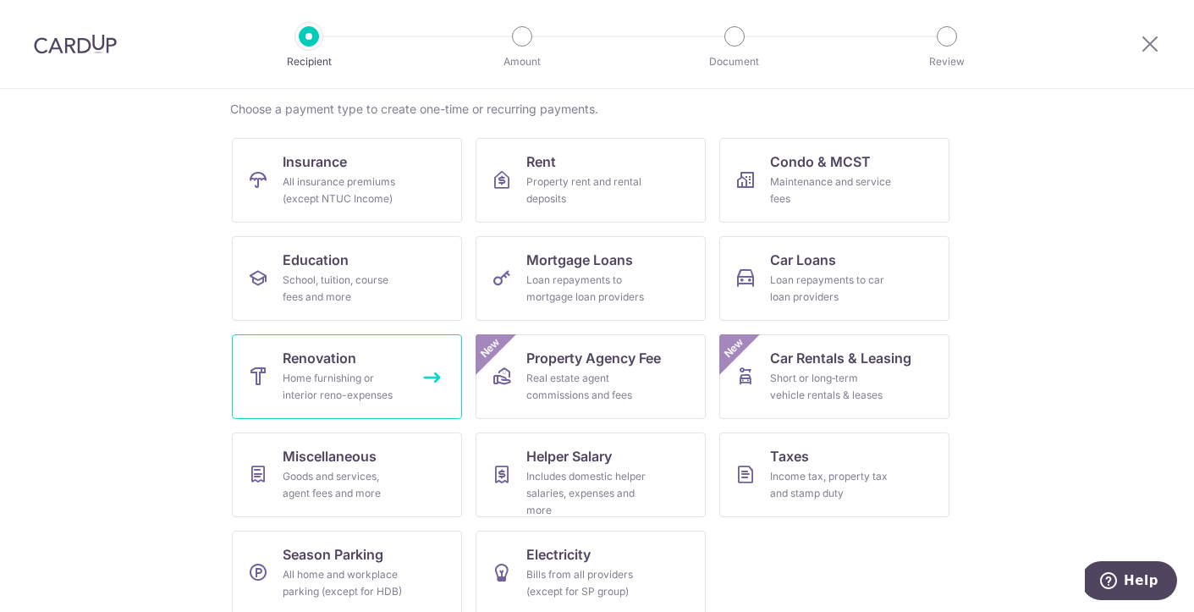
click at [337, 372] on div "Home furnishing or interior reno-expenses" at bounding box center [344, 387] width 122 height 34
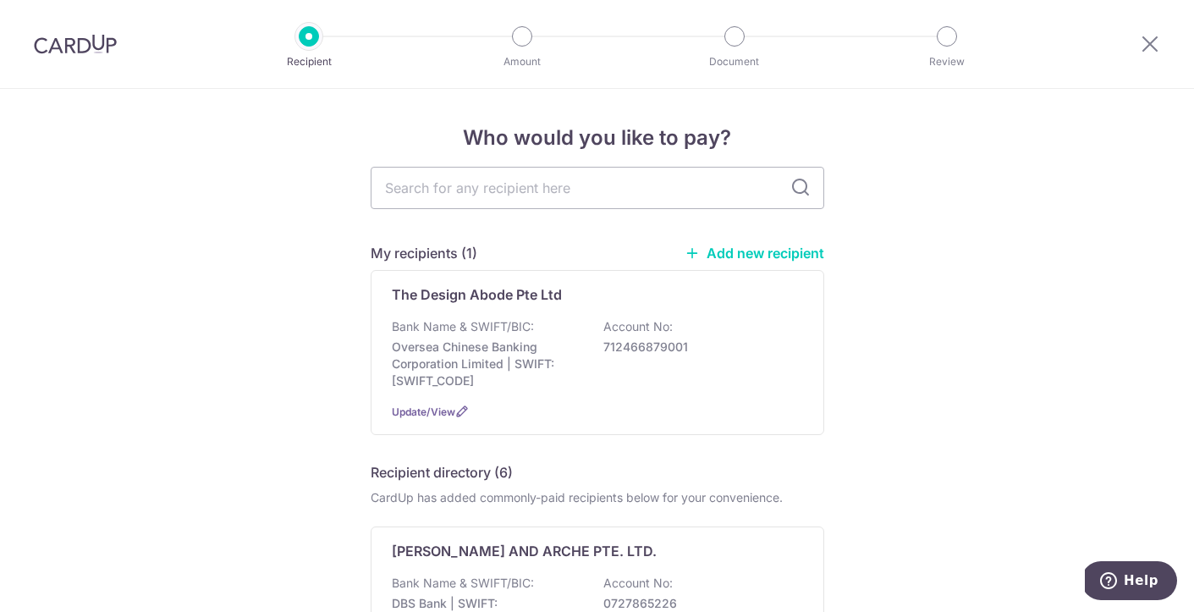
click at [740, 252] on link "Add new recipient" at bounding box center [755, 253] width 140 height 17
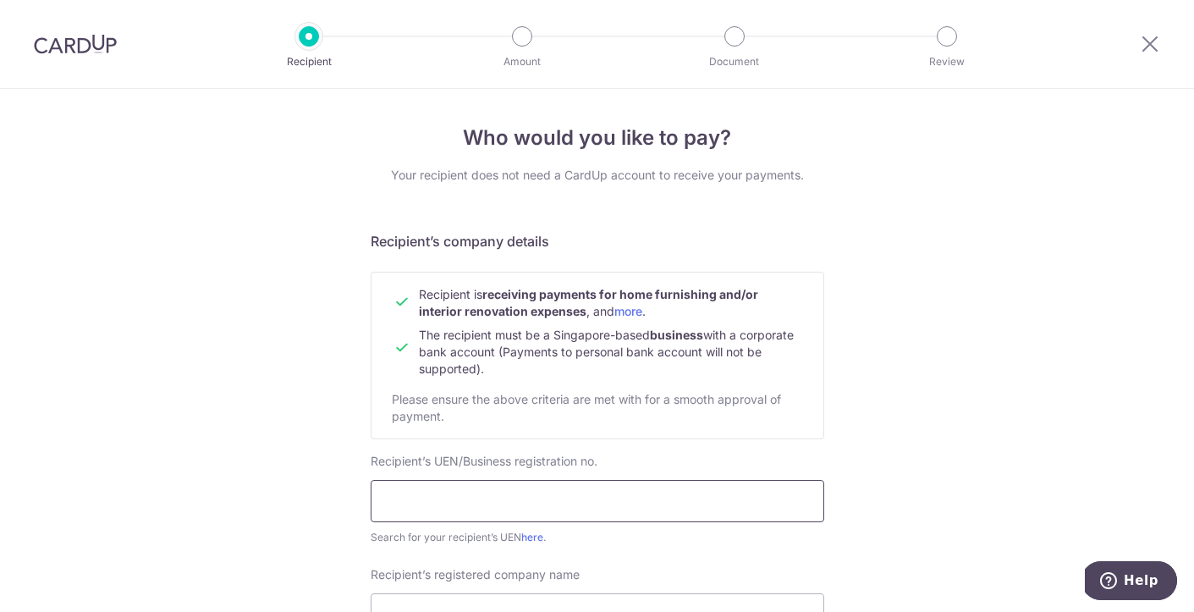
click at [425, 501] on input "text" at bounding box center [598, 501] width 454 height 42
click at [403, 504] on input "text" at bounding box center [598, 501] width 454 height 42
type input "201133404M"
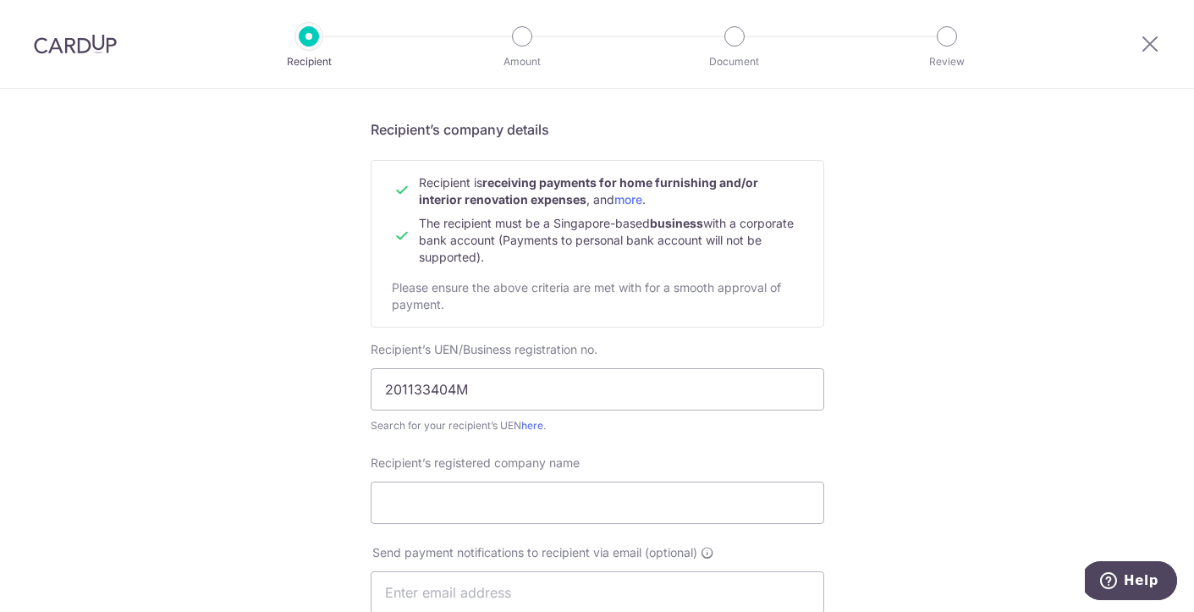
scroll to position [113, 0]
click at [572, 492] on input "Recipient’s registered company name" at bounding box center [598, 501] width 454 height 42
type input "Frontline Builder Pte Ltd"
click at [430, 589] on input "text" at bounding box center [598, 591] width 454 height 42
click at [224, 486] on div "Who would you like to pay? Your recipient does not need a CardUp account to rec…" at bounding box center [597, 611] width 1194 height 1273
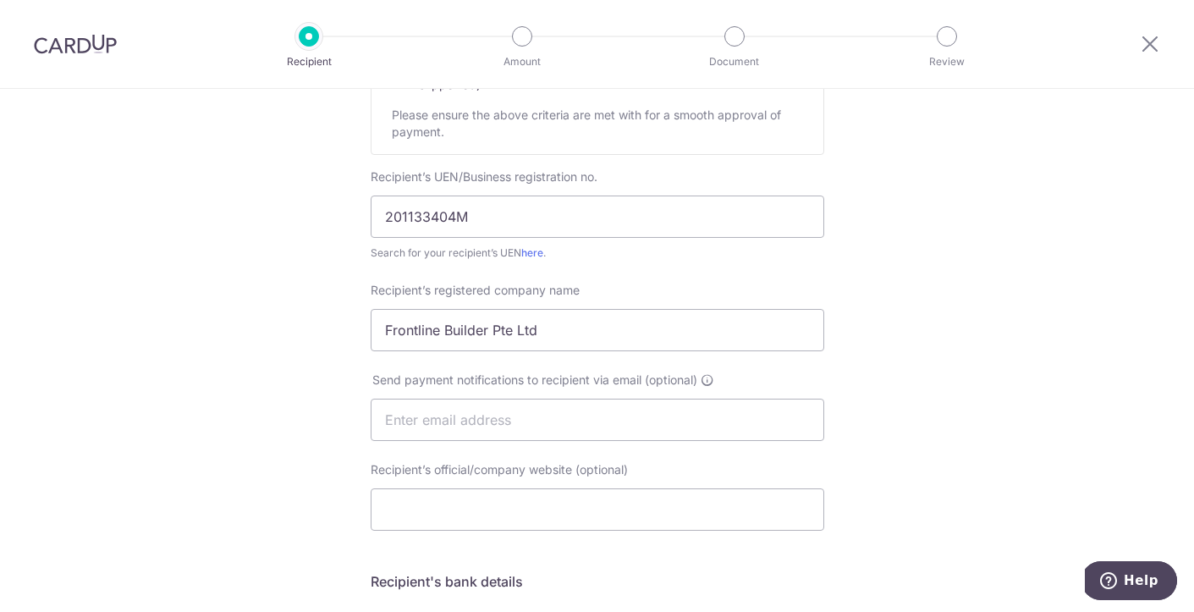
scroll to position [287, 0]
click at [488, 514] on input "Recipient’s official/company website (optional)" at bounding box center [598, 507] width 454 height 42
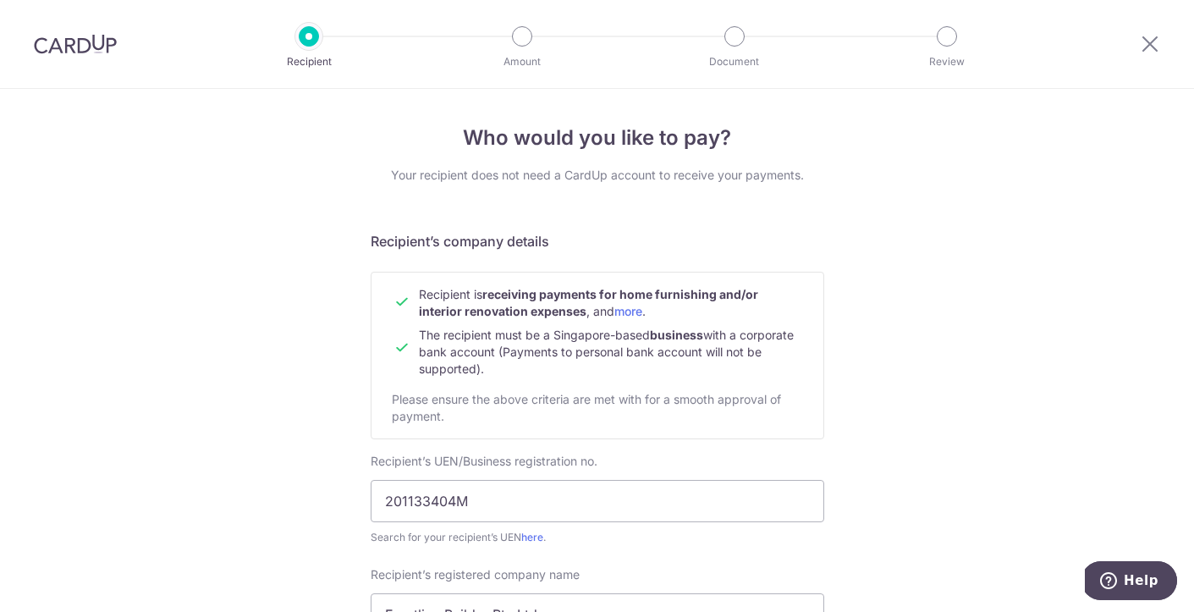
scroll to position [234, 0]
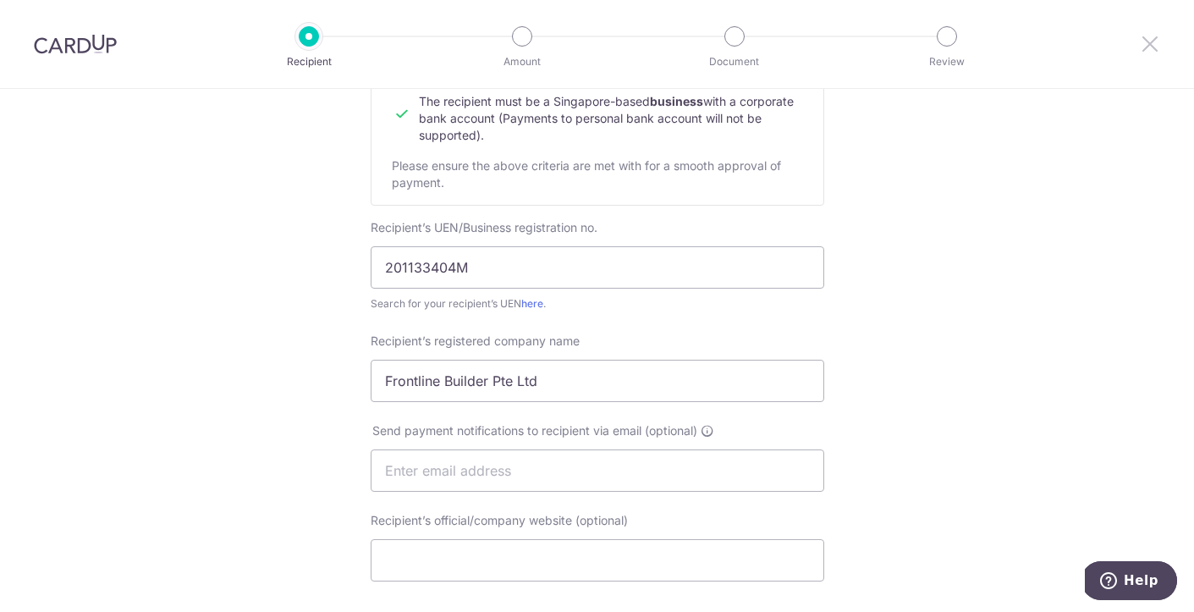
click at [1155, 42] on icon at bounding box center [1150, 43] width 20 height 21
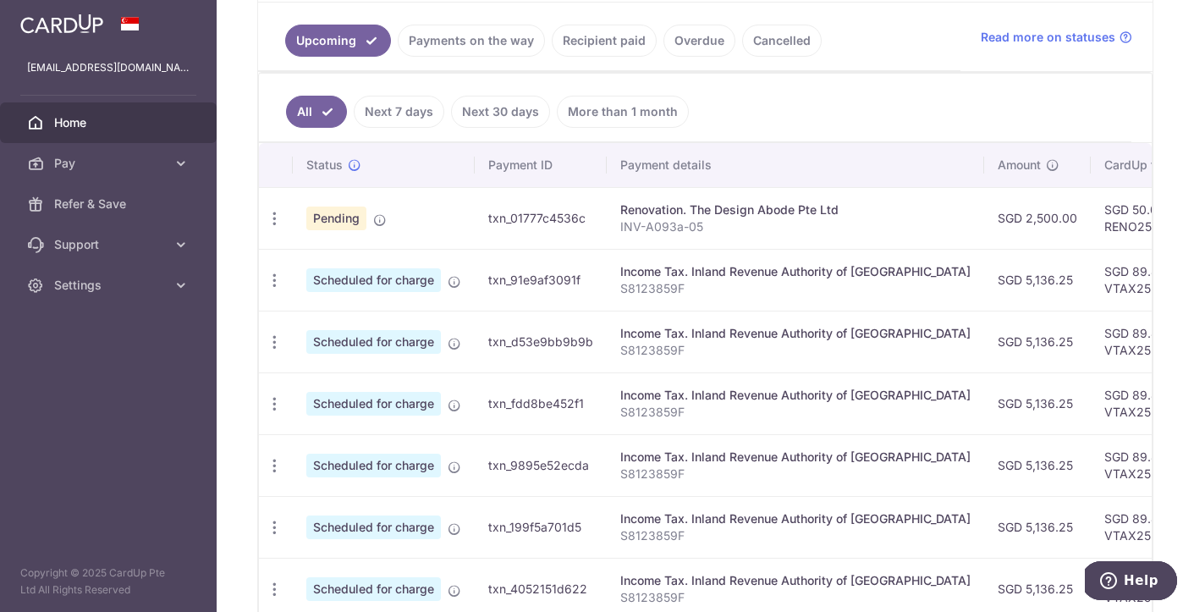
scroll to position [338, 0]
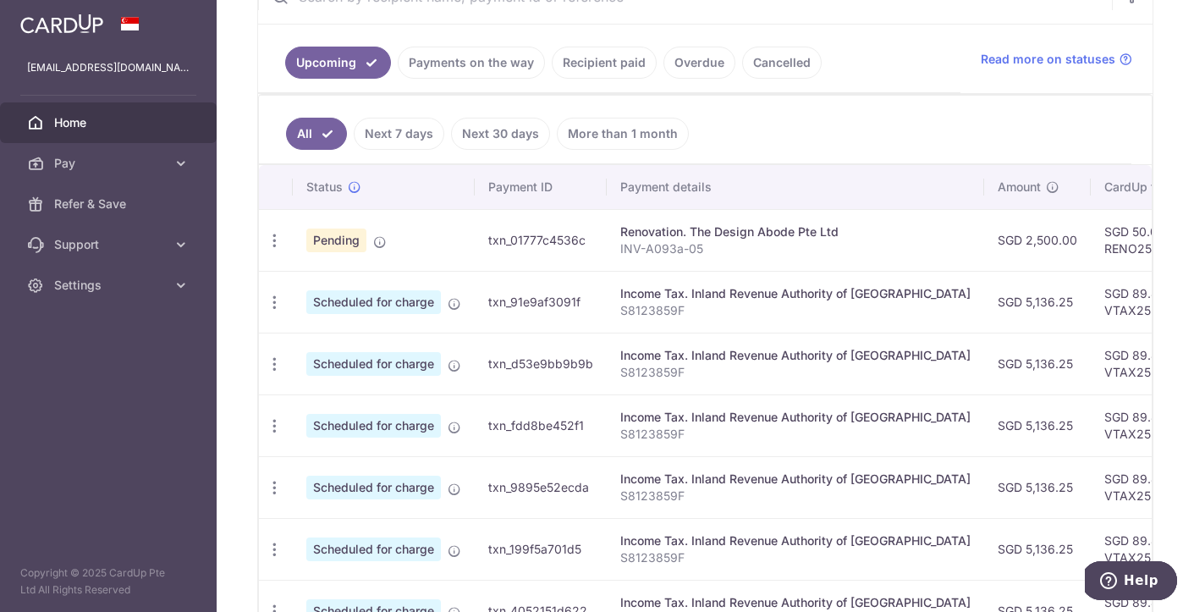
click at [513, 59] on link "Payments on the way" at bounding box center [471, 63] width 147 height 32
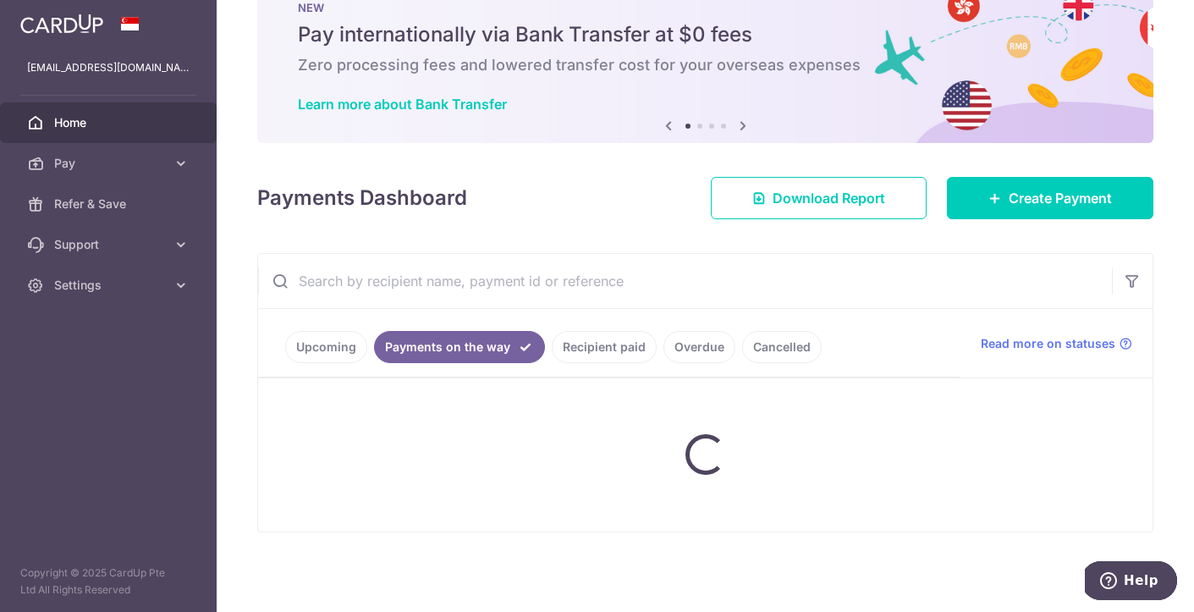
scroll to position [69, 0]
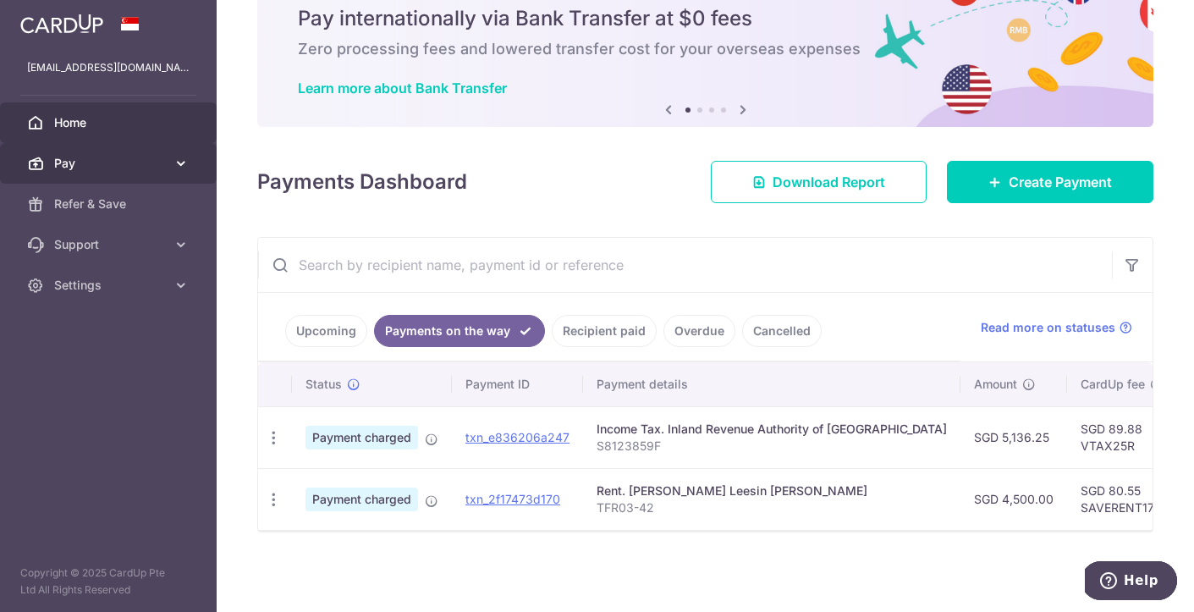
click at [171, 169] on link "Pay" at bounding box center [108, 163] width 217 height 41
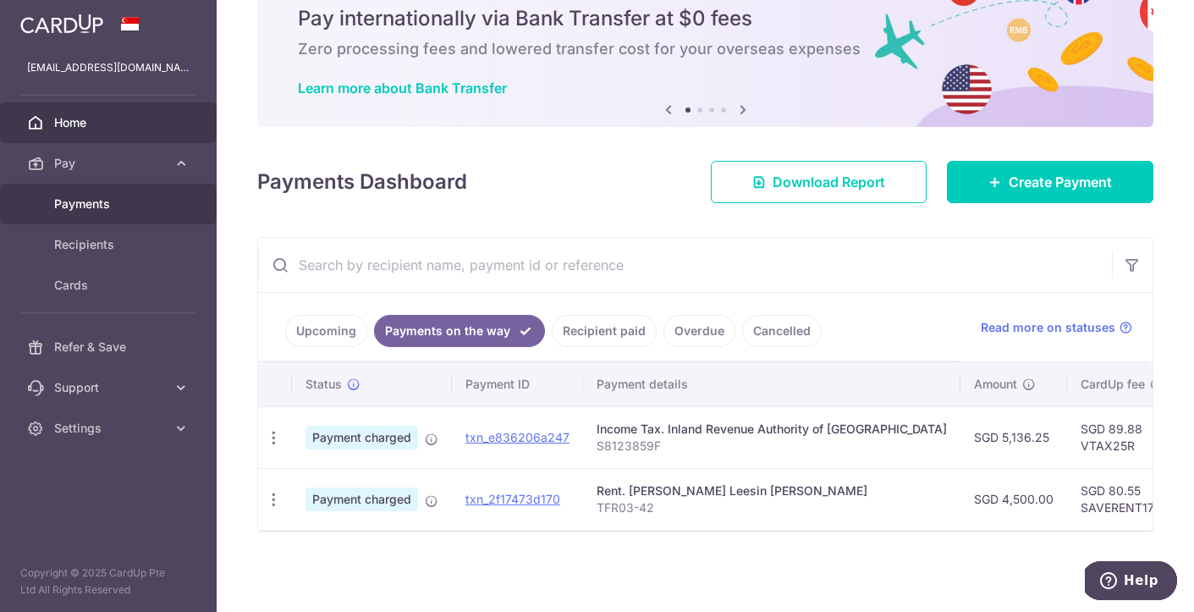
click at [81, 210] on span "Payments" at bounding box center [110, 204] width 112 height 17
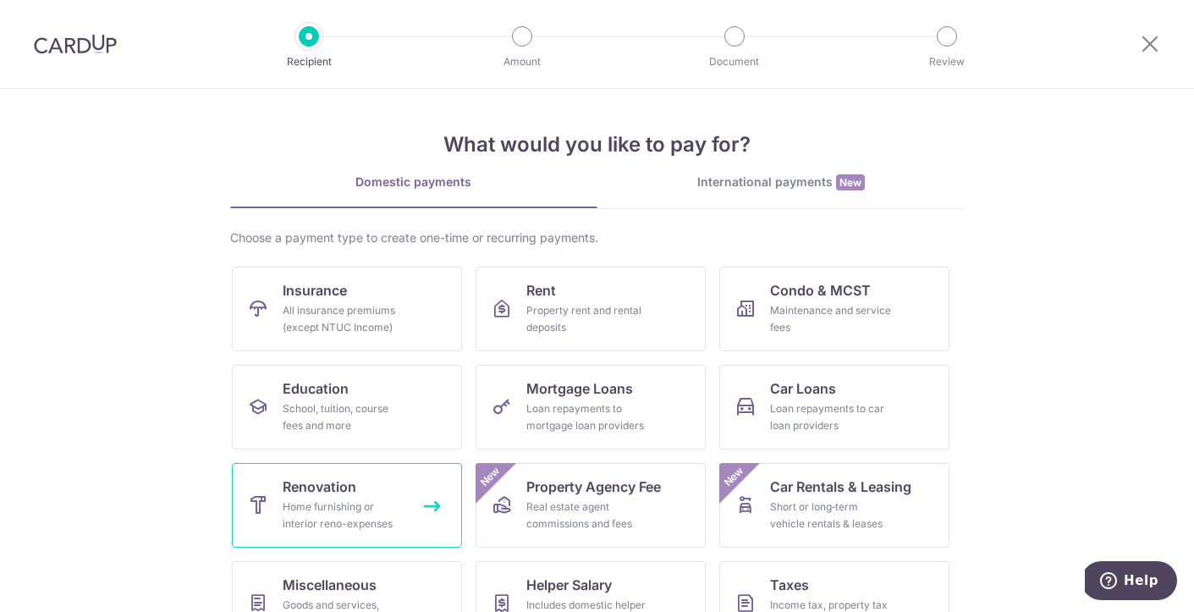
click at [315, 510] on div "Home furnishing or interior reno-expenses" at bounding box center [344, 516] width 122 height 34
